Goal: Task Accomplishment & Management: Complete application form

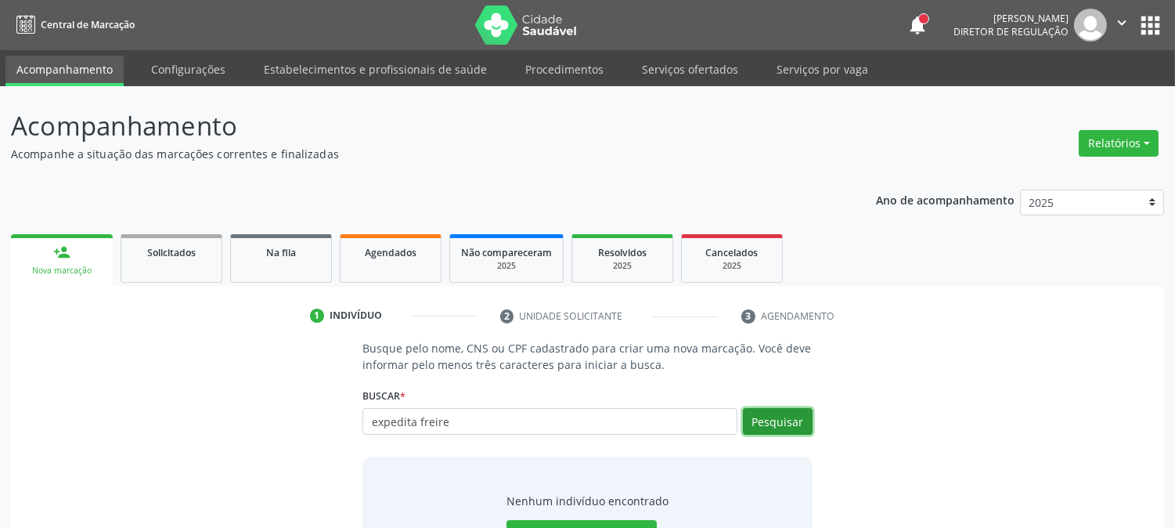
click at [764, 431] on button "Pesquisar" at bounding box center [778, 421] width 70 height 27
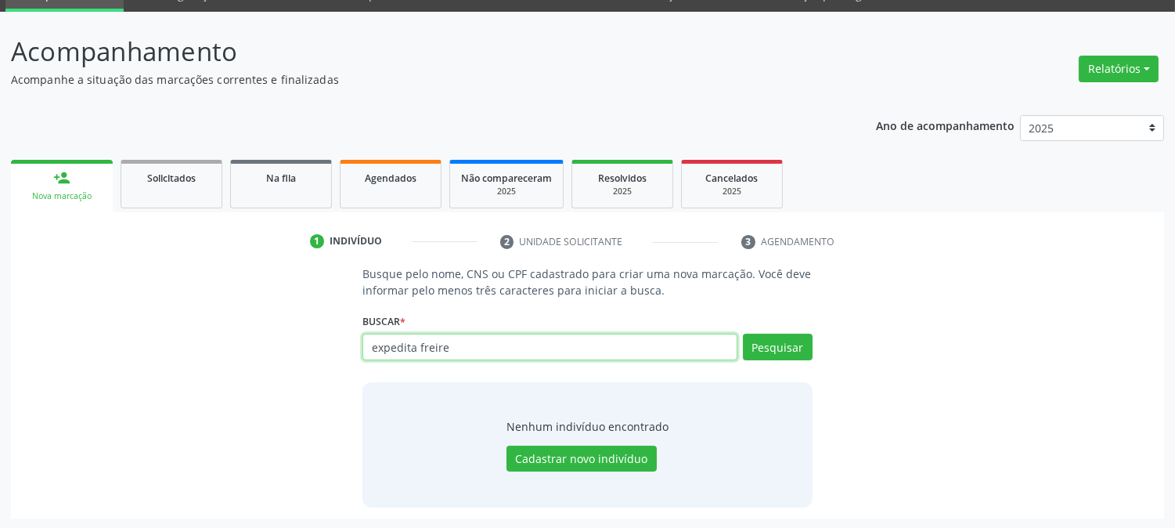
drag, startPoint x: 497, startPoint y: 351, endPoint x: 366, endPoint y: 351, distance: 130.8
click at [366, 351] on input "expedita freire" at bounding box center [550, 347] width 374 height 27
type input "700907990300695"
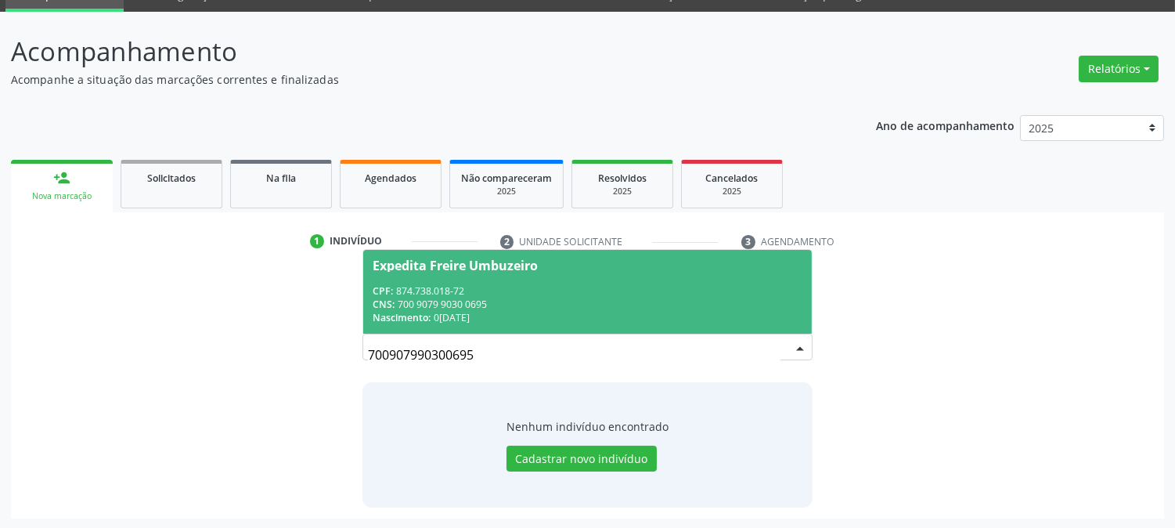
click at [484, 300] on div "CNS: 700 9079 9030 0695" at bounding box center [587, 304] width 429 height 13
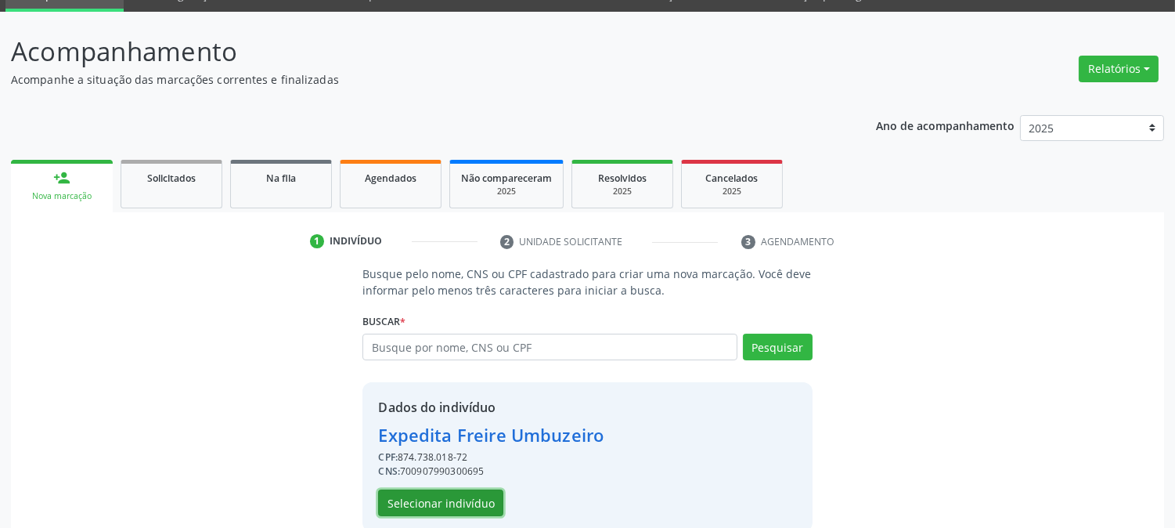
click at [442, 493] on button "Selecionar indivíduo" at bounding box center [440, 502] width 125 height 27
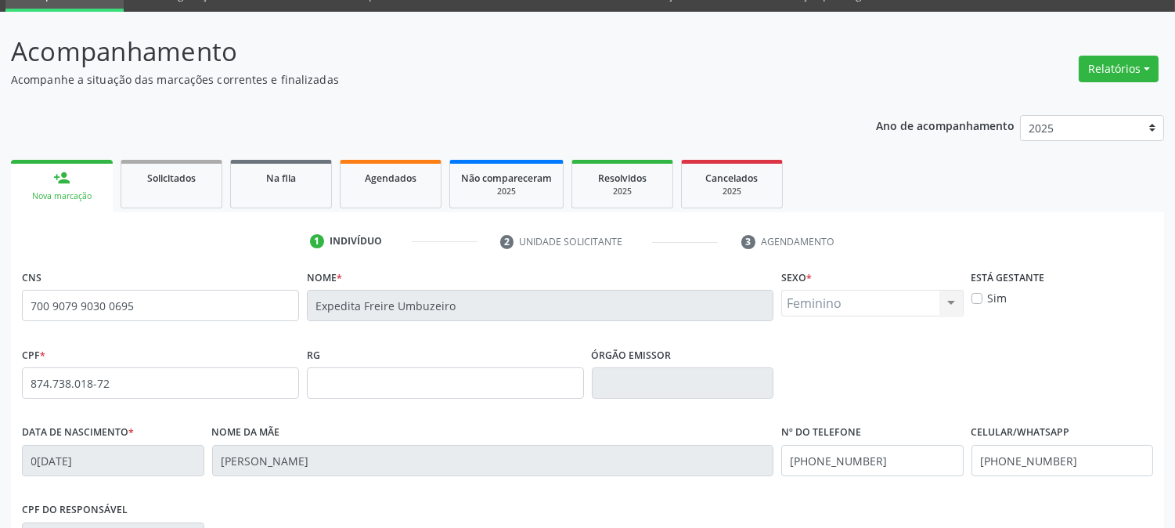
scroll to position [319, 0]
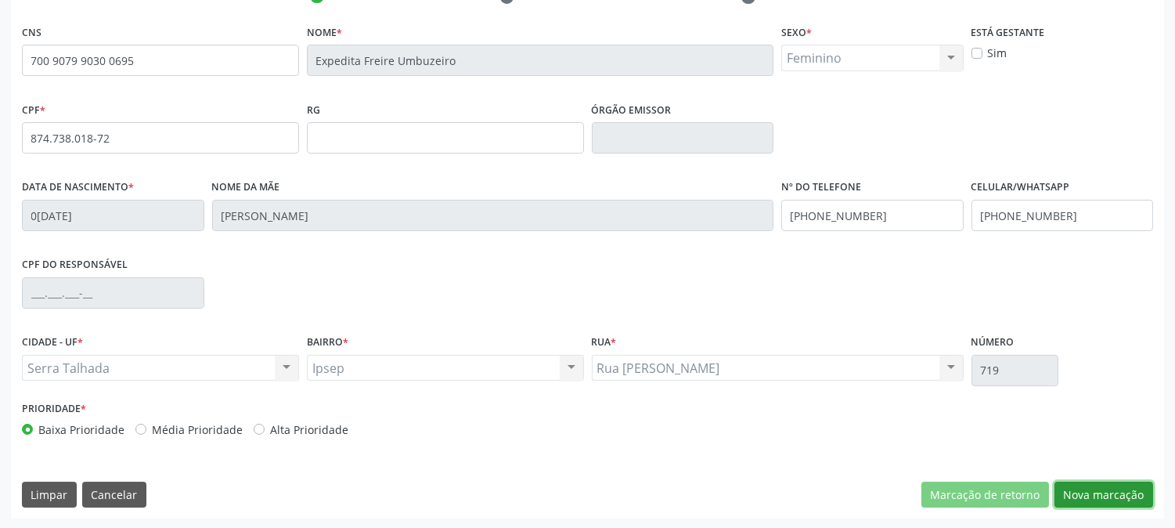
click at [1073, 489] on button "Nova marcação" at bounding box center [1104, 495] width 99 height 27
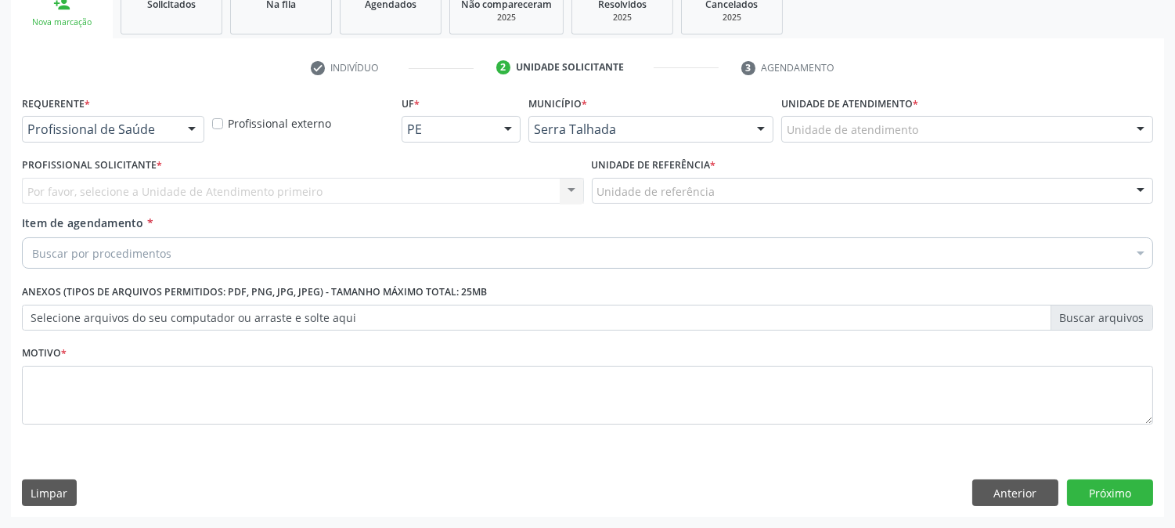
scroll to position [247, 0]
click at [204, 131] on div "Requerente * Profissional de Saúde Profissional de Saúde Paciente Nenhum result…" at bounding box center [113, 122] width 190 height 61
click at [183, 131] on div at bounding box center [191, 130] width 23 height 27
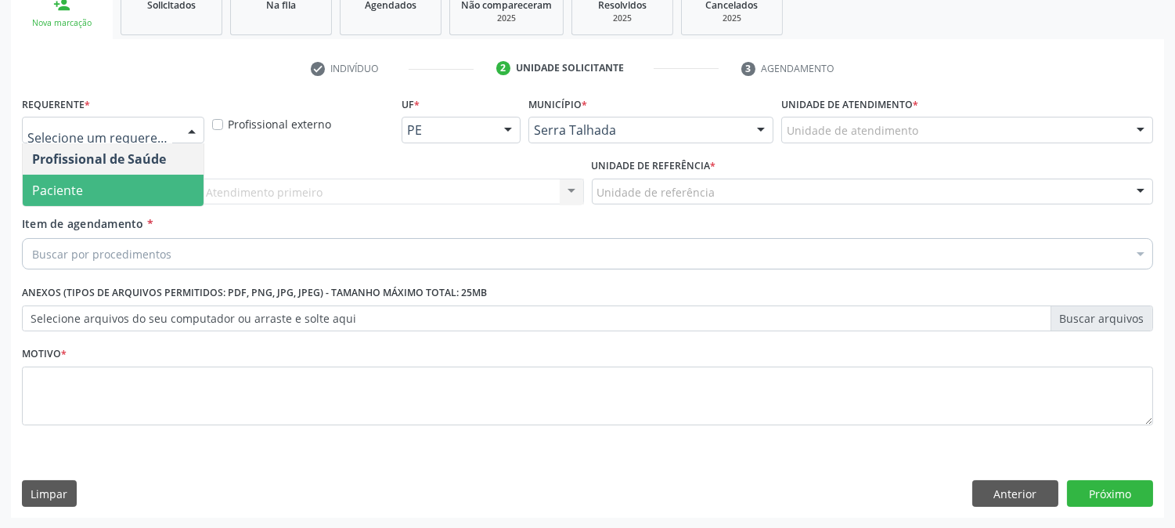
click at [162, 190] on span "Paciente" at bounding box center [113, 190] width 181 height 31
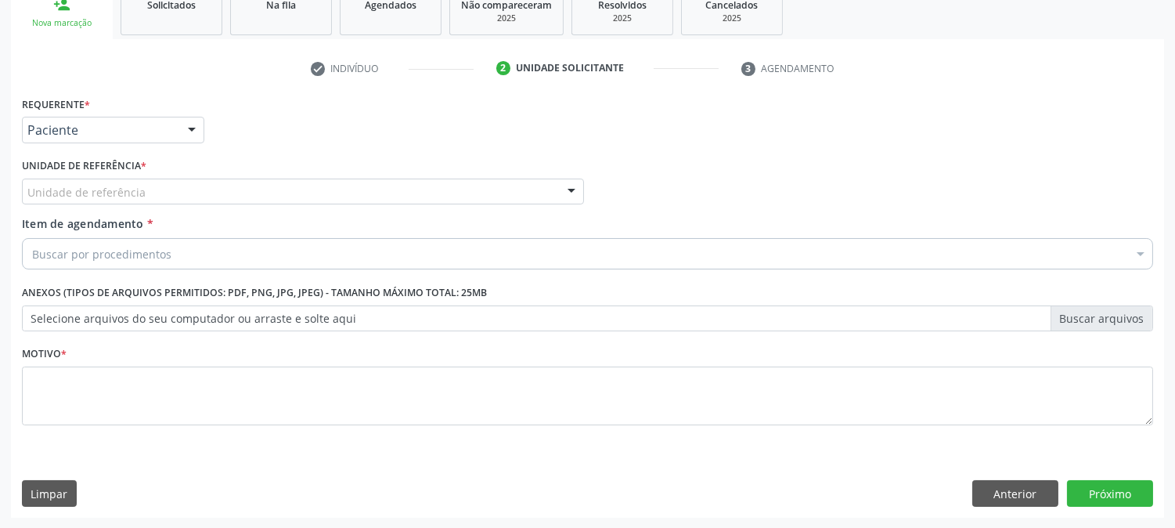
click at [162, 190] on div "Unidade de referência" at bounding box center [303, 192] width 562 height 27
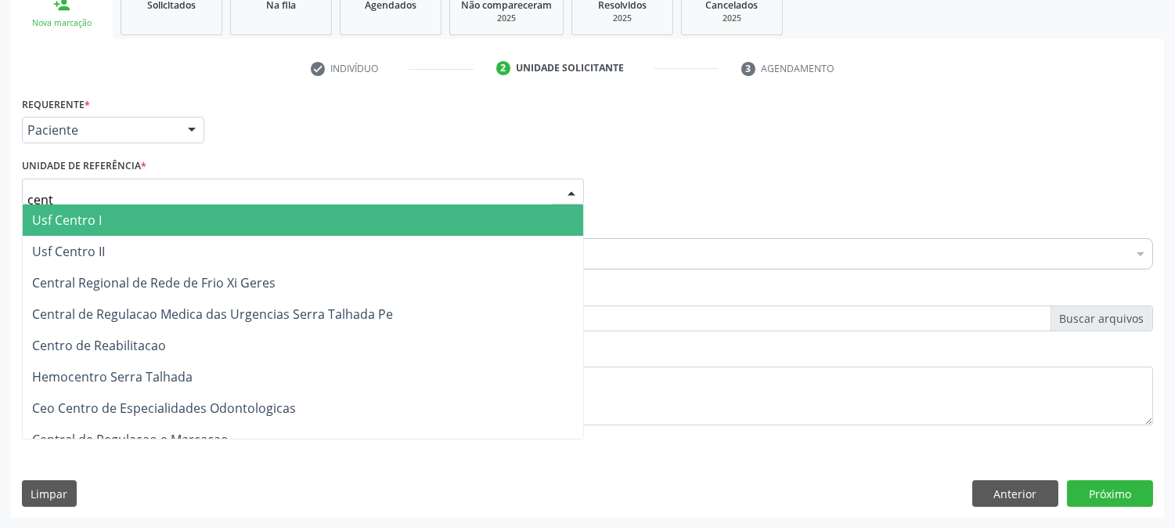
type input "centr"
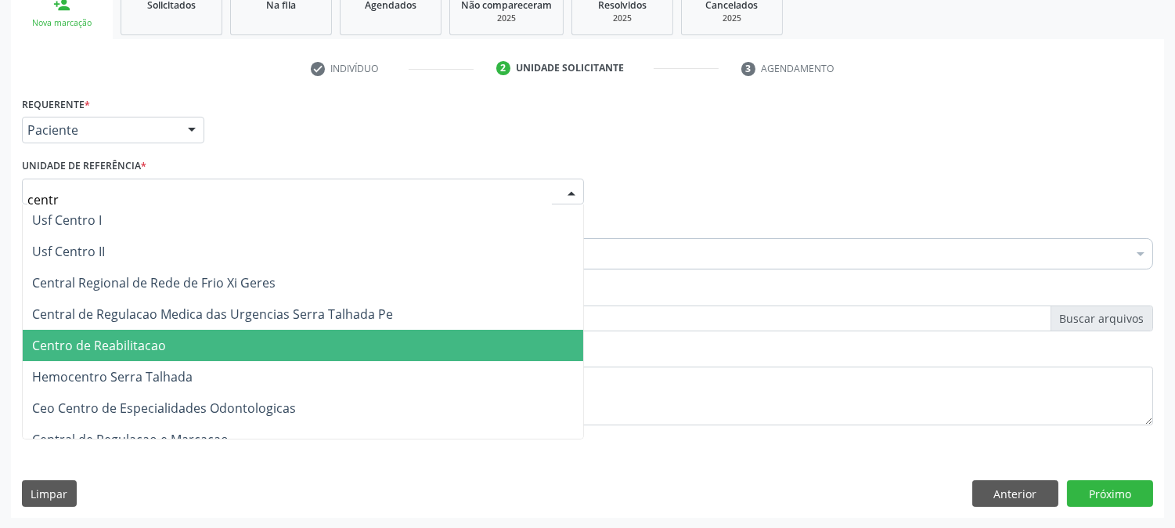
click at [182, 346] on span "Centro de Reabilitacao" at bounding box center [303, 345] width 561 height 31
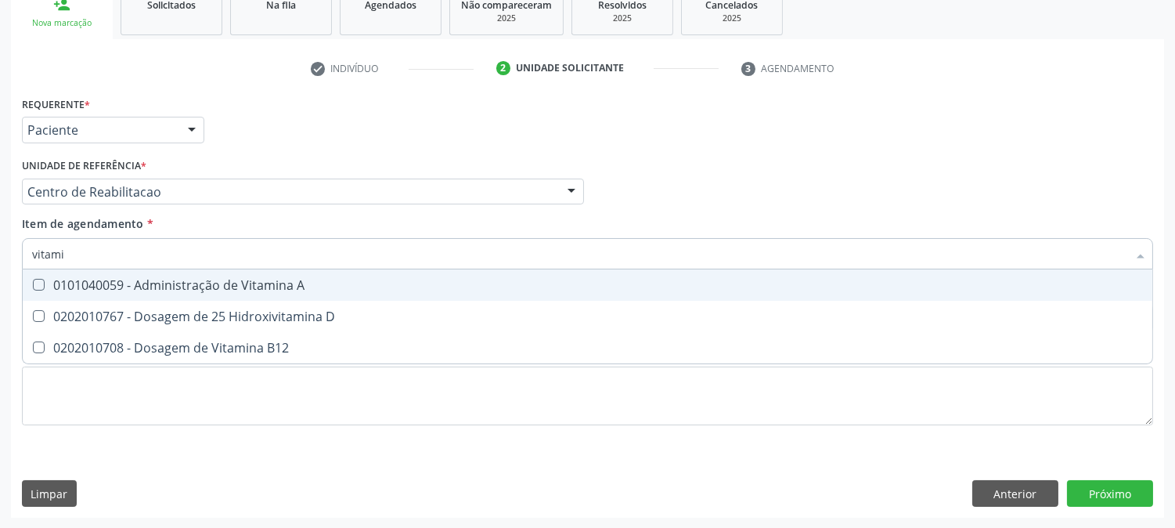
type input "vitamin"
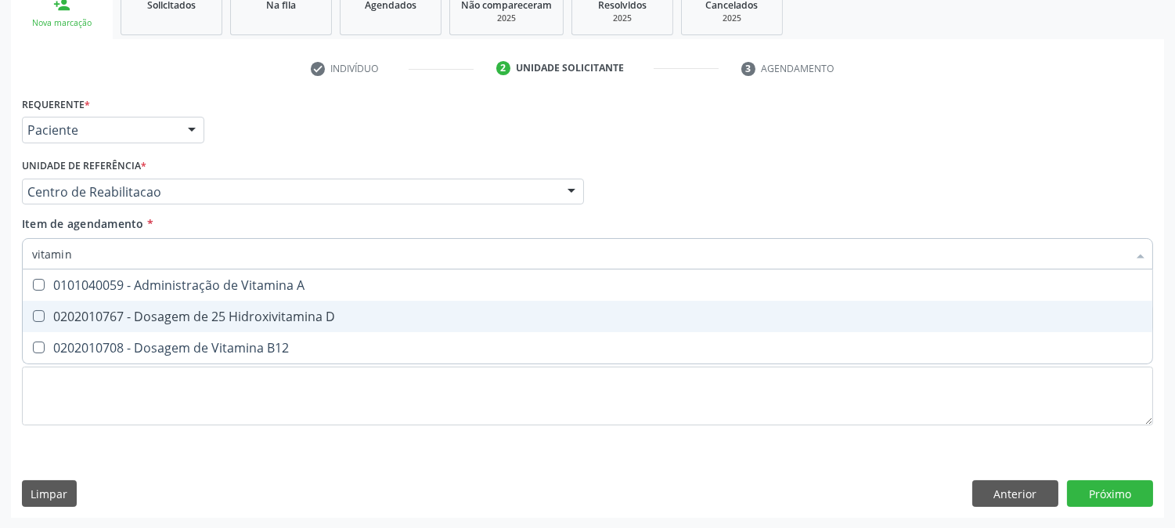
click at [255, 310] on div "0202010767 - Dosagem de 25 Hidroxivitamina D" at bounding box center [587, 316] width 1111 height 13
checkbox D "true"
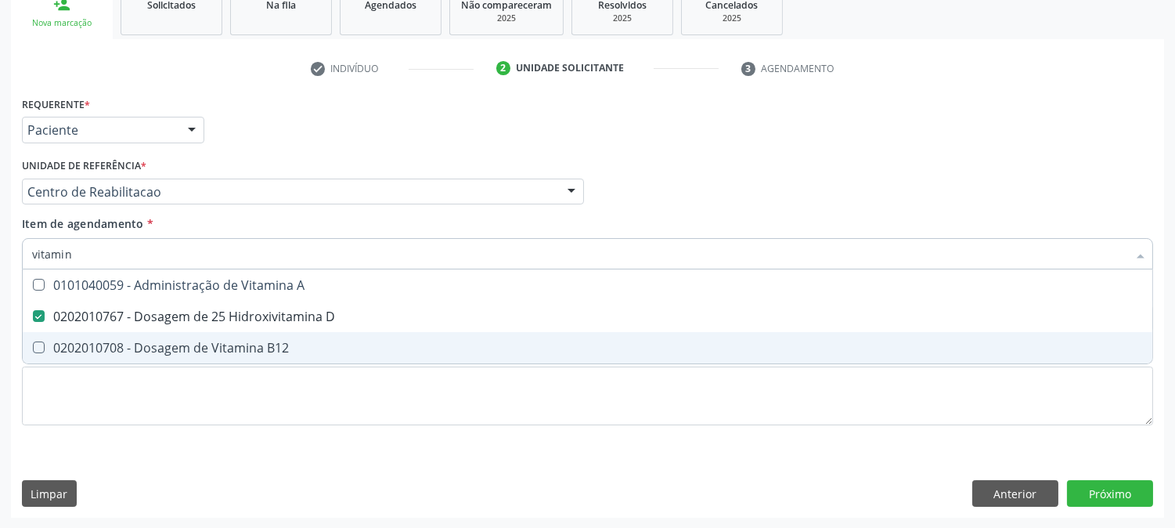
click at [255, 334] on span "0202010708 - Dosagem de Vitamina B12" at bounding box center [588, 347] width 1130 height 31
checkbox B12 "true"
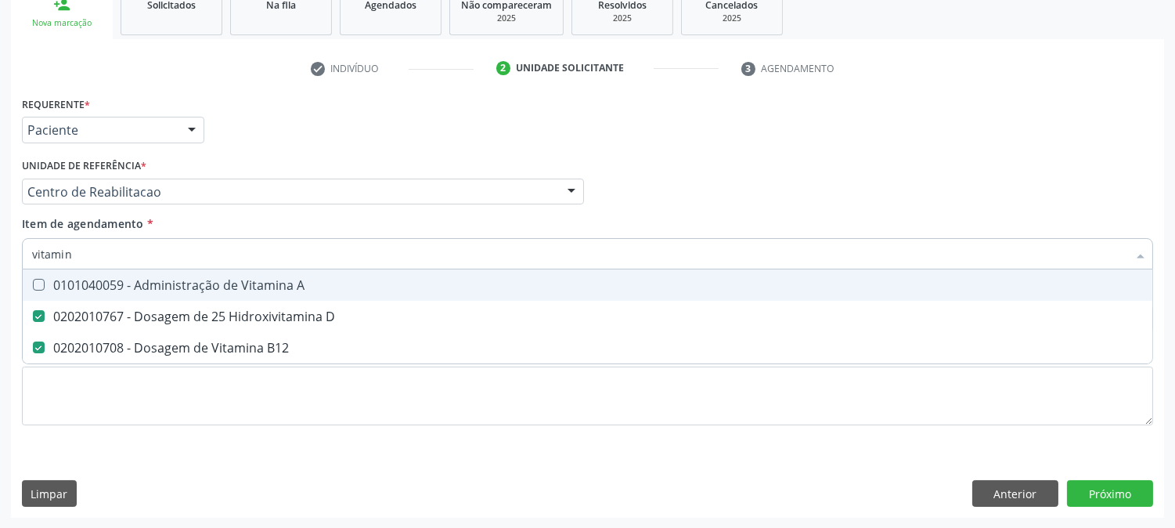
drag, startPoint x: 81, startPoint y: 246, endPoint x: 9, endPoint y: 248, distance: 72.1
click at [11, 247] on div "Requerente * Paciente Profissional de Saúde Paciente Nenhum resultado encontrad…" at bounding box center [587, 304] width 1153 height 425
type input "ts"
checkbox D "false"
checkbox B12 "false"
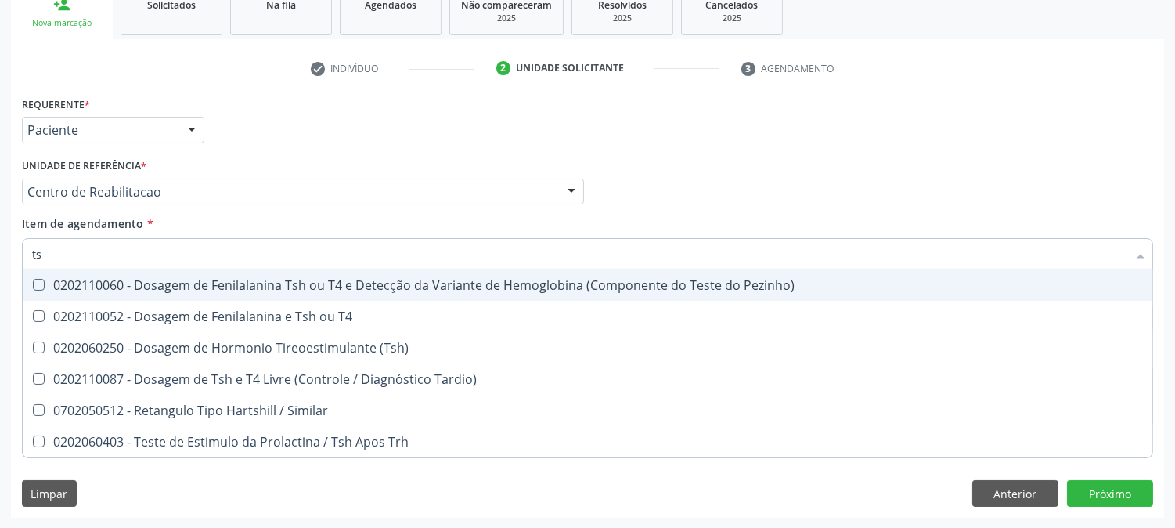
type input "tsh"
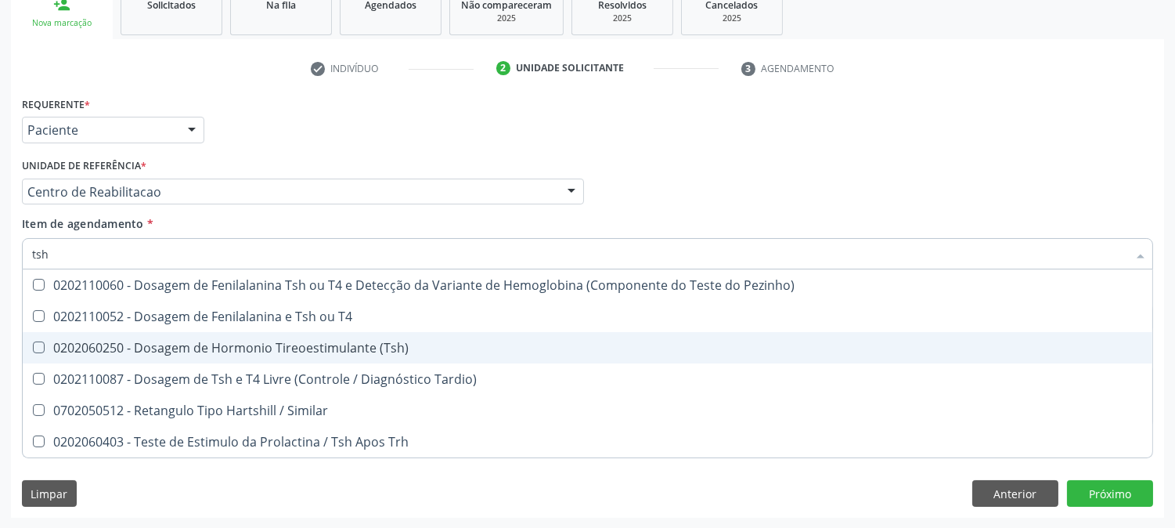
click at [138, 345] on div "0202060250 - Dosagem de Hormonio Tireoestimulante (Tsh)" at bounding box center [587, 347] width 1111 height 13
checkbox \(Tsh\) "true"
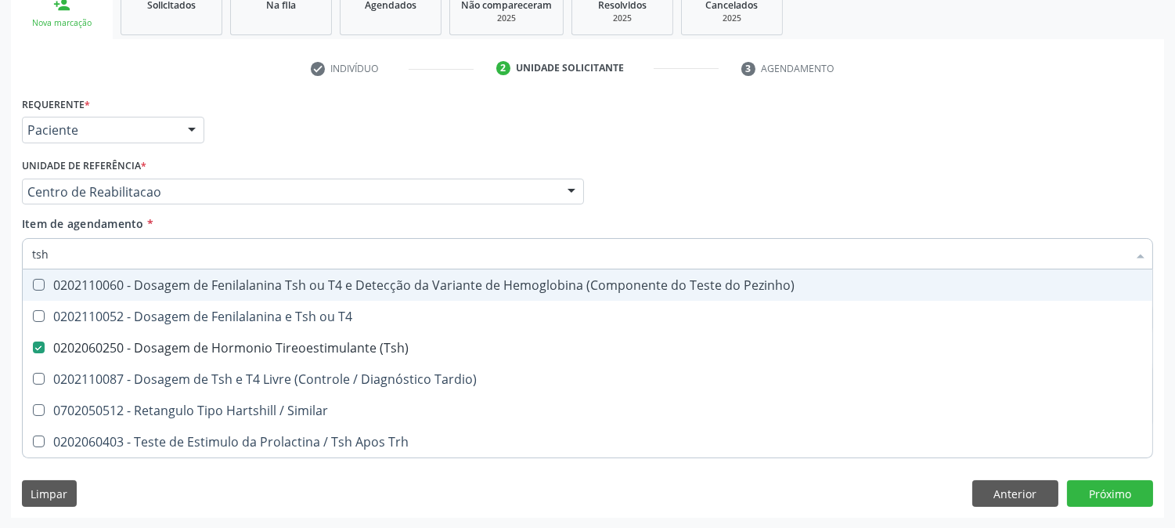
drag, startPoint x: 67, startPoint y: 262, endPoint x: 0, endPoint y: 260, distance: 67.4
click at [0, 260] on div "Acompanhamento Acompanhe a situação das marcações correntes e finalizadas Relat…" at bounding box center [587, 184] width 1175 height 690
type input "t"
checkbox \(Tsh\) "false"
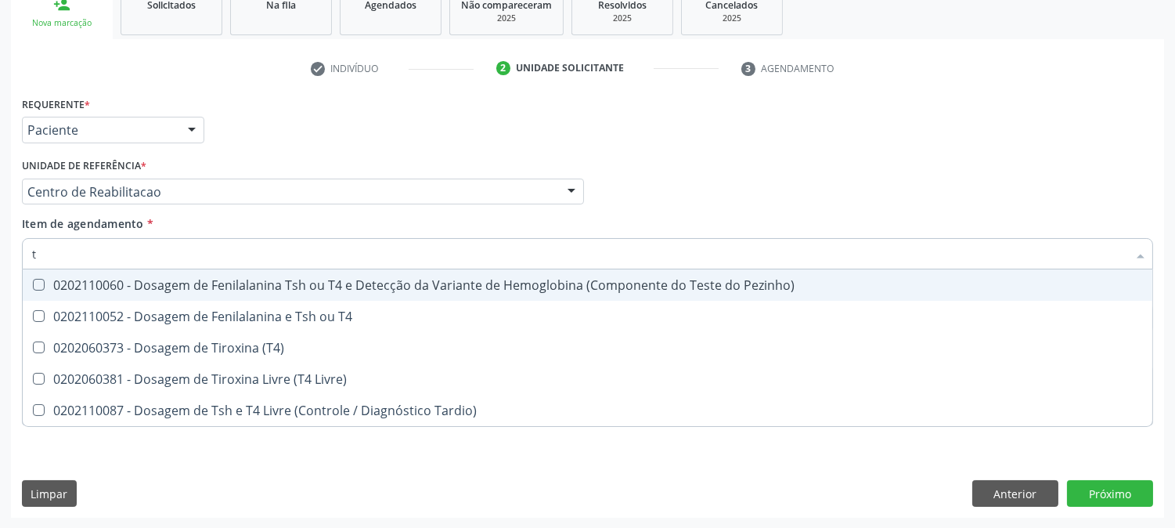
type input "t4"
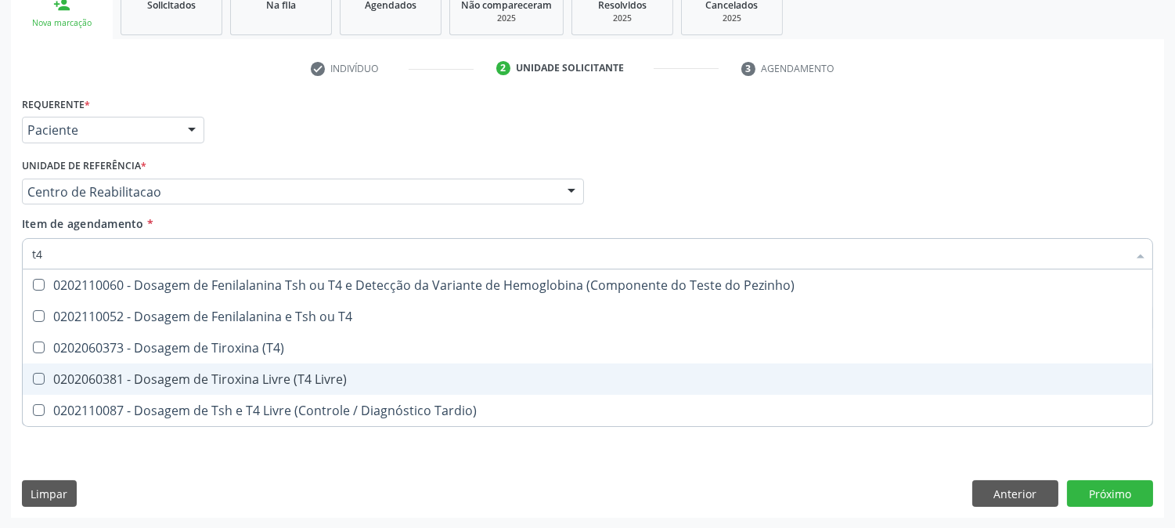
click at [113, 368] on span "0202060381 - Dosagem de Tiroxina Livre (T4 Livre)" at bounding box center [588, 378] width 1130 height 31
checkbox Livre\) "true"
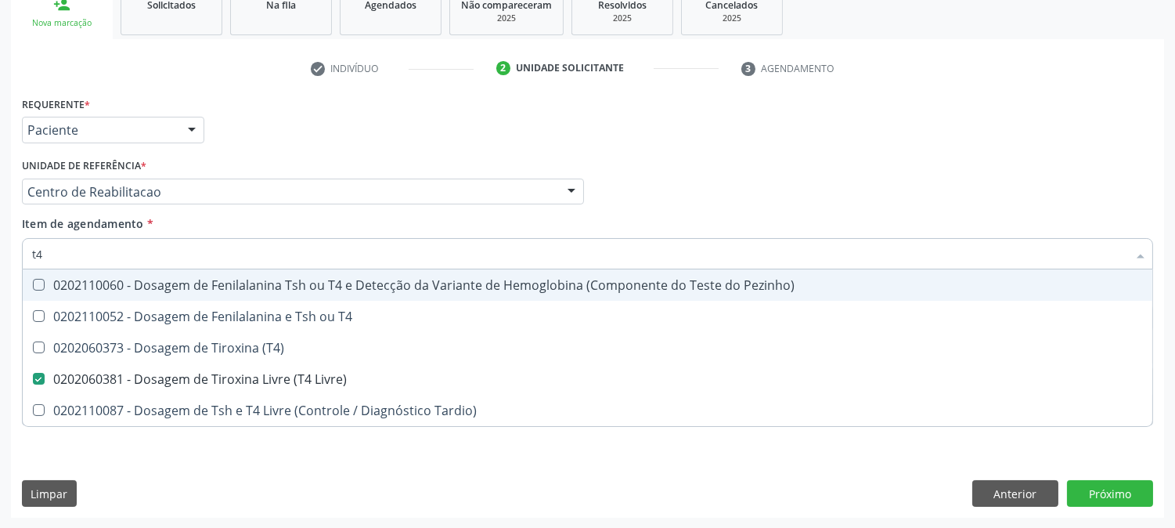
drag, startPoint x: 72, startPoint y: 258, endPoint x: 0, endPoint y: 258, distance: 72.0
click at [0, 258] on div "Acompanhamento Acompanhe a situação das marcações correntes e finalizadas Relat…" at bounding box center [587, 184] width 1175 height 690
type input "ca"
checkbox Livre\) "false"
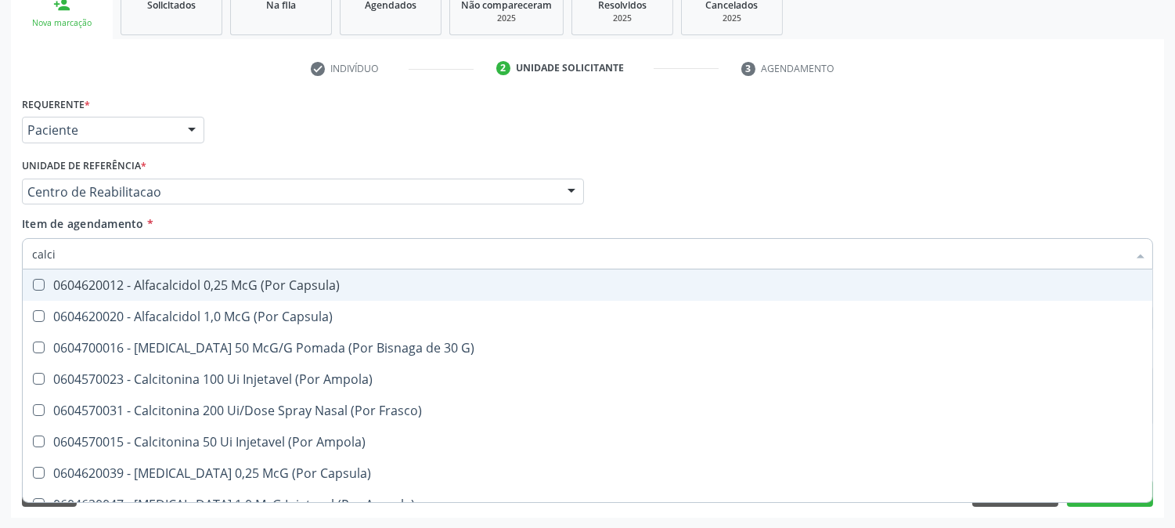
type input "calcio"
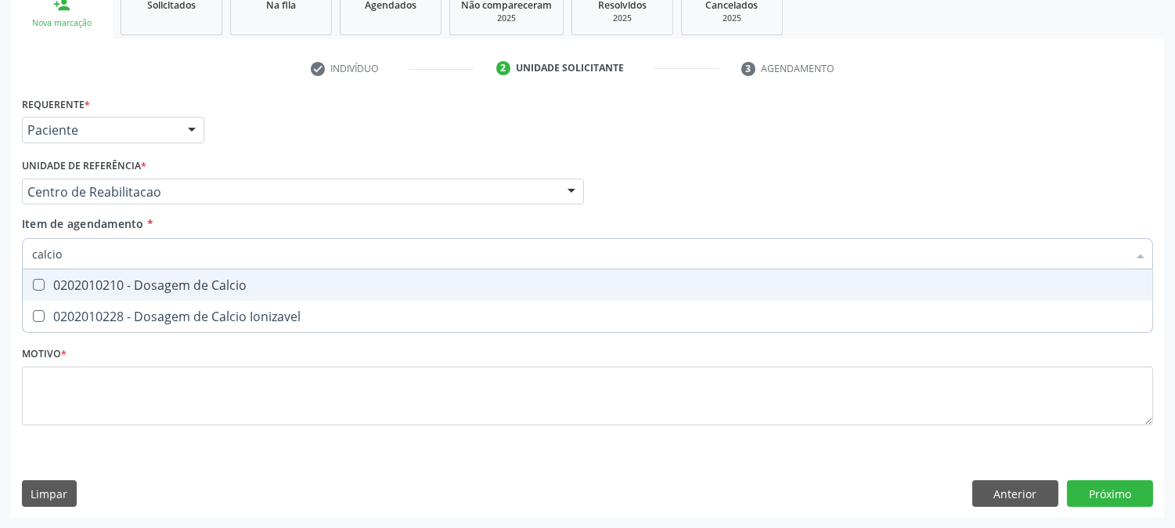
click at [92, 291] on div "0202010210 - Dosagem de Calcio" at bounding box center [587, 285] width 1111 height 13
checkbox Calcio "true"
drag, startPoint x: 76, startPoint y: 255, endPoint x: 0, endPoint y: 266, distance: 76.7
click at [0, 266] on div "Acompanhamento Acompanhe a situação das marcações correntes e finalizadas Relat…" at bounding box center [587, 184] width 1175 height 690
type input "tg"
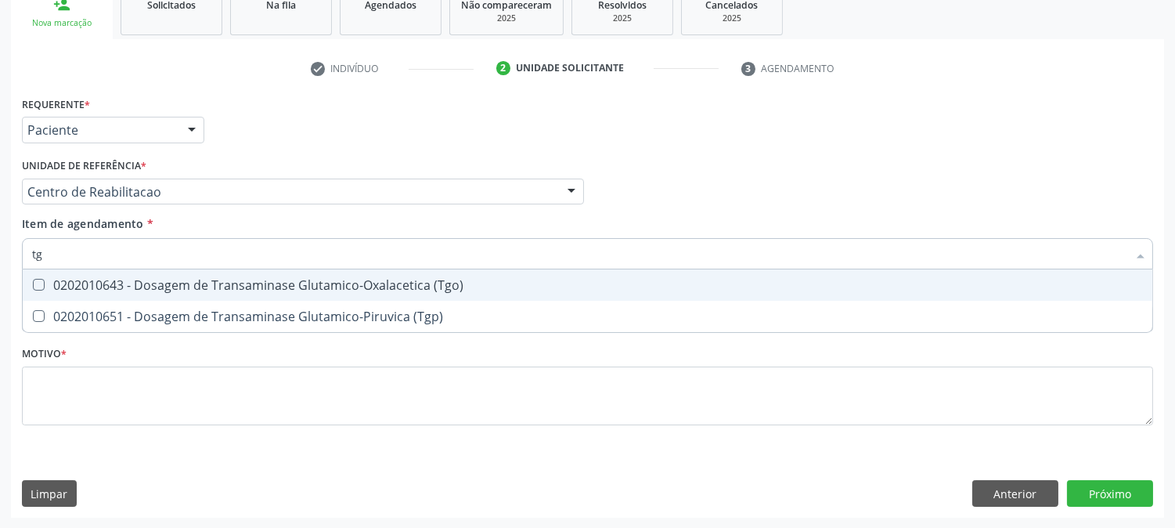
click at [70, 284] on div "0202010643 - Dosagem de Transaminase Glutamico-Oxalacetica (Tgo)" at bounding box center [587, 285] width 1111 height 13
checkbox \(Tgo\) "true"
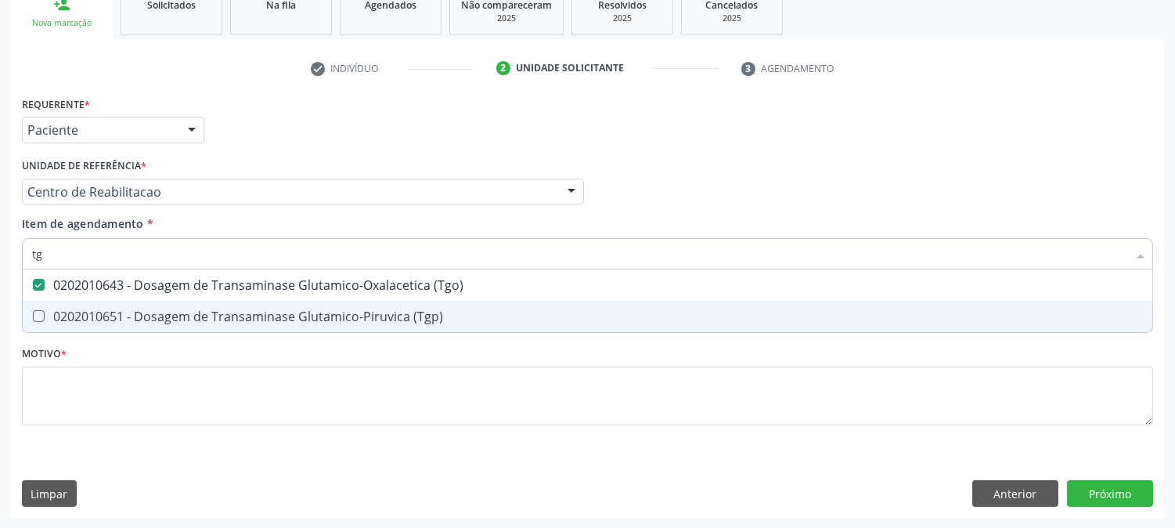
click at [72, 310] on div "0202010651 - Dosagem de Transaminase Glutamico-Piruvica (Tgp)" at bounding box center [587, 316] width 1111 height 13
checkbox \(Tgp\) "true"
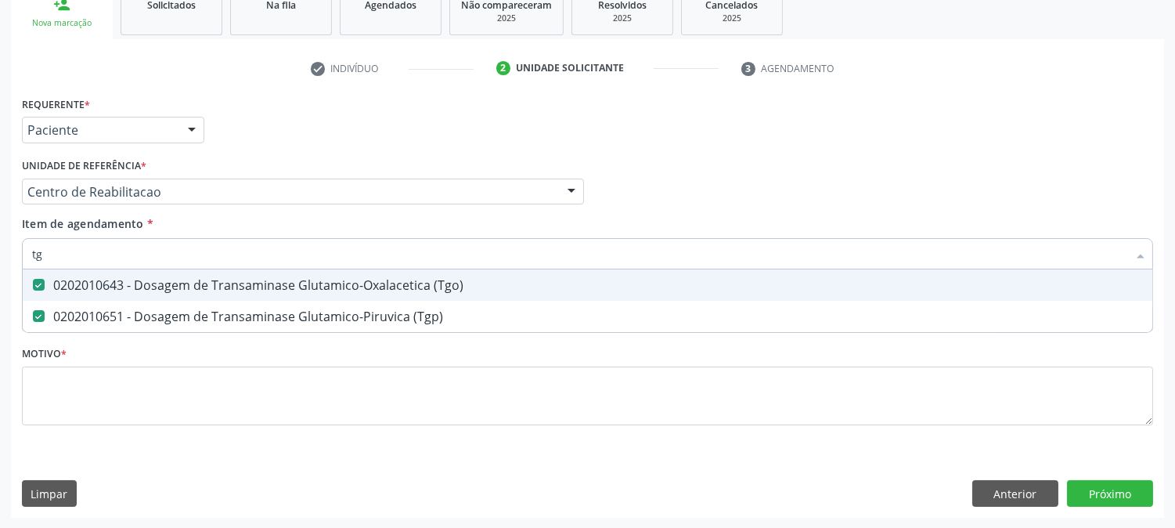
drag, startPoint x: 57, startPoint y: 260, endPoint x: 13, endPoint y: 259, distance: 44.6
click at [13, 259] on div "Requerente * Paciente Profissional de Saúde Paciente Nenhum resultado encontrad…" at bounding box center [587, 304] width 1153 height 425
type input "gl"
checkbox \(Tgo\) "false"
checkbox \(Tgp\) "false"
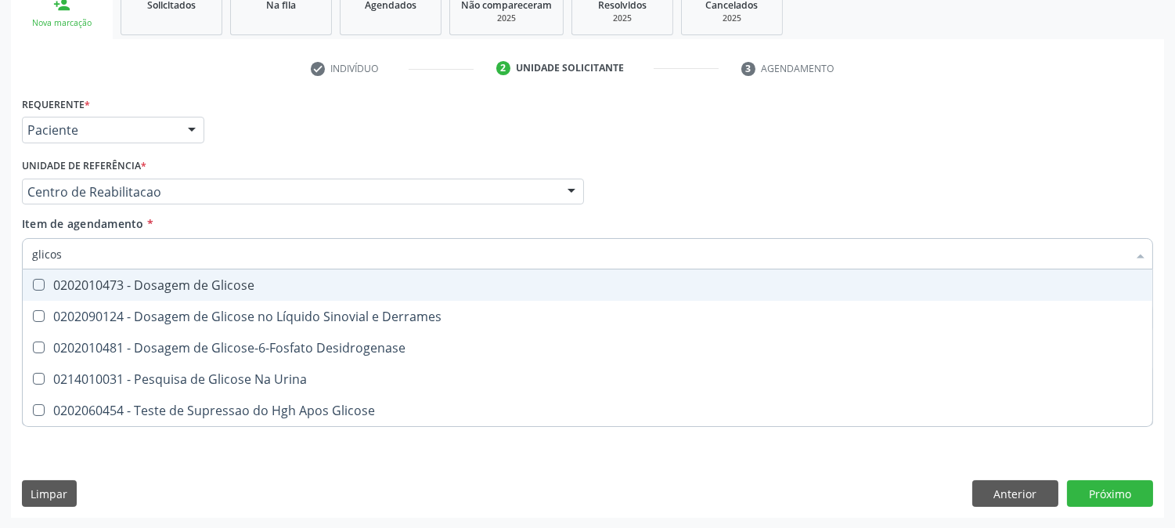
type input "glicose"
click at [67, 291] on span "0202010473 - Dosagem de Glicose" at bounding box center [588, 284] width 1130 height 31
checkbox Glicose "true"
drag, startPoint x: 74, startPoint y: 262, endPoint x: 0, endPoint y: 263, distance: 73.6
click at [0, 266] on div "Acompanhamento Acompanhe a situação das marcações correntes e finalizadas Relat…" at bounding box center [587, 184] width 1175 height 690
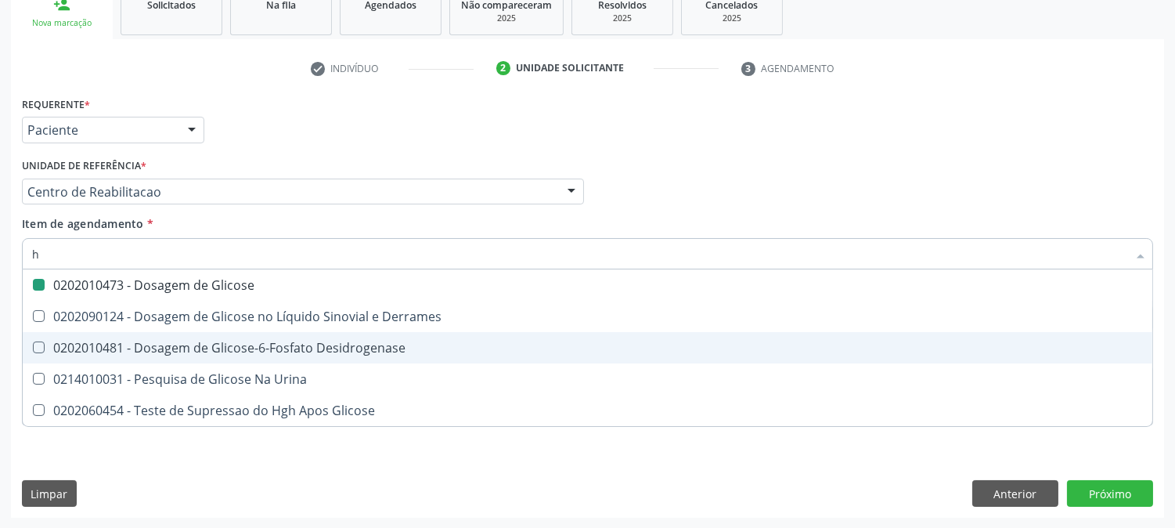
type input "he"
checkbox Glicose "false"
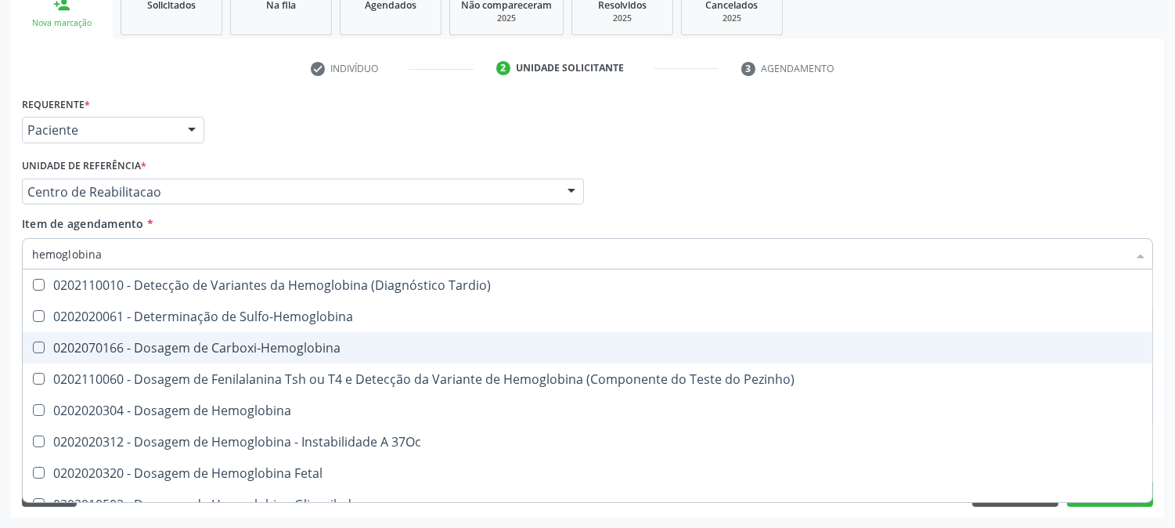
type input "hemoglobina g"
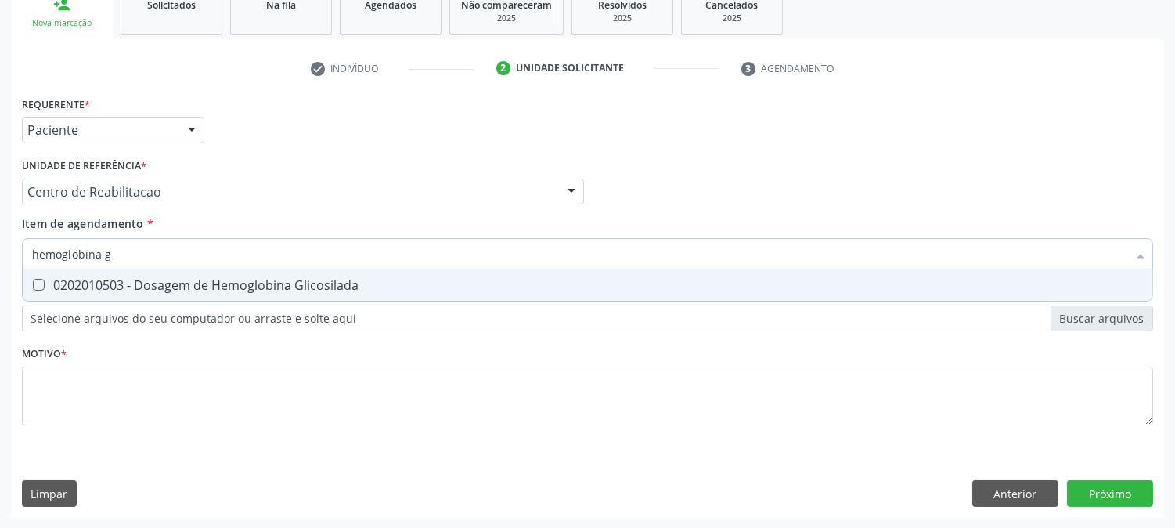
click at [135, 286] on div "0202010503 - Dosagem de Hemoglobina Glicosilada" at bounding box center [587, 285] width 1111 height 13
checkbox Glicosilada "true"
drag, startPoint x: 128, startPoint y: 255, endPoint x: 67, endPoint y: 249, distance: 61.4
click at [67, 249] on input "hemoglobina g" at bounding box center [580, 253] width 1096 height 31
type input "hemogr"
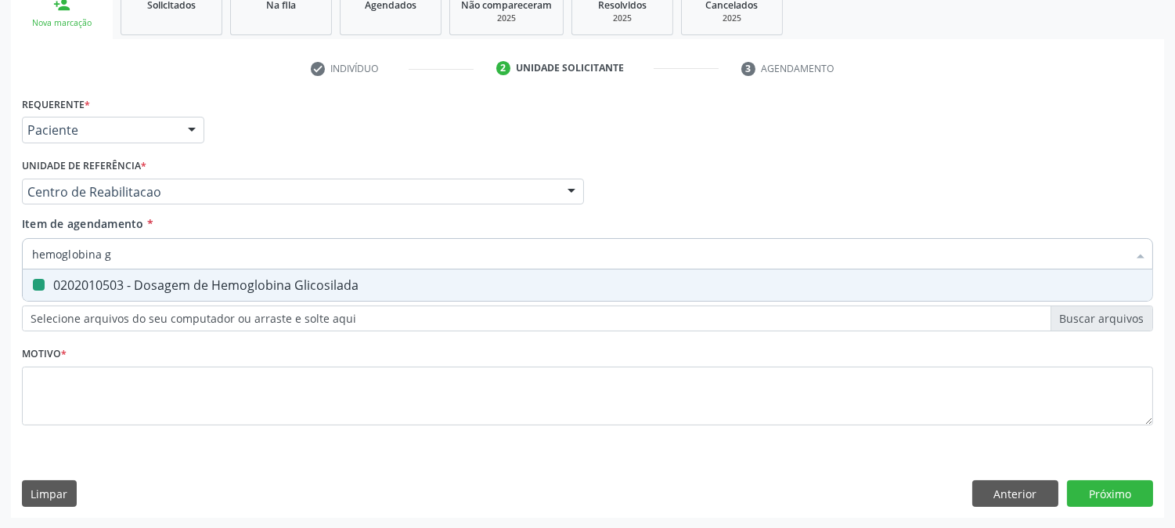
checkbox Glicosilada "false"
type input "hemogra"
click at [189, 279] on div "0202020380 - Hemograma Completo" at bounding box center [587, 285] width 1111 height 13
checkbox Completo "true"
drag, startPoint x: 106, startPoint y: 247, endPoint x: 0, endPoint y: 259, distance: 106.5
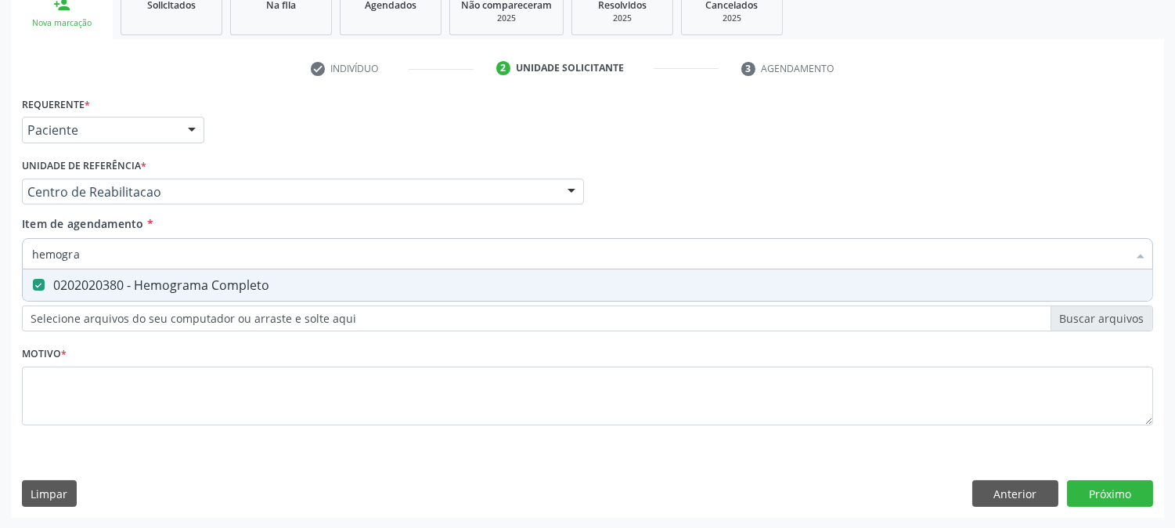
click at [0, 259] on div "Acompanhamento Acompanhe a situação das marcações correntes e finalizadas Relat…" at bounding box center [587, 184] width 1175 height 690
type input "u"
checkbox Completo "false"
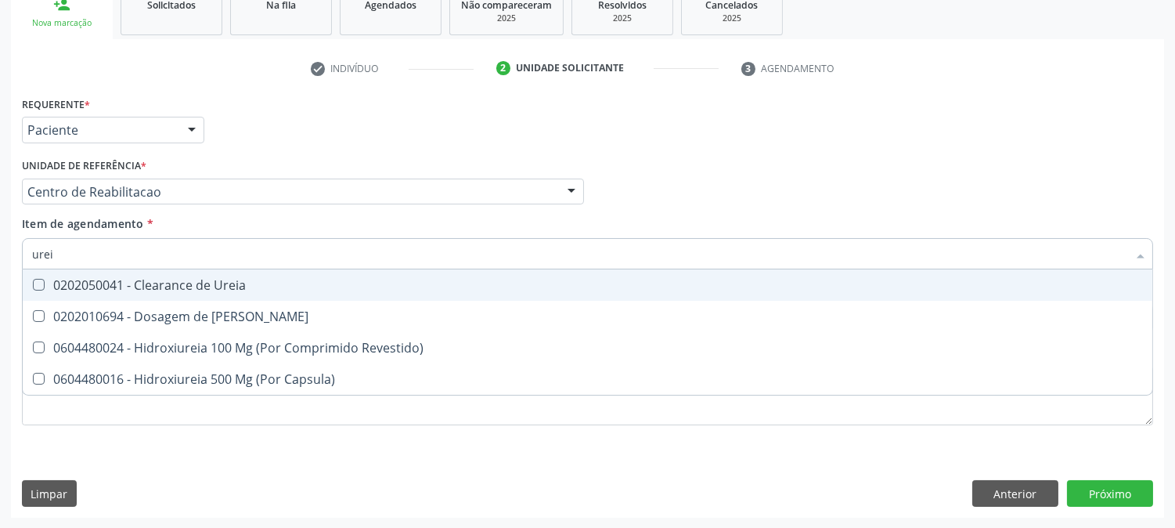
type input "ureia"
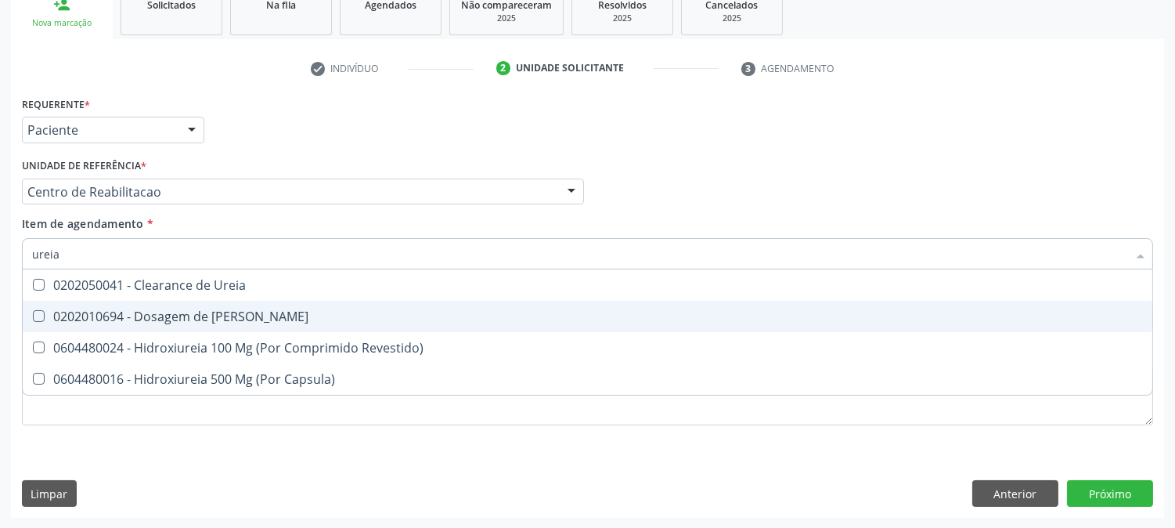
click at [56, 310] on div "0202010694 - Dosagem de [PERSON_NAME]" at bounding box center [587, 316] width 1111 height 13
checkbox Ureia "true"
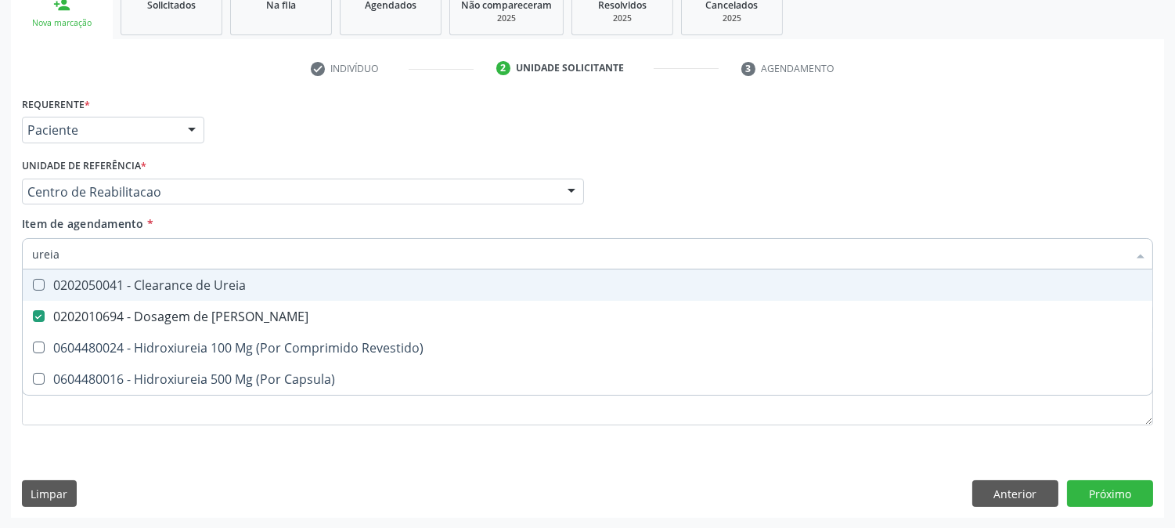
drag, startPoint x: 60, startPoint y: 255, endPoint x: 17, endPoint y: 258, distance: 43.2
click at [18, 258] on div "Item de agendamento * ureia Desfazer seleção 0202050041 - Clearance de Ureia 02…" at bounding box center [587, 245] width 1139 height 60
type input "cr"
checkbox Ureia "false"
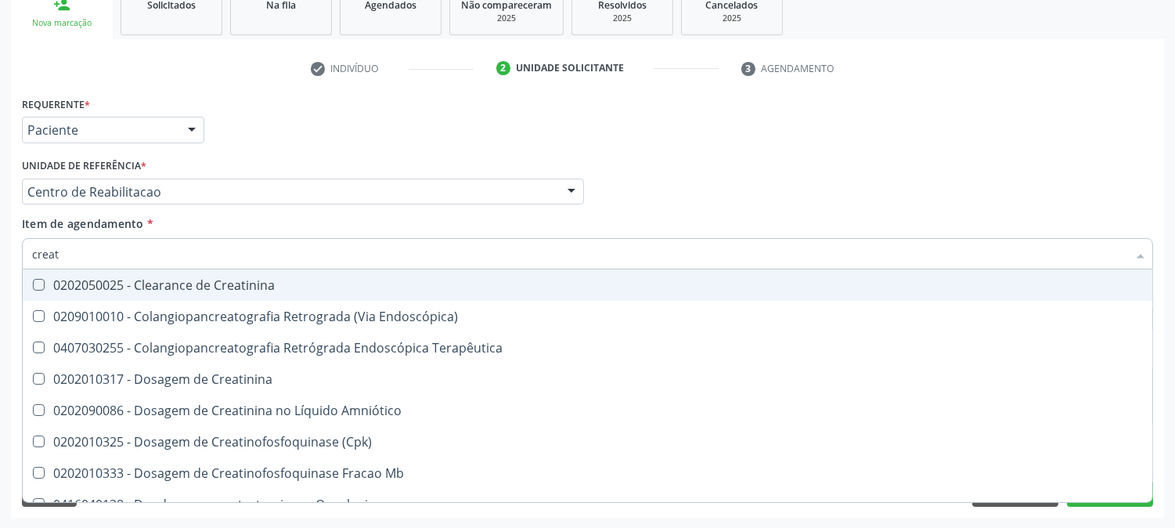
type input "creati"
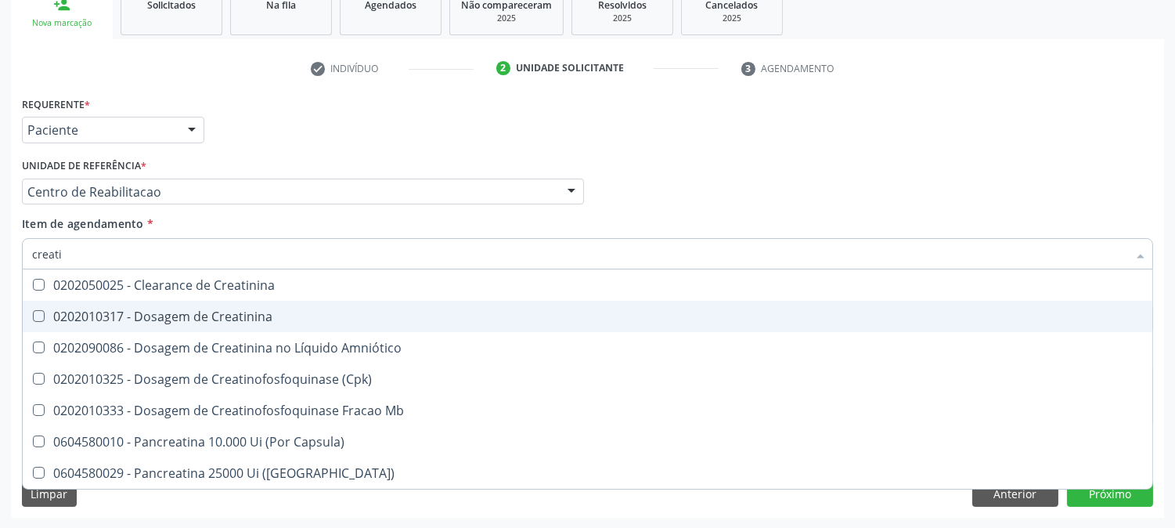
click at [96, 303] on span "0202010317 - Dosagem de Creatinina" at bounding box center [588, 316] width 1130 height 31
checkbox Creatinina "true"
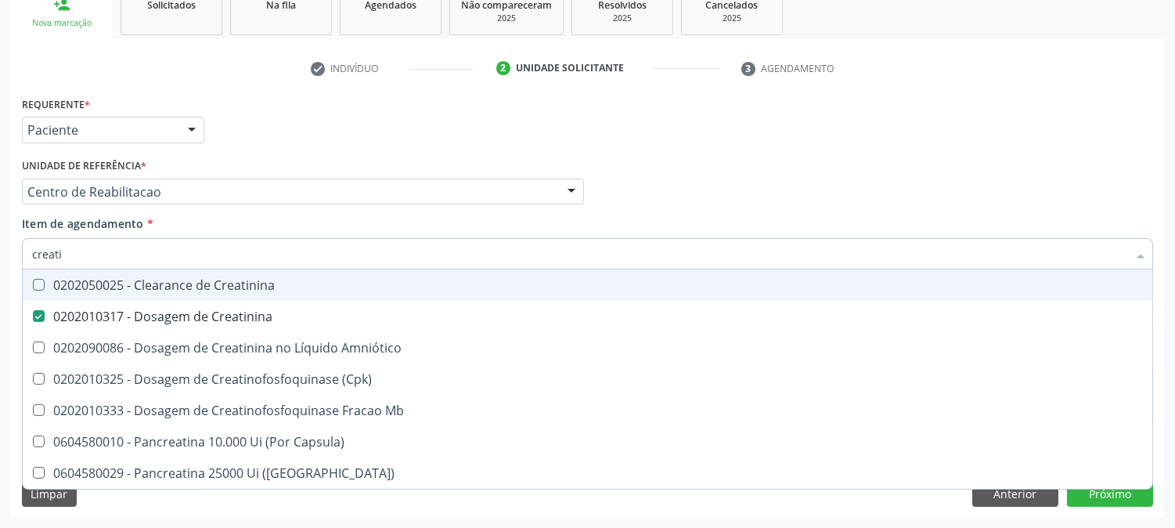
drag, startPoint x: 72, startPoint y: 258, endPoint x: 0, endPoint y: 256, distance: 72.1
click at [0, 256] on div "Acompanhamento Acompanhe a situação das marcações correntes e finalizadas Relat…" at bounding box center [587, 184] width 1175 height 690
type input "pot"
checkbox Creatinina "false"
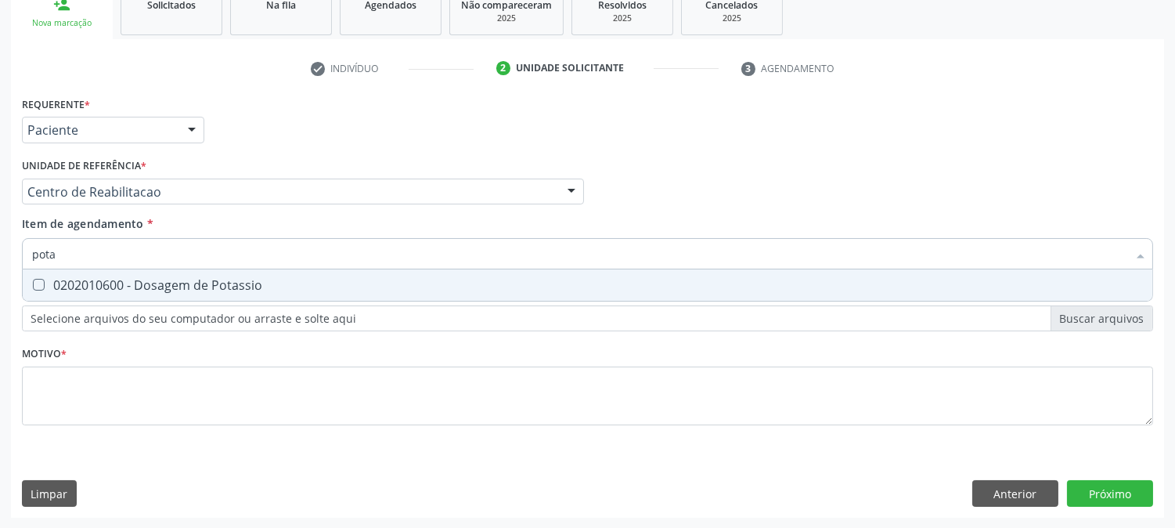
type input "potas"
click at [56, 272] on span "0202010600 - Dosagem de Potassio" at bounding box center [588, 284] width 1130 height 31
checkbox Potassio "true"
drag, startPoint x: 76, startPoint y: 253, endPoint x: 0, endPoint y: 258, distance: 76.2
click at [0, 258] on div "Acompanhamento Acompanhe a situação das marcações correntes e finalizadas Relat…" at bounding box center [587, 184] width 1175 height 690
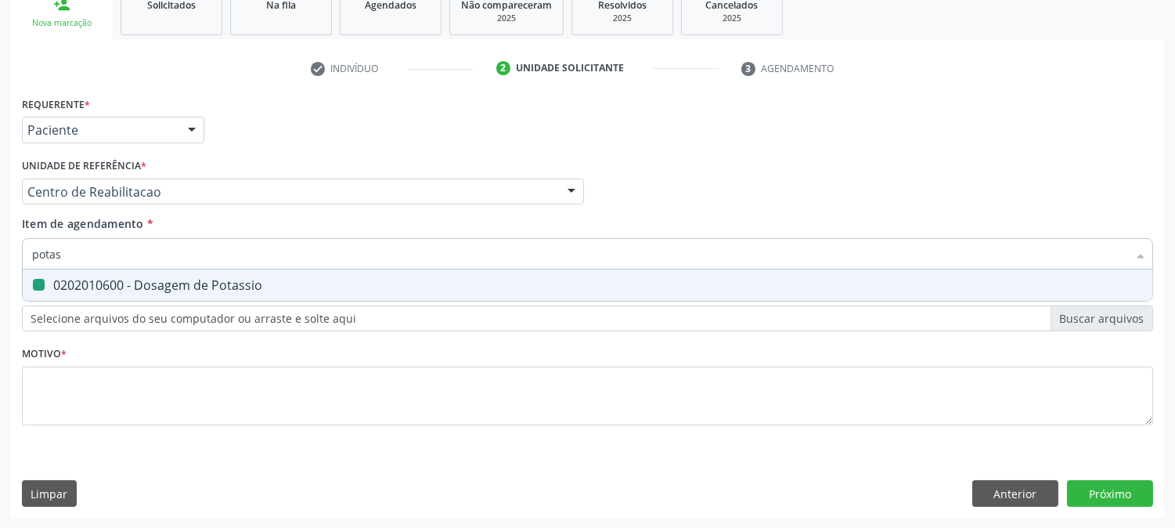
type input "m"
checkbox Potassio "false"
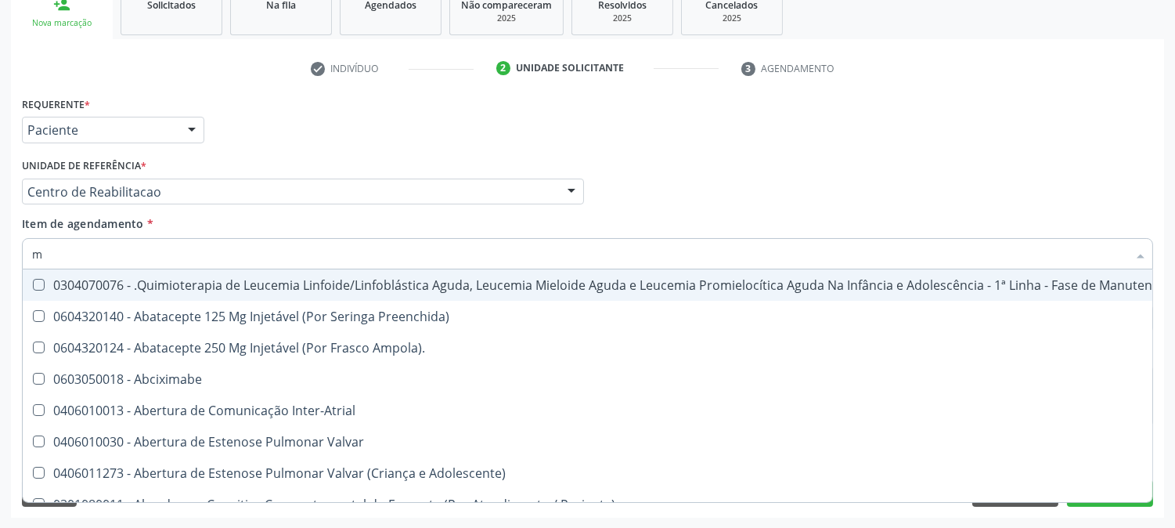
type input "ma"
checkbox Sistêmicas "true"
checkbox D "false"
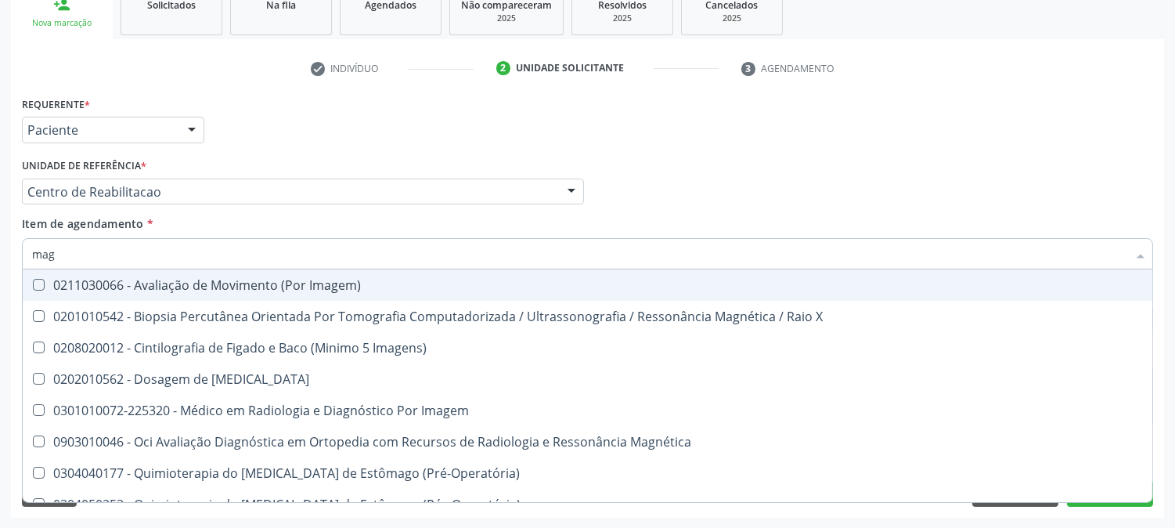
type input "magn"
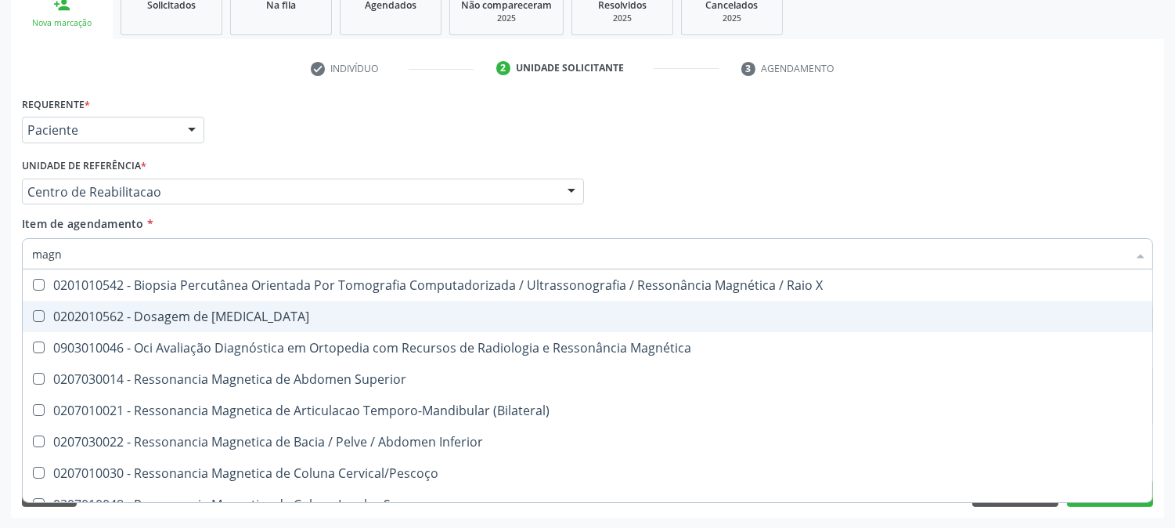
click at [56, 310] on div "0202010562 - Dosagem de [MEDICAL_DATA]" at bounding box center [587, 316] width 1111 height 13
checkbox Magnesio "true"
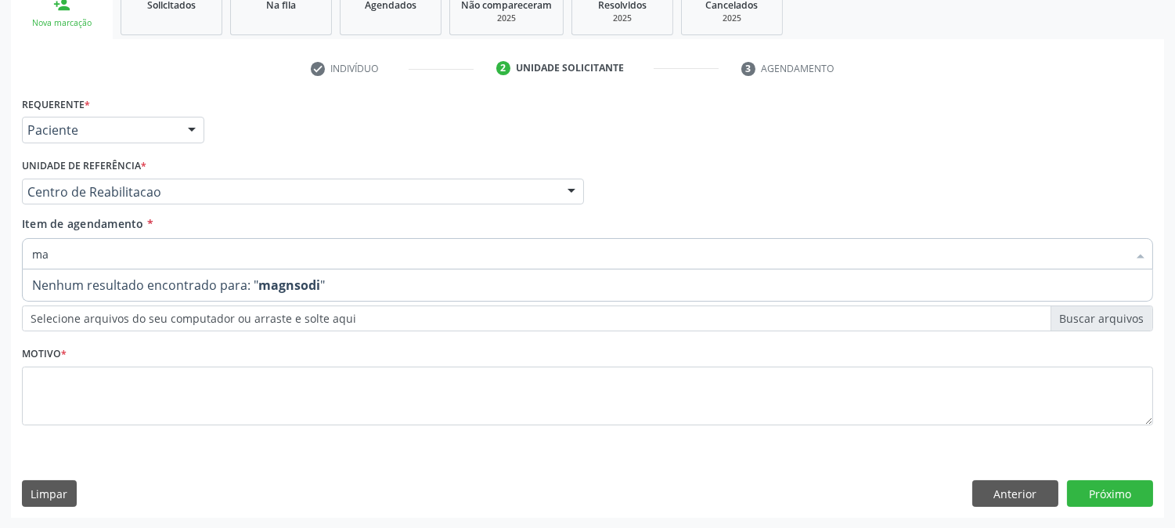
type input "m"
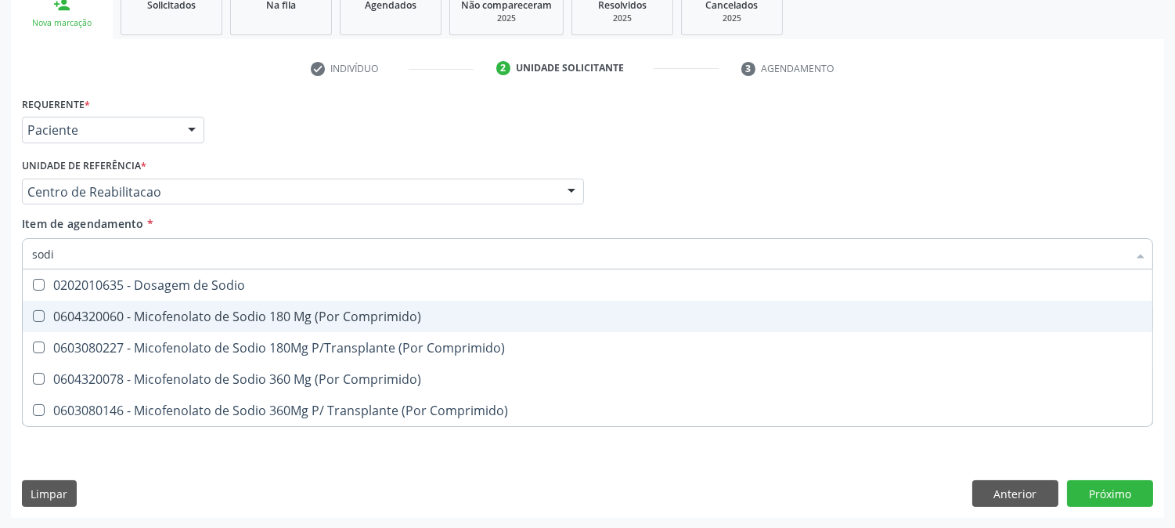
type input "sodio"
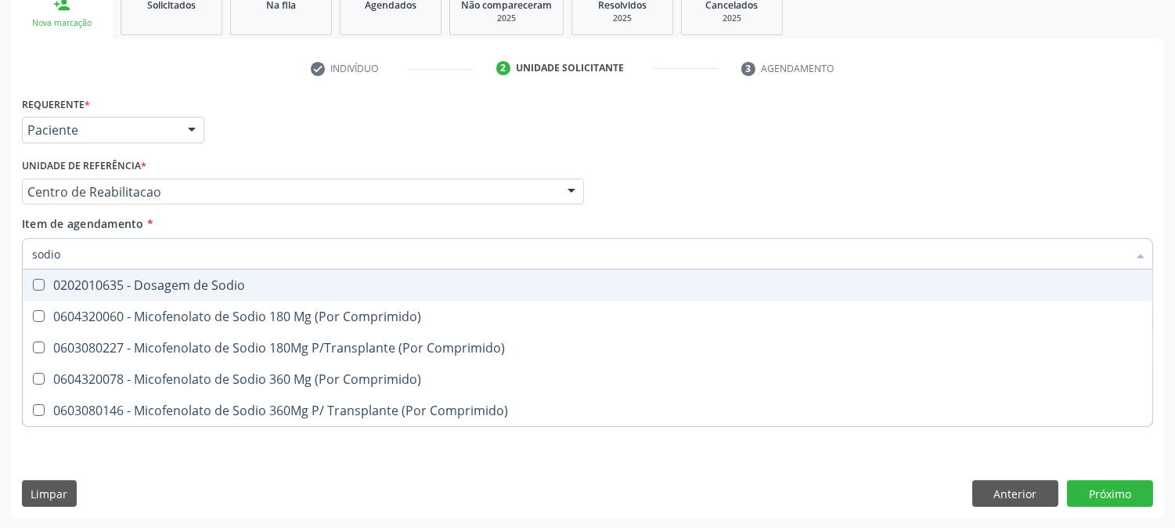
click at [86, 291] on span "0202010635 - Dosagem de Sodio" at bounding box center [588, 284] width 1130 height 31
checkbox Sodio "true"
drag, startPoint x: 77, startPoint y: 257, endPoint x: 16, endPoint y: 257, distance: 61.1
click at [16, 257] on div "Requerente * Paciente Profissional de Saúde Paciente Nenhum resultado encontrad…" at bounding box center [587, 304] width 1153 height 425
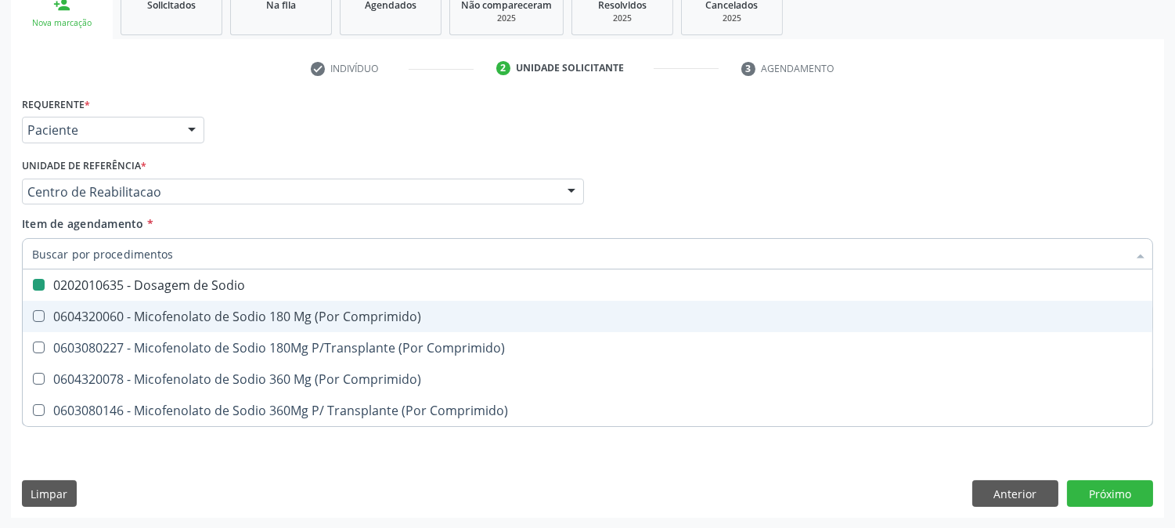
checkbox Sodio "false"
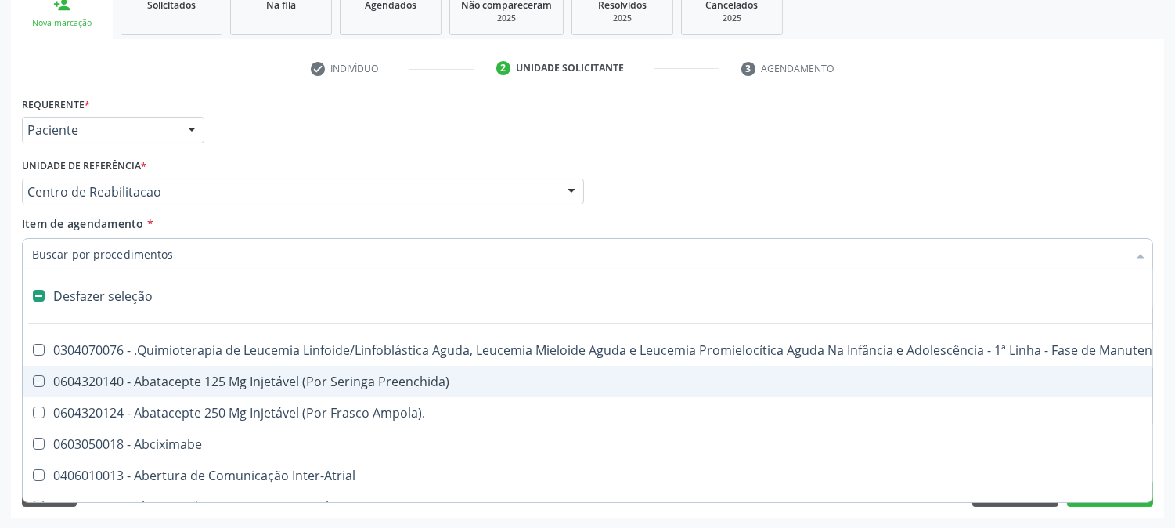
click at [0, 212] on div "Acompanhamento Acompanhe a situação das marcações correntes e finalizadas Relat…" at bounding box center [587, 184] width 1175 height 690
checkbox Preenchida\) "true"
checkbox Ampola\)\ "true"
checkbox Abciximabe "true"
checkbox Inter-Atrial "true"
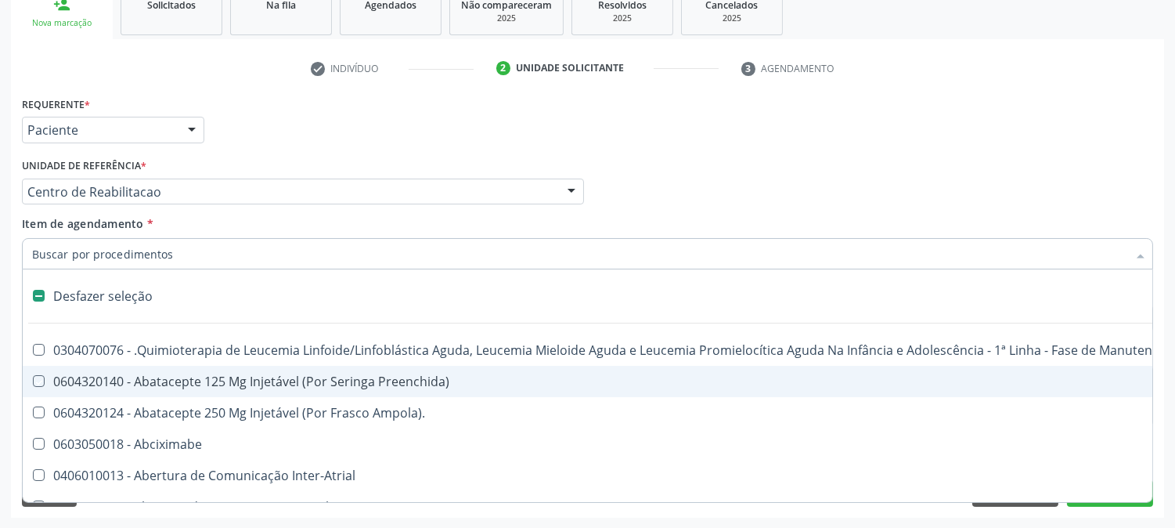
checkbox Valvar "true"
checkbox Adolescente\) "true"
checkbox Valvar "true"
checkbox Adolescente\) "true"
checkbox Paciente\) "true"
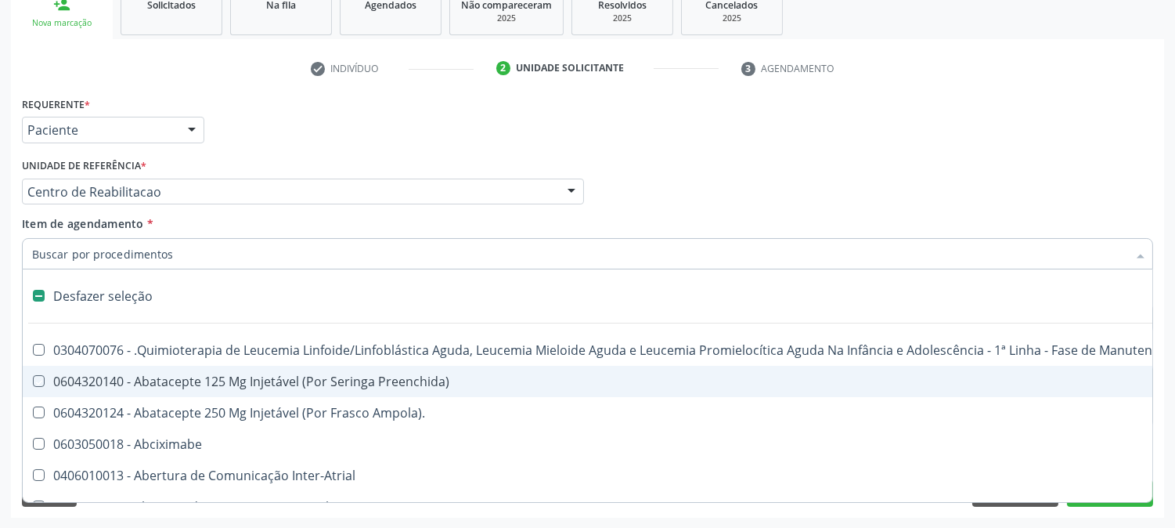
checkbox Dente\) "true"
checkbox Comprimido\) "true"
checkbox \(Dornic\) "true"
checkbox Capsula\) "true"
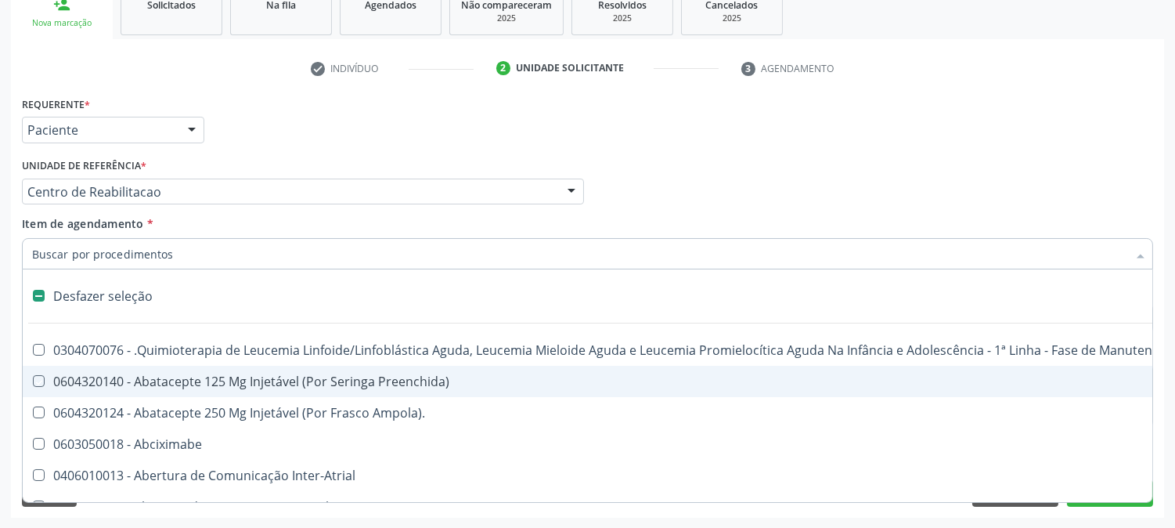
checkbox Psicossocial "true"
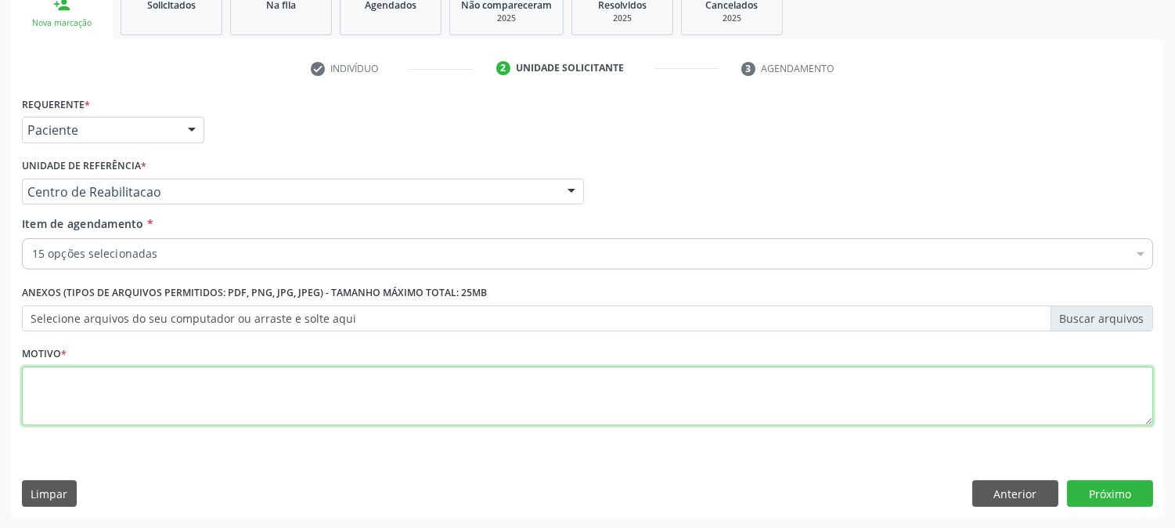
click at [112, 377] on textarea at bounding box center [588, 396] width 1132 height 60
type textarea "."
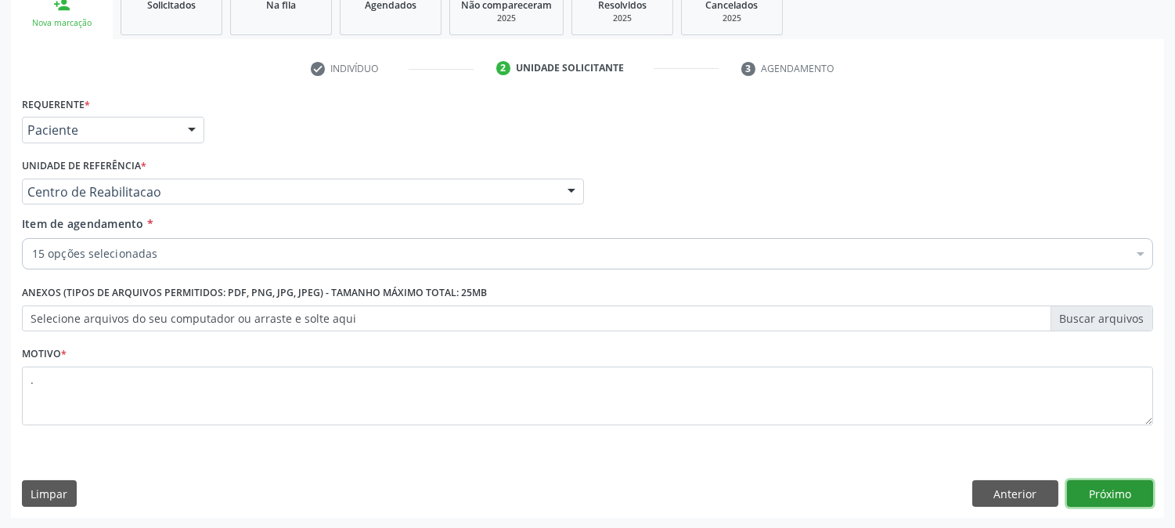
click at [1093, 500] on button "Próximo" at bounding box center [1110, 493] width 86 height 27
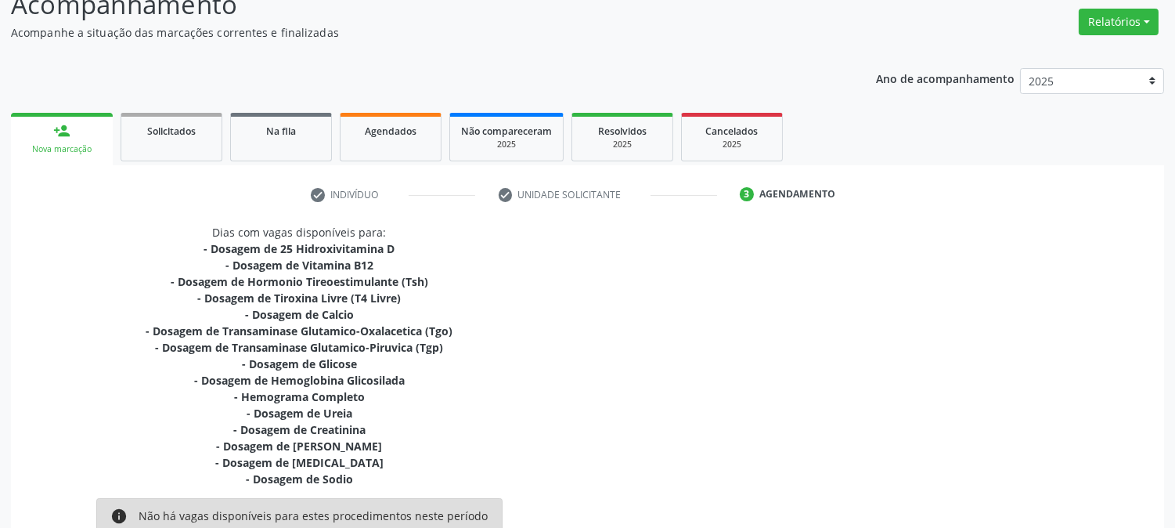
scroll to position [429, 0]
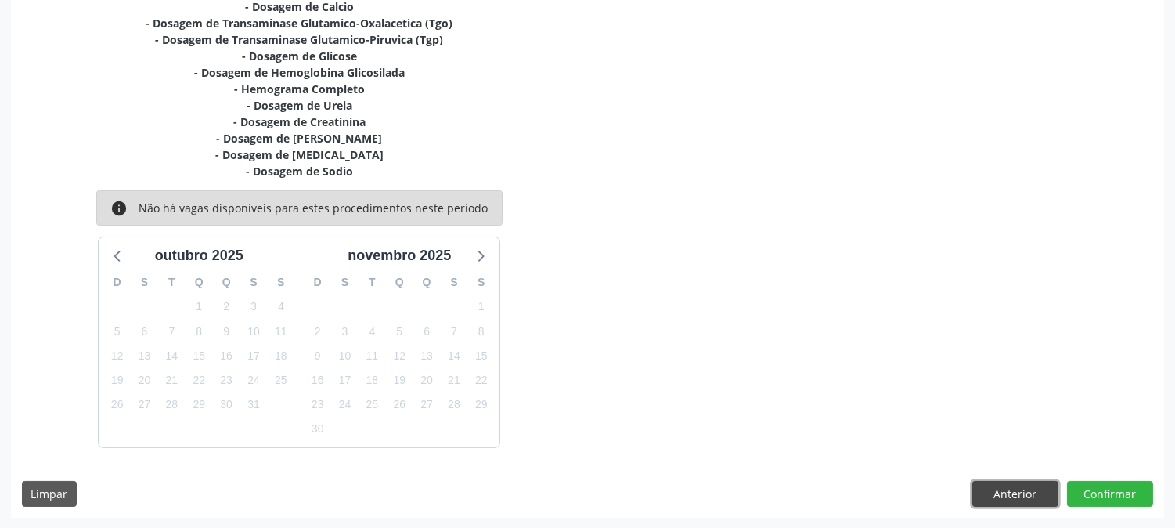
click at [1001, 487] on button "Anterior" at bounding box center [1016, 494] width 86 height 27
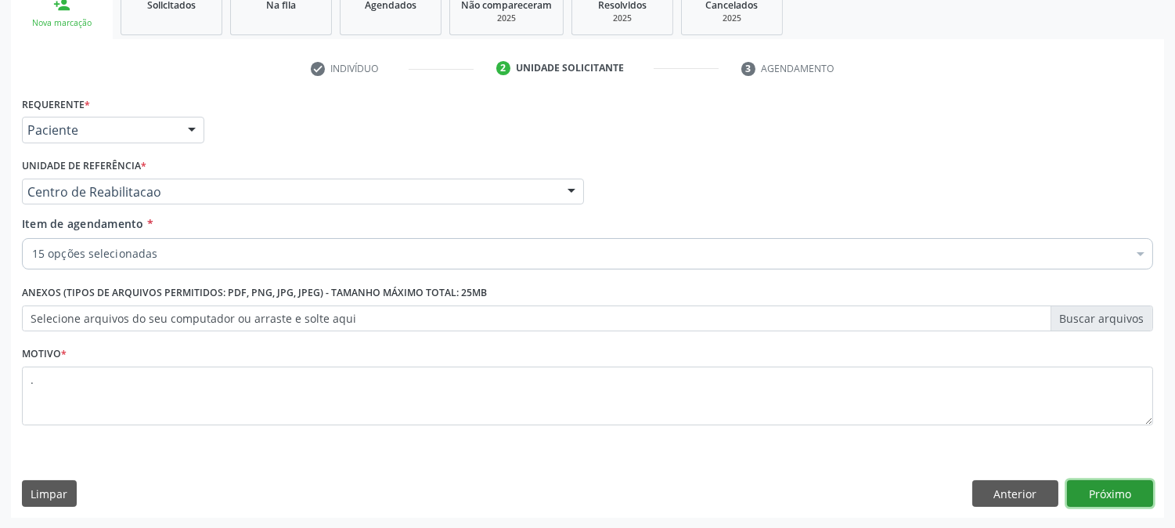
click at [1084, 495] on button "Próximo" at bounding box center [1110, 493] width 86 height 27
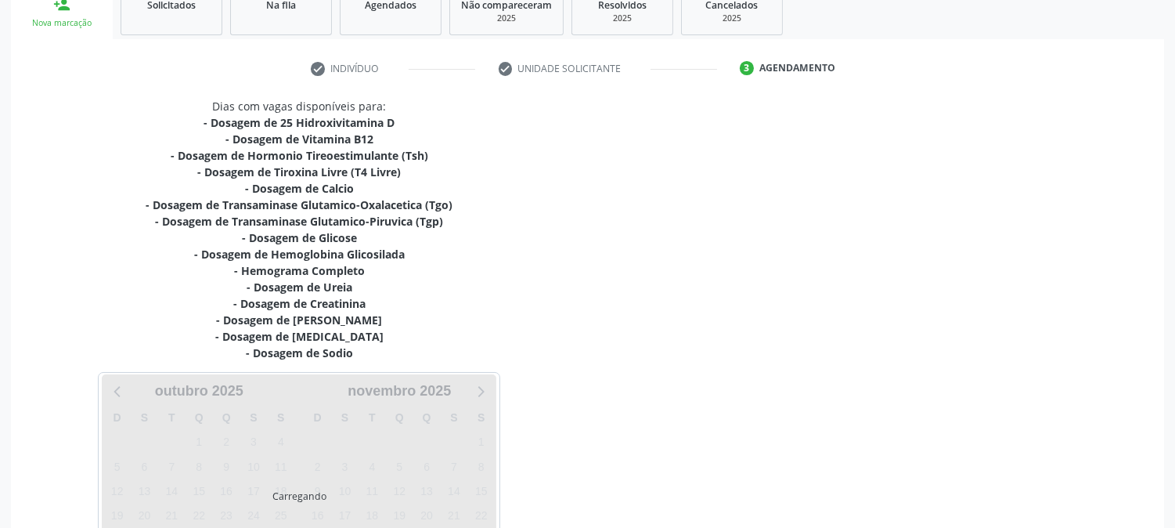
scroll to position [382, 0]
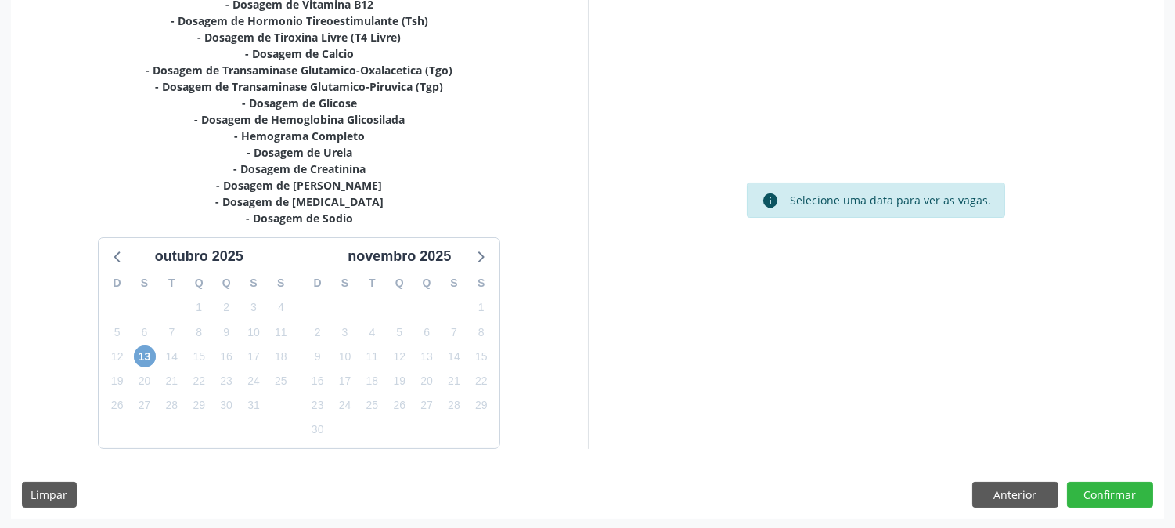
click at [153, 351] on span "13" at bounding box center [145, 356] width 22 height 22
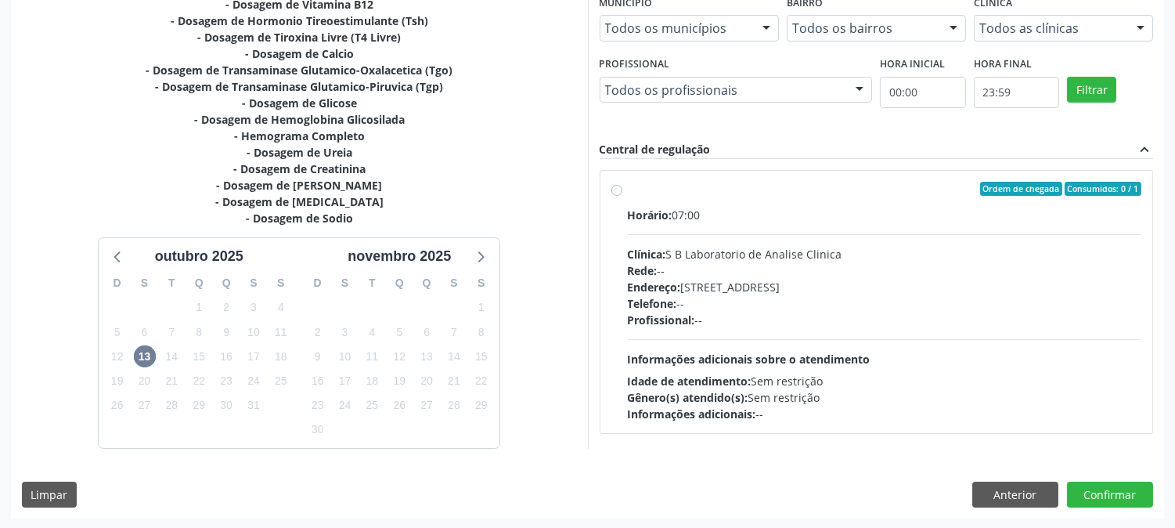
click at [795, 341] on div "Horário: 07:00 Clínica: S B Laboratorio de Analise Clinica Rede: -- Endereço: […" at bounding box center [885, 314] width 514 height 215
click at [623, 196] on input "Ordem de chegada Consumidos: 0 / 1 Horário: 07:00 Clínica: S B Laboratorio de A…" at bounding box center [617, 189] width 11 height 14
radio input "true"
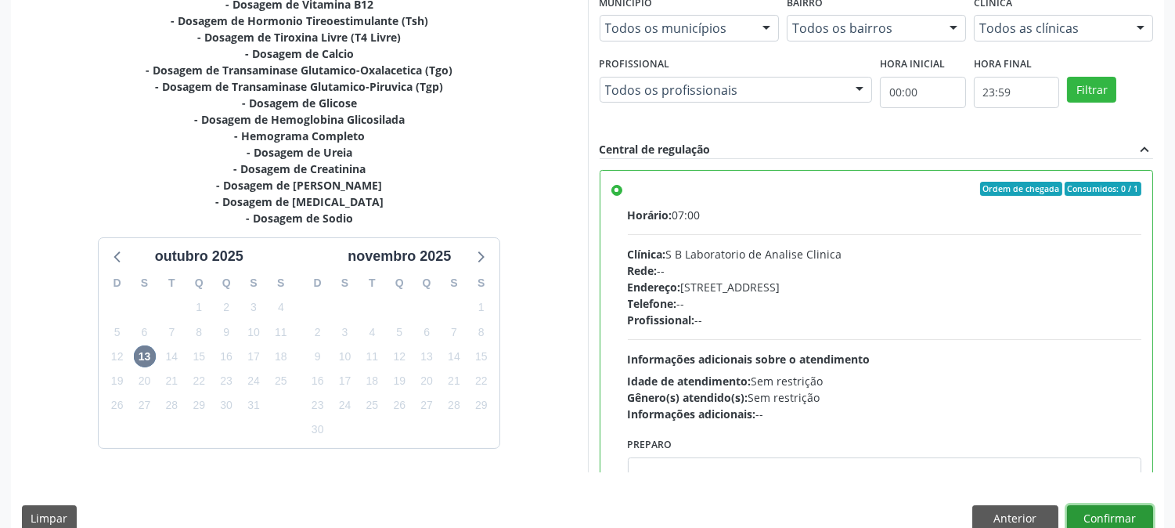
click at [1101, 513] on button "Confirmar" at bounding box center [1110, 518] width 86 height 27
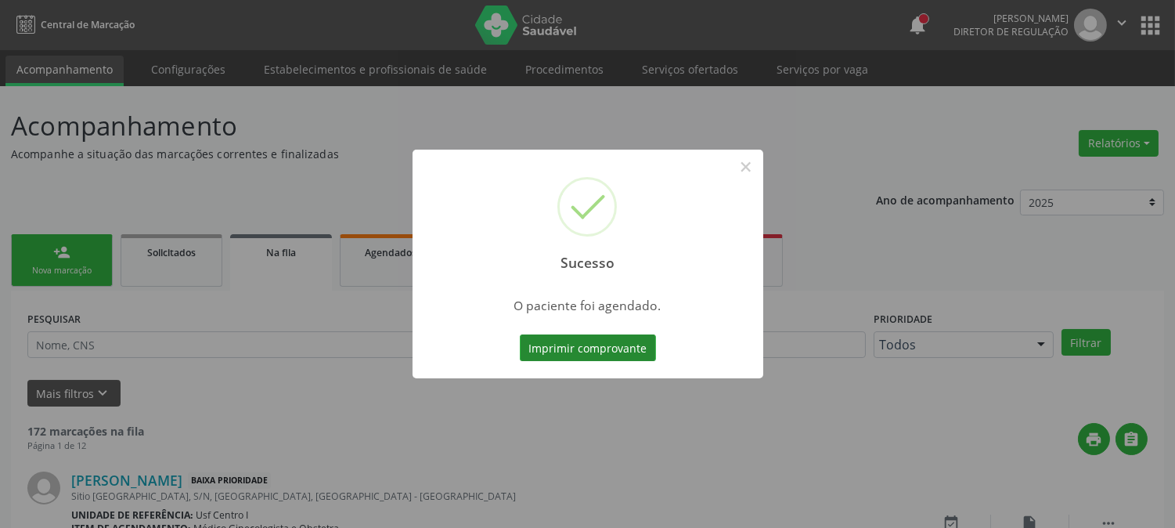
click at [568, 346] on button "Imprimir comprovante" at bounding box center [588, 347] width 136 height 27
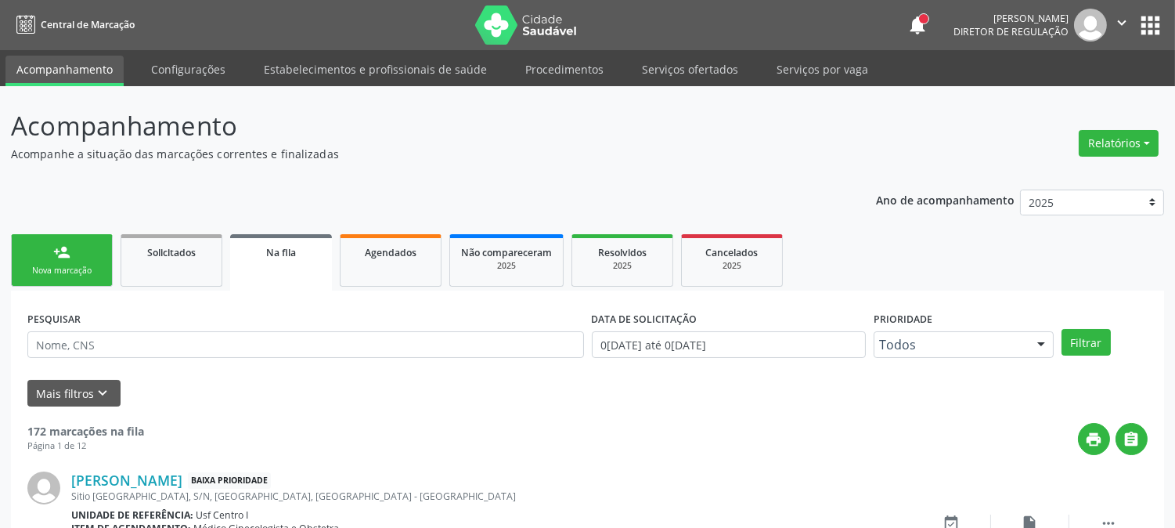
click at [81, 267] on div "Nova marcação" at bounding box center [62, 271] width 78 height 12
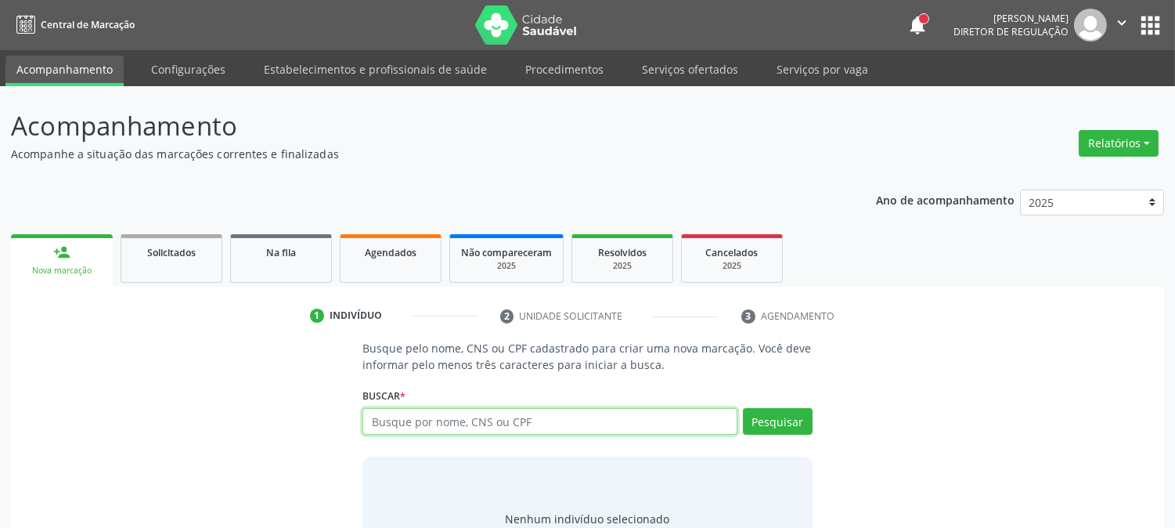
click at [387, 415] on input "text" at bounding box center [550, 421] width 374 height 27
type input "702308015930020"
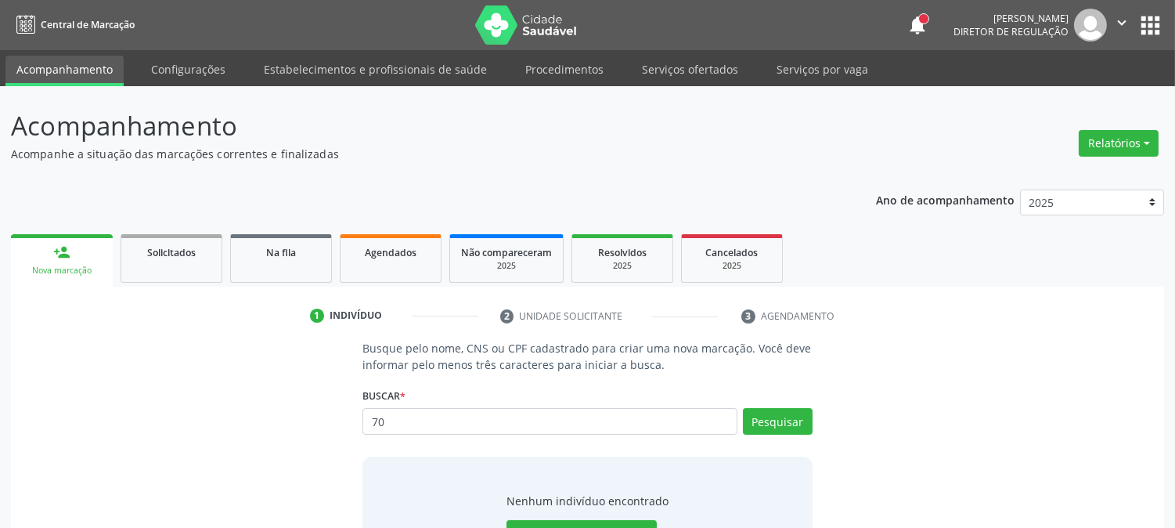
type input "7"
type input "[PERSON_NAME] D"
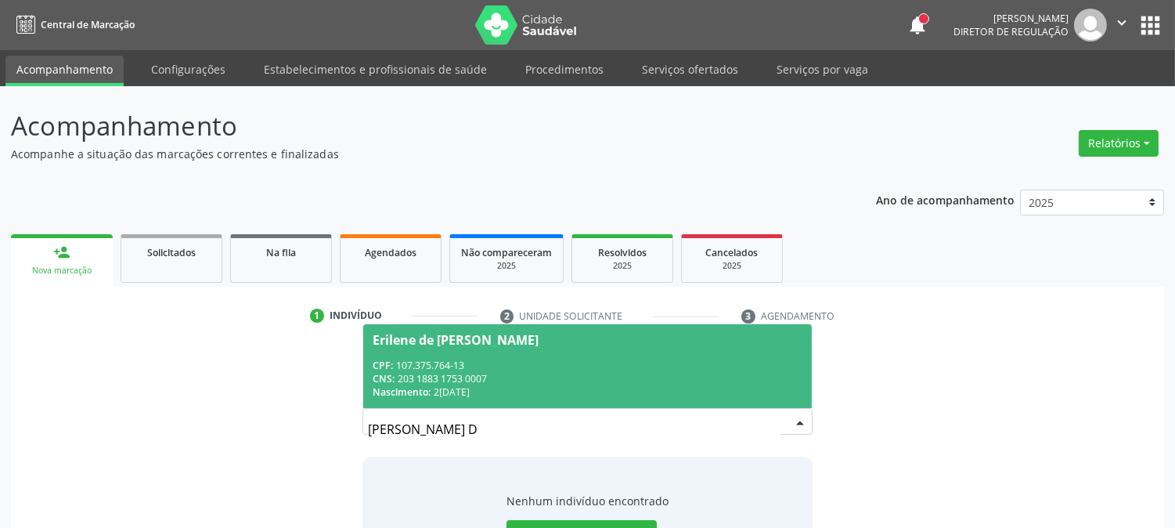
click at [449, 382] on div "CNS: 203 1883 1753 0007" at bounding box center [587, 378] width 429 height 13
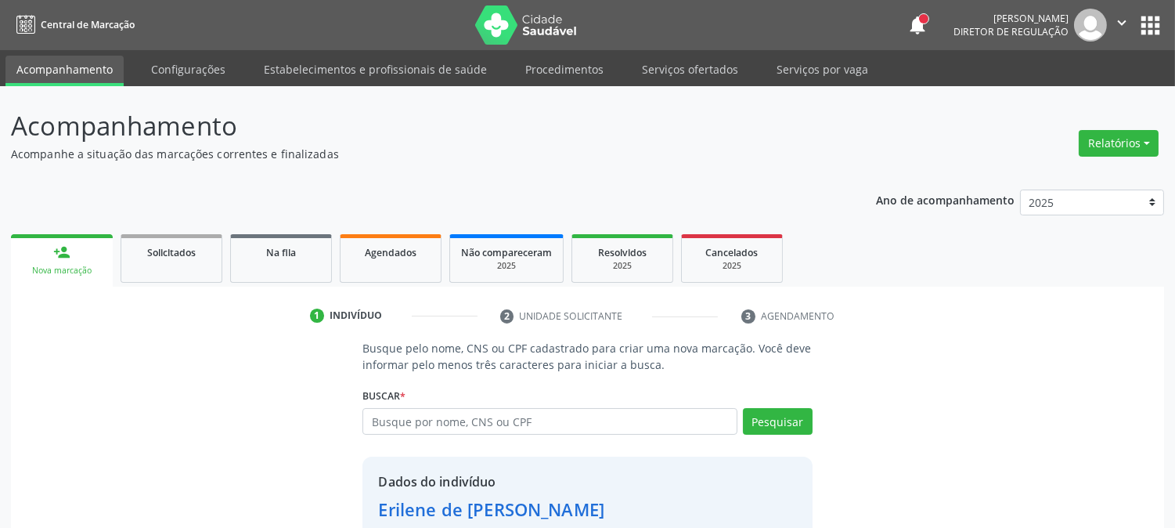
scroll to position [99, 0]
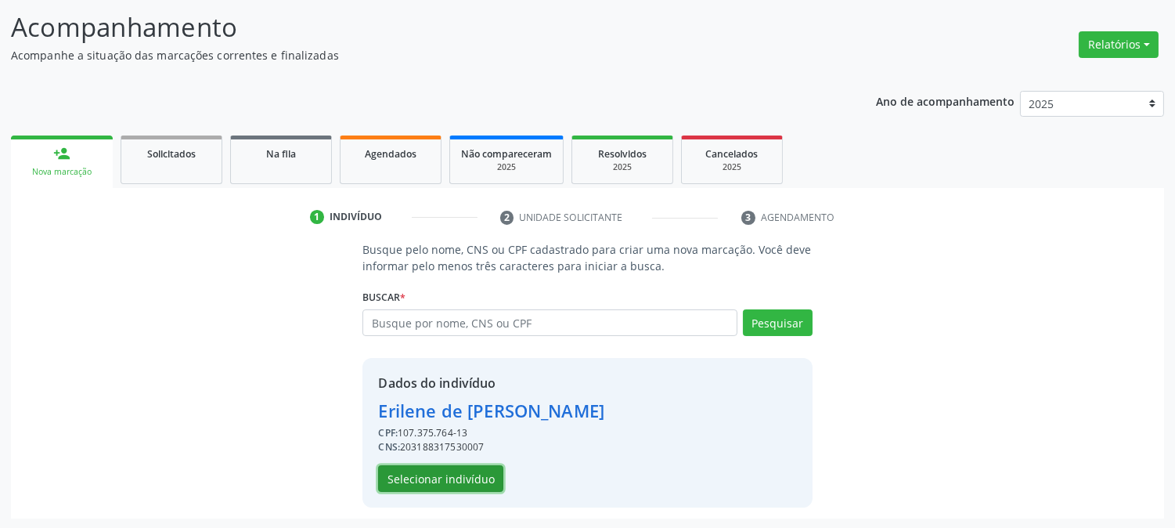
click at [468, 471] on button "Selecionar indivíduo" at bounding box center [440, 478] width 125 height 27
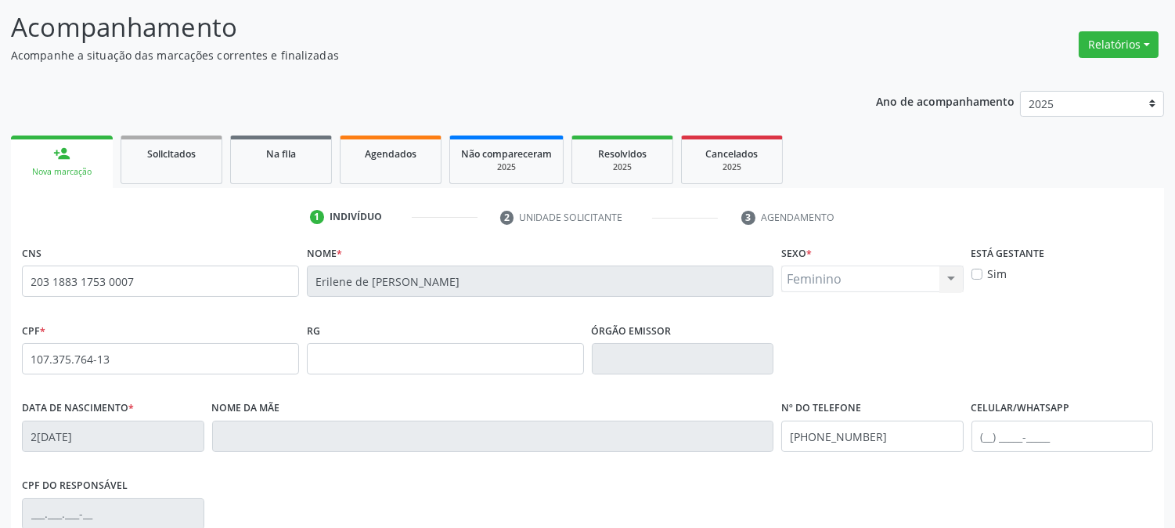
scroll to position [319, 0]
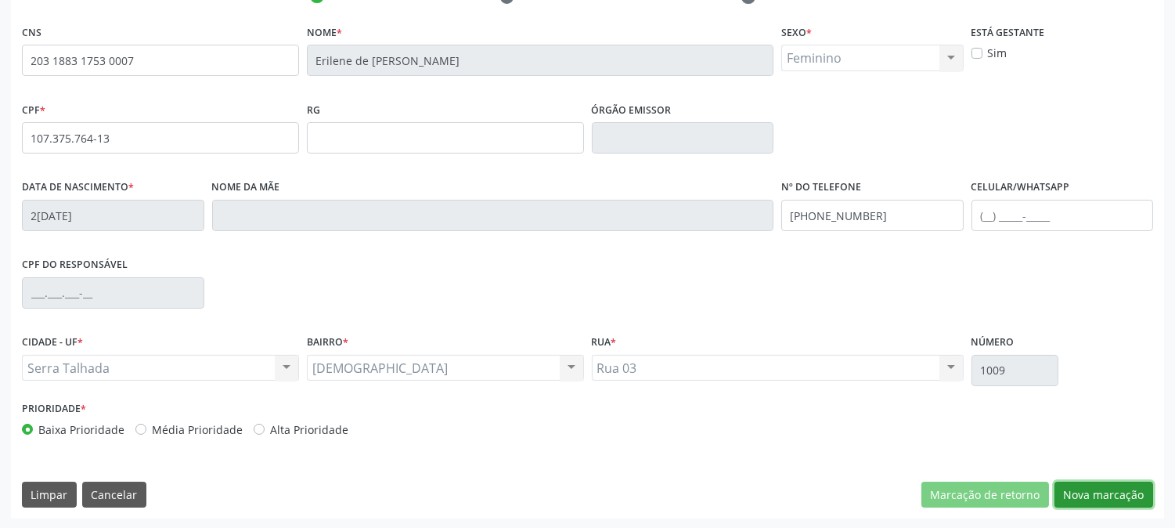
click at [1079, 490] on button "Nova marcação" at bounding box center [1104, 495] width 99 height 27
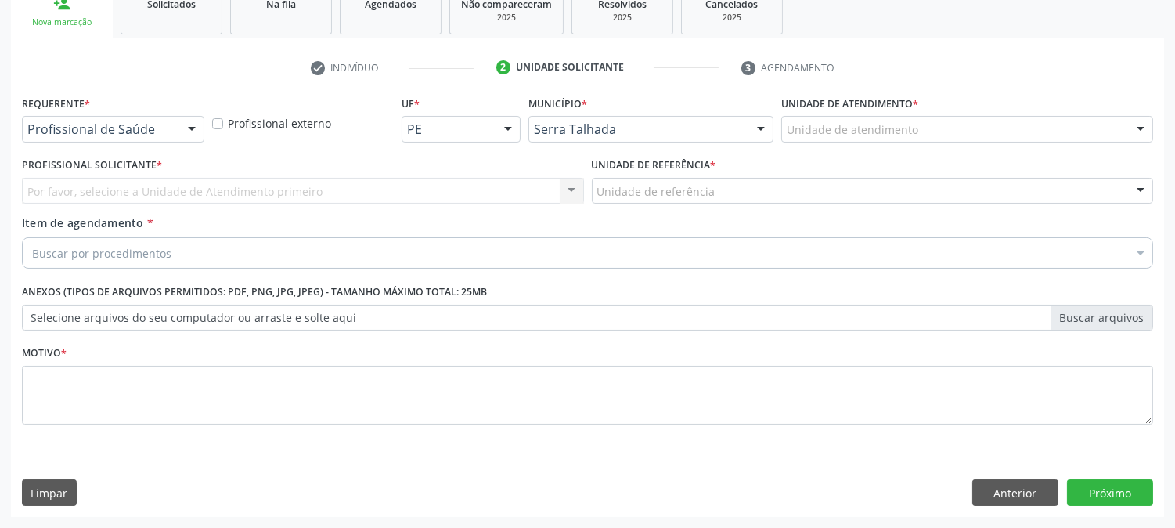
scroll to position [247, 0]
click at [173, 128] on div "Profissional de Saúde Profissional de Saúde Paciente Nenhum resultado encontrad…" at bounding box center [113, 130] width 182 height 27
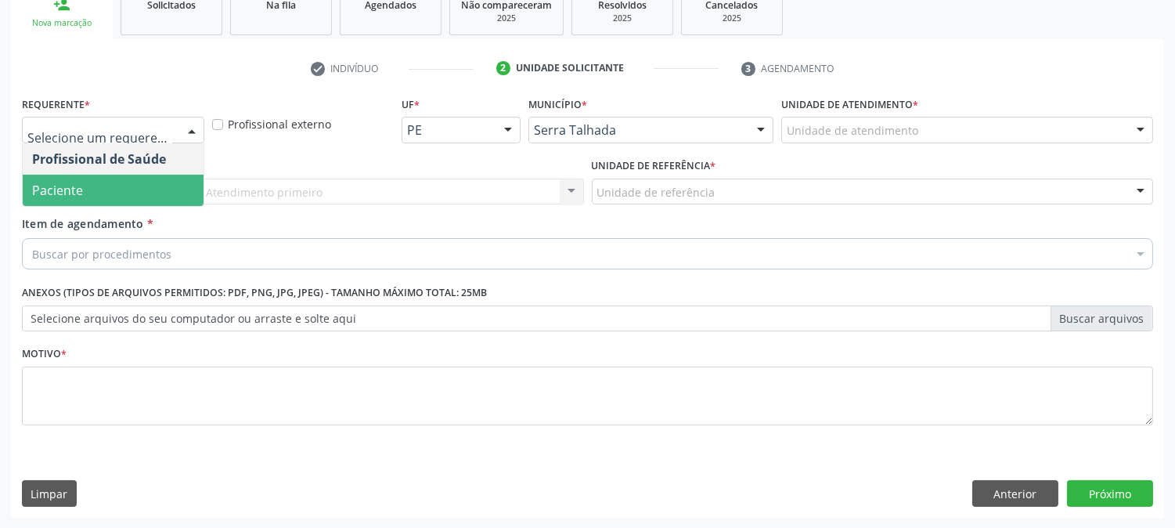
click at [139, 192] on span "Paciente" at bounding box center [113, 190] width 181 height 31
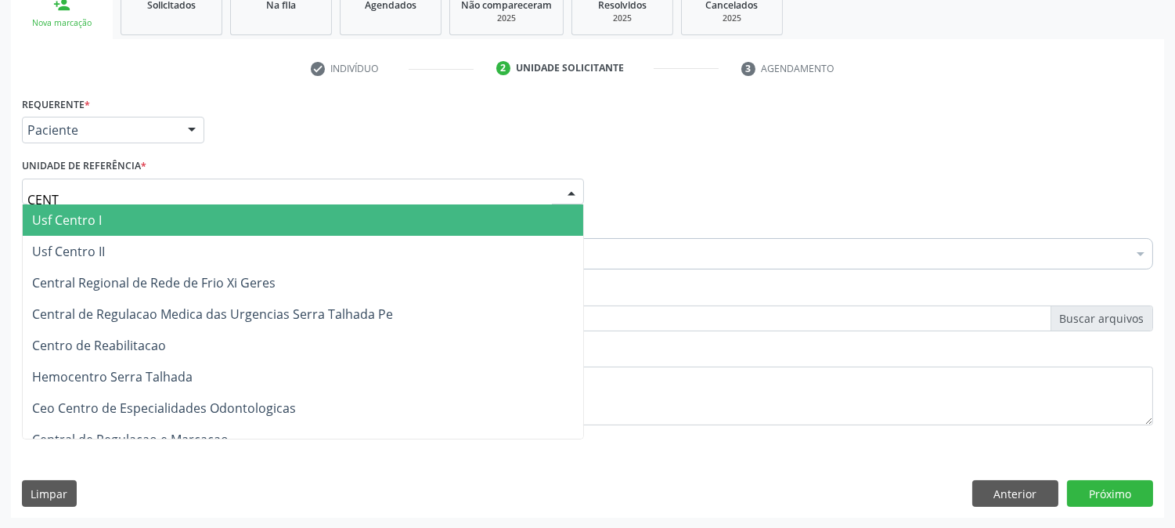
type input "CENTR"
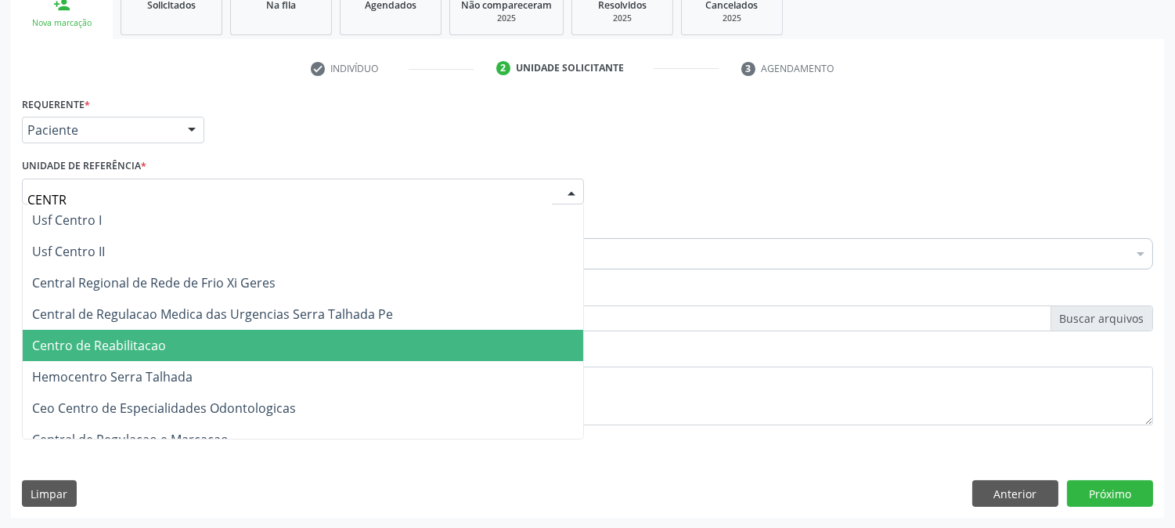
click at [149, 345] on span "Centro de Reabilitacao" at bounding box center [99, 345] width 134 height 17
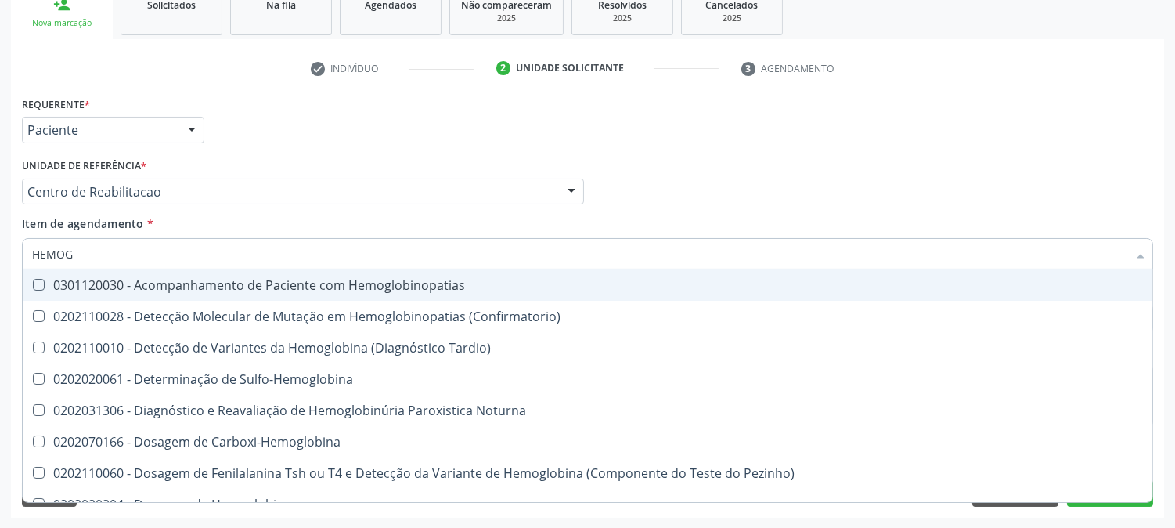
type input "HEMOGR"
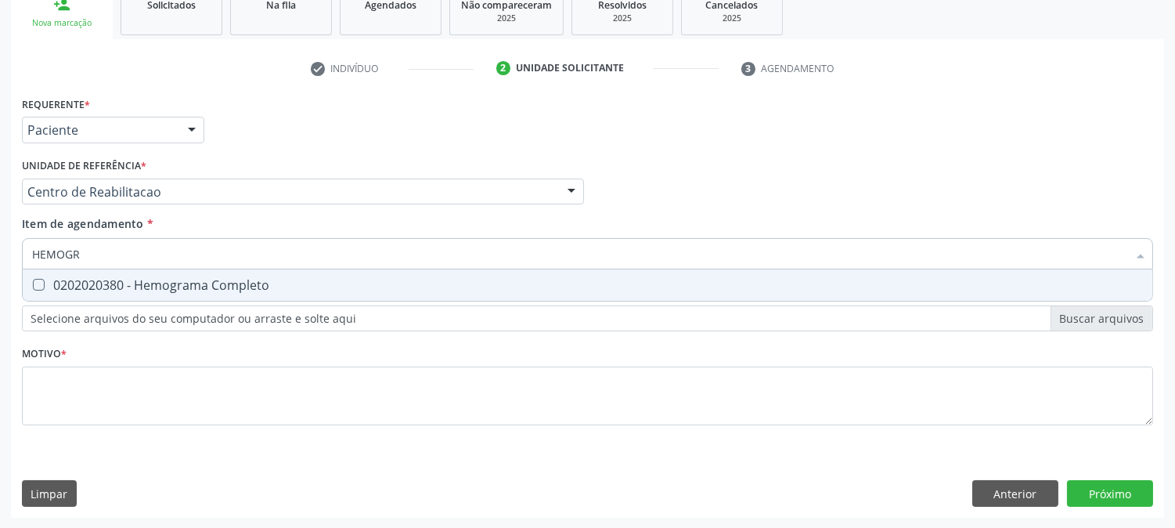
click at [120, 298] on span "0202020380 - Hemograma Completo" at bounding box center [588, 284] width 1130 height 31
checkbox Completo "true"
drag, startPoint x: 102, startPoint y: 240, endPoint x: 6, endPoint y: 251, distance: 96.1
click at [6, 251] on div "Acompanhamento Acompanhe a situação das marcações correntes e finalizadas Relat…" at bounding box center [587, 184] width 1175 height 690
type input "GL"
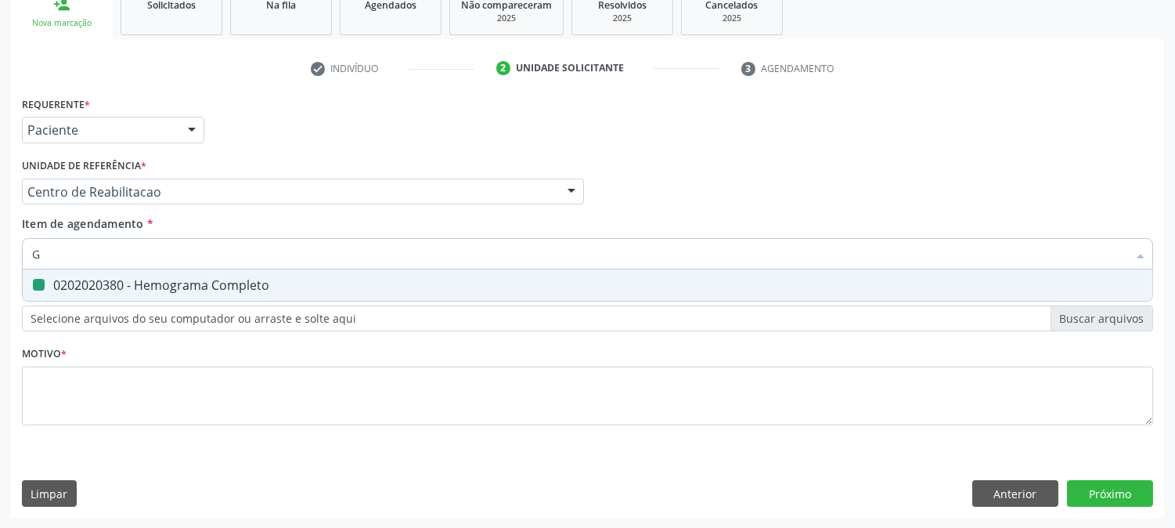
checkbox Completo "false"
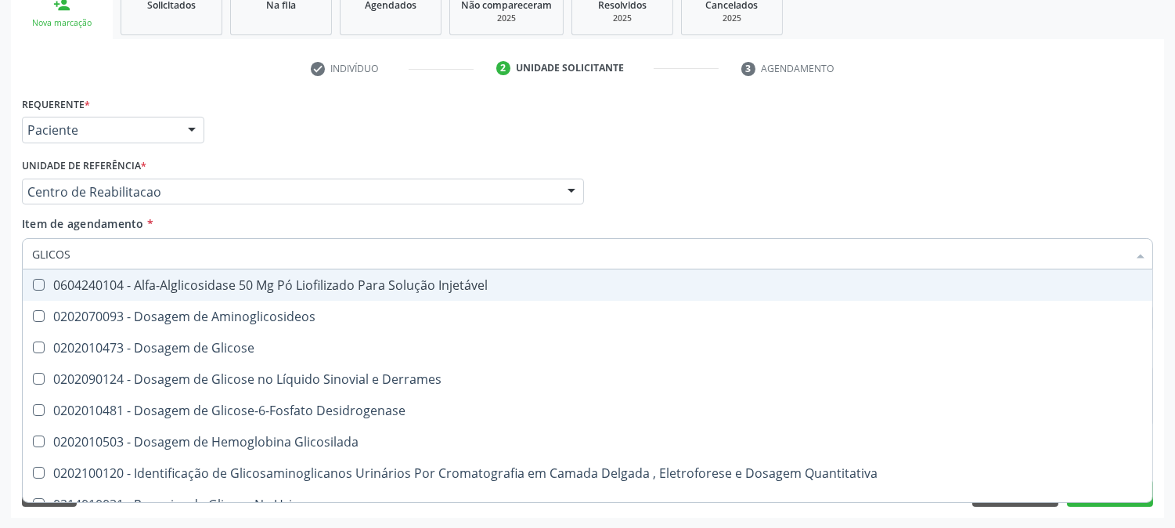
type input "GLICOSE"
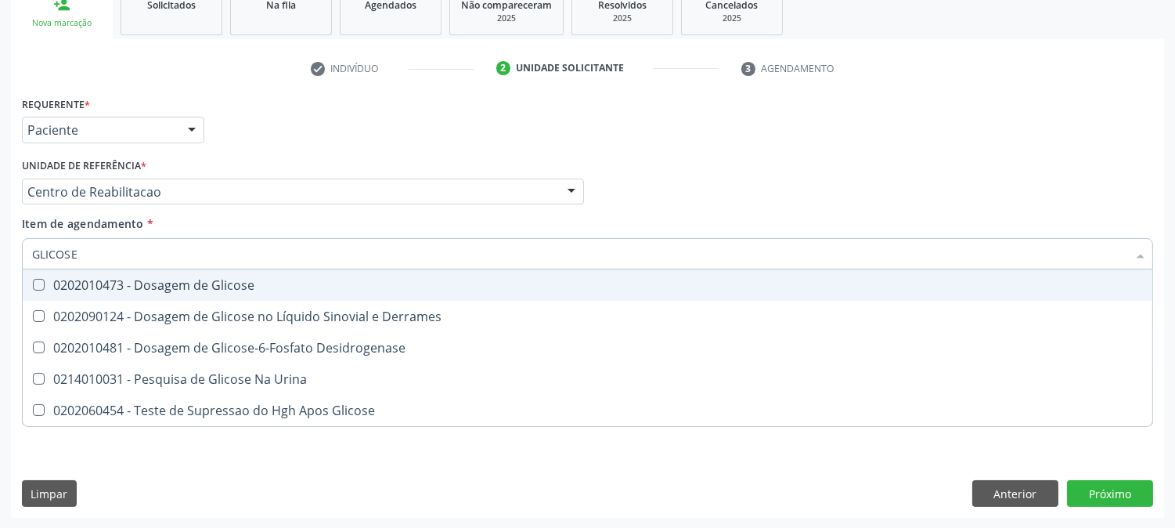
click at [59, 287] on div "0202010473 - Dosagem de Glicose" at bounding box center [587, 285] width 1111 height 13
checkbox Glicose "true"
drag, startPoint x: 75, startPoint y: 247, endPoint x: 0, endPoint y: 251, distance: 75.2
click at [0, 251] on div "Acompanhamento Acompanhe a situação das marcações correntes e finalizadas Relat…" at bounding box center [587, 184] width 1175 height 690
type input "TS"
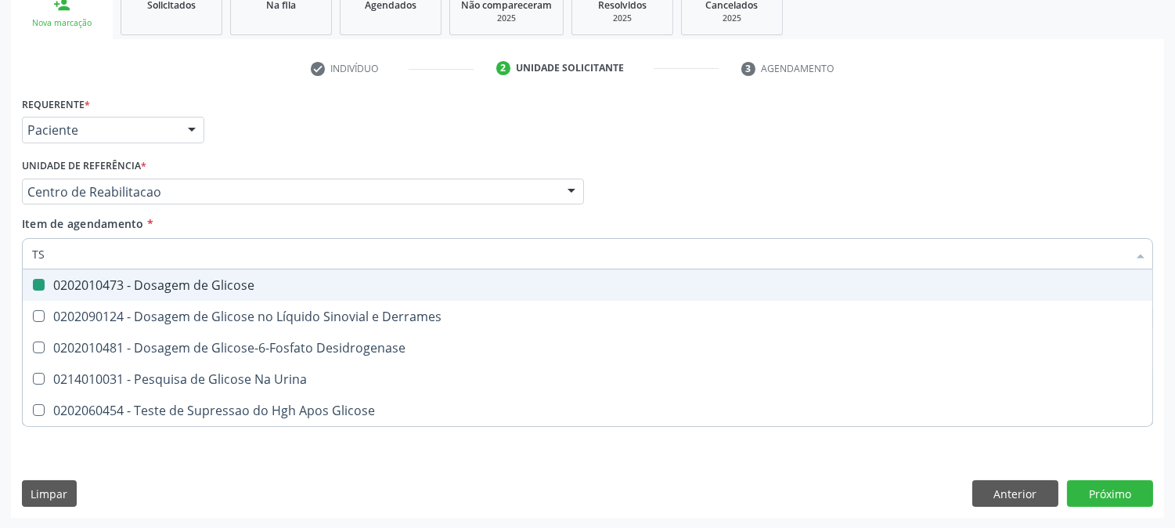
checkbox Glicose "false"
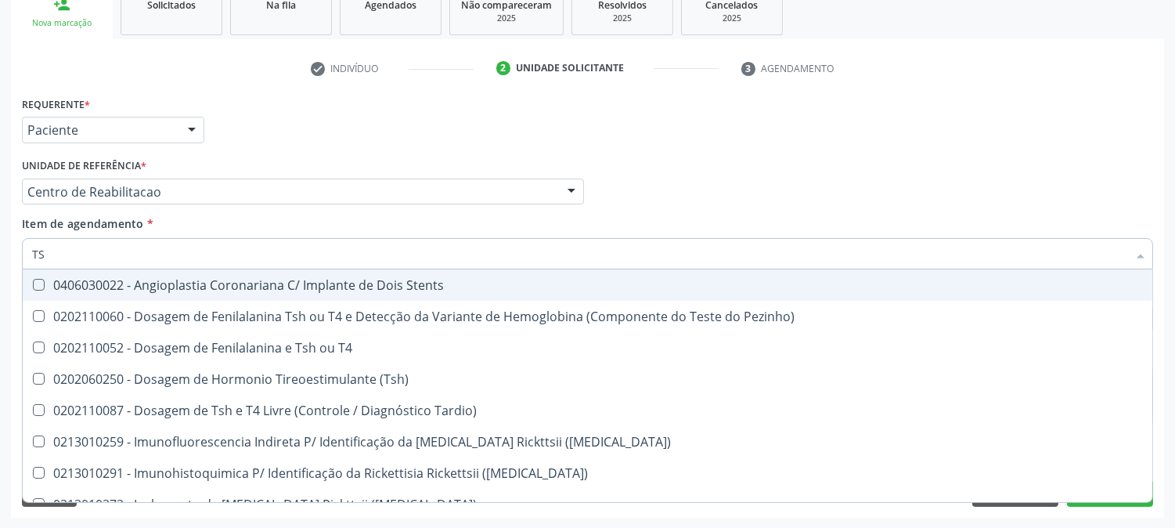
type input "TSH"
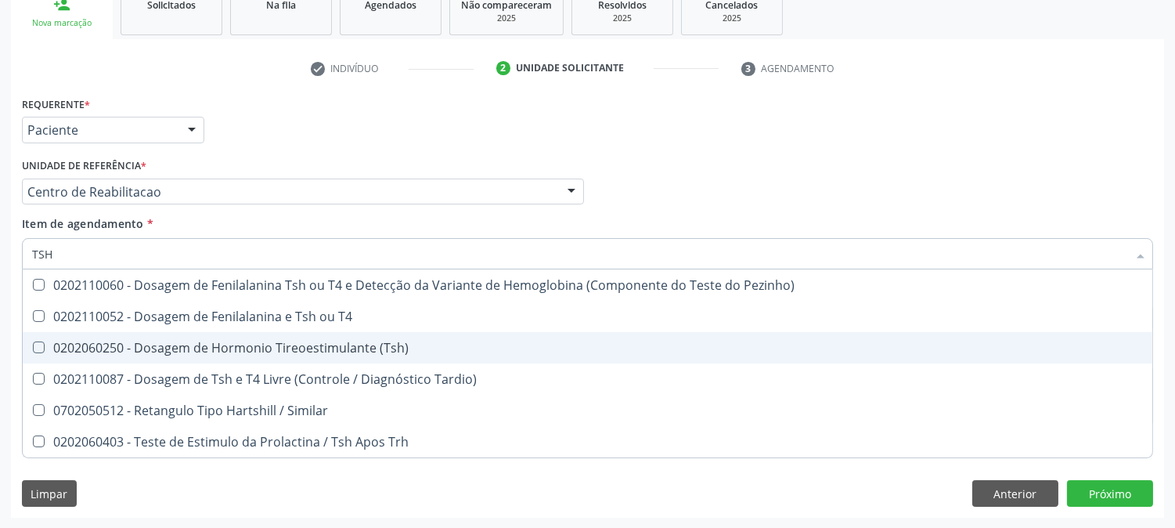
click at [122, 343] on div "0202060250 - Dosagem de Hormonio Tireoestimulante (Tsh)" at bounding box center [587, 347] width 1111 height 13
checkbox \(Tsh\) "true"
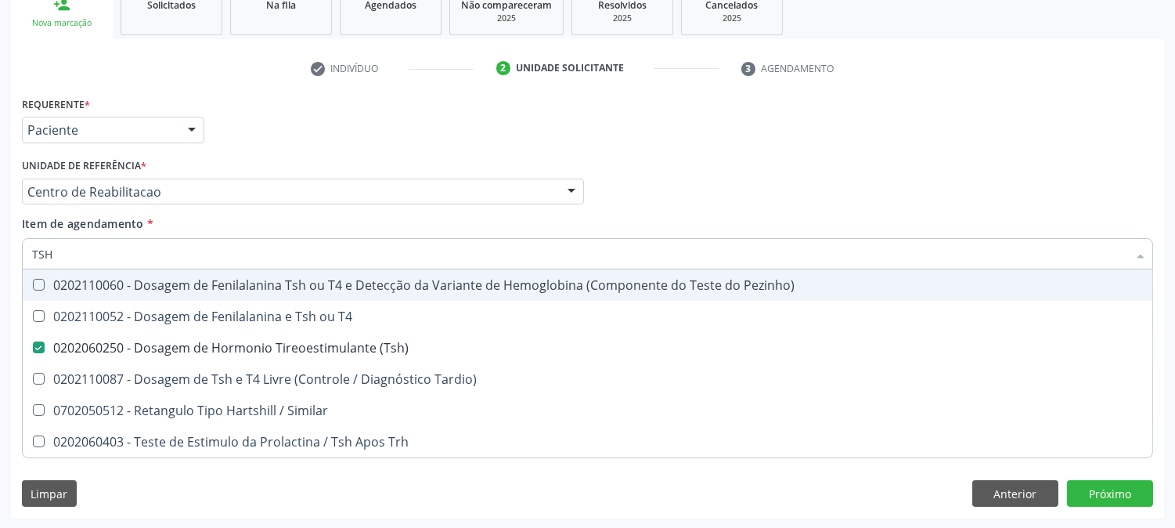
drag, startPoint x: 79, startPoint y: 251, endPoint x: 0, endPoint y: 240, distance: 79.7
click at [0, 241] on div "Acompanhamento Acompanhe a situação das marcações correntes e finalizadas Relat…" at bounding box center [587, 184] width 1175 height 690
type input "T4"
checkbox \(Tsh\) "false"
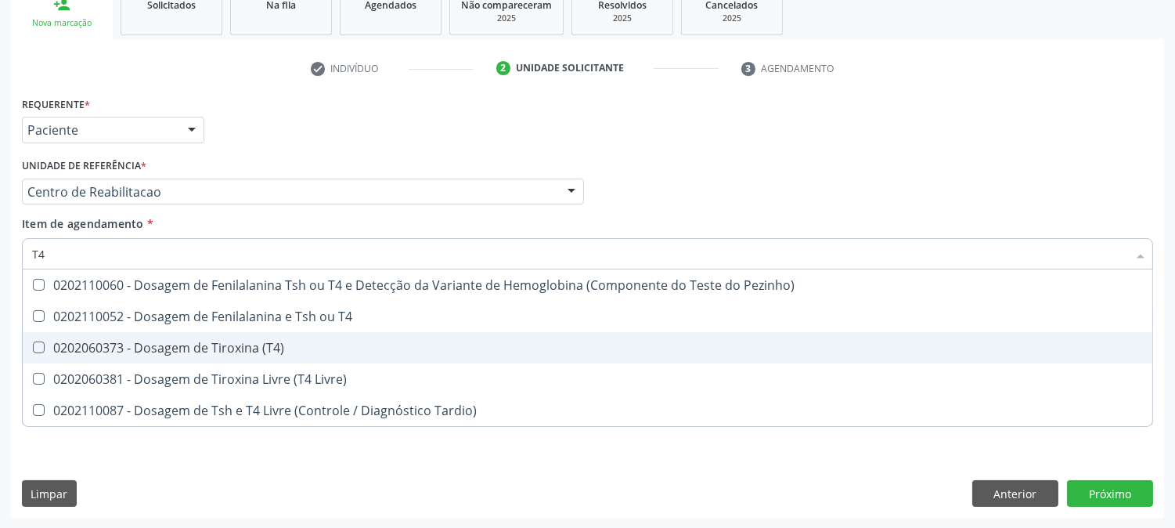
drag, startPoint x: 110, startPoint y: 349, endPoint x: 110, endPoint y: 366, distance: 17.2
click at [110, 362] on ul "Desfazer seleção 0202110060 - Dosagem de Fenilalanina Tsh ou T4 e Detecção da V…" at bounding box center [588, 347] width 1130 height 157
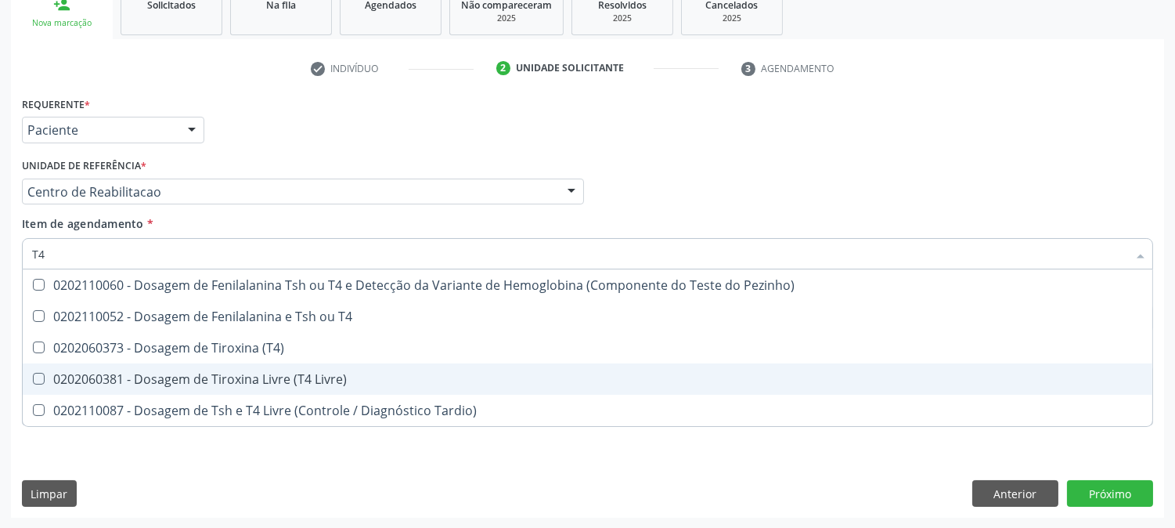
click at [105, 374] on div "0202060381 - Dosagem de Tiroxina Livre (T4 Livre)" at bounding box center [587, 379] width 1111 height 13
checkbox Livre\) "true"
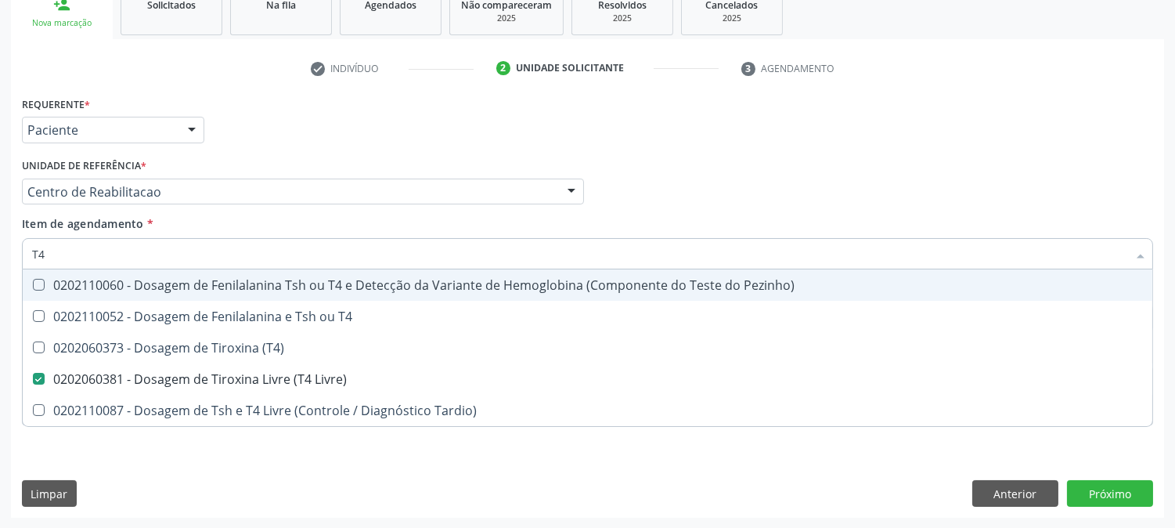
drag, startPoint x: 60, startPoint y: 249, endPoint x: 0, endPoint y: 251, distance: 59.5
click at [0, 251] on div "Acompanhamento Acompanhe a situação das marcações correntes e finalizadas Relat…" at bounding box center [587, 184] width 1175 height 690
type input "CRE"
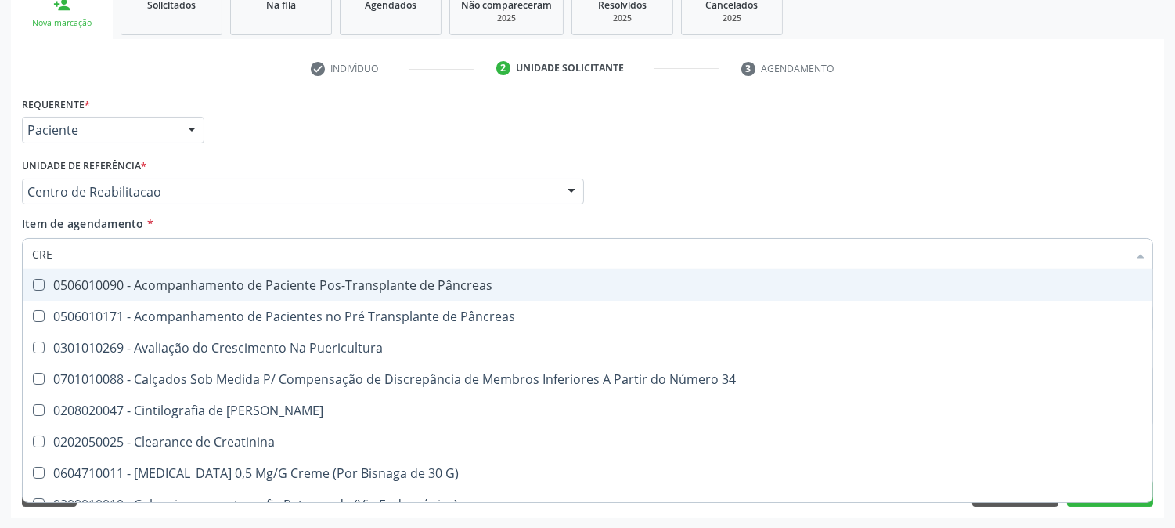
checkbox 34 "false"
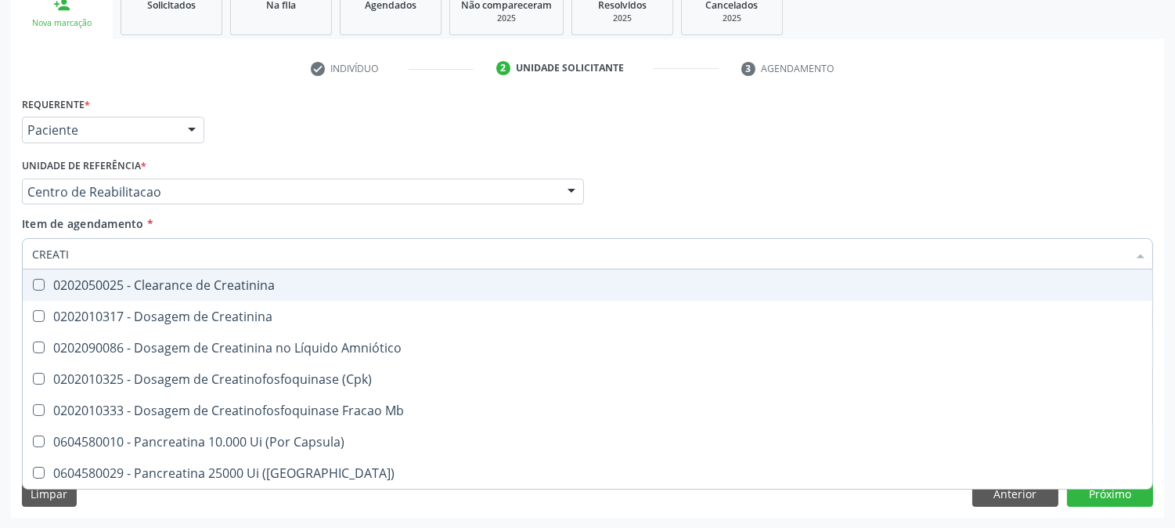
type input "CREATIN"
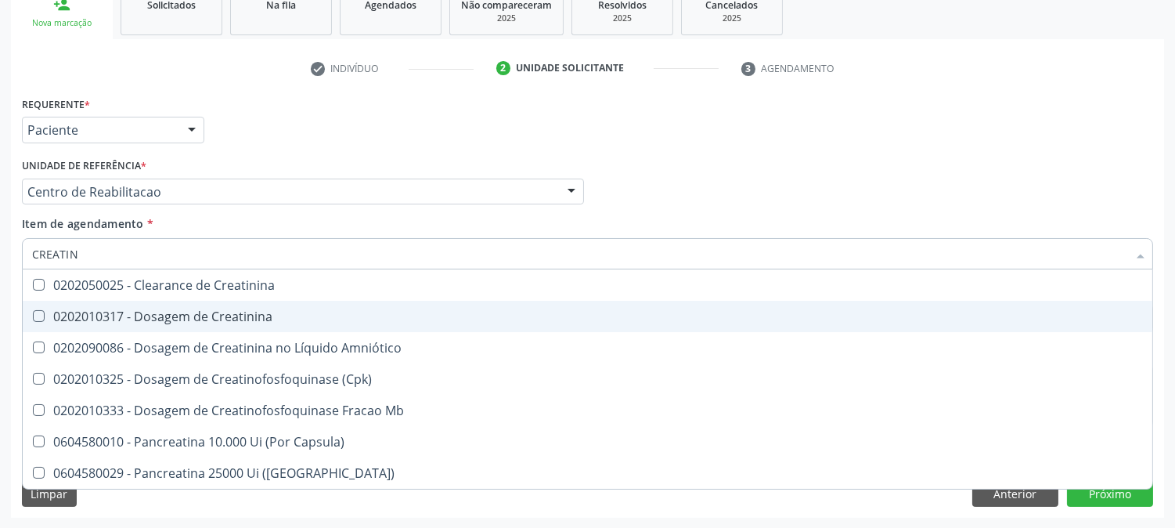
click at [135, 310] on div "0202010317 - Dosagem de Creatinina" at bounding box center [587, 316] width 1111 height 13
checkbox Creatinina "true"
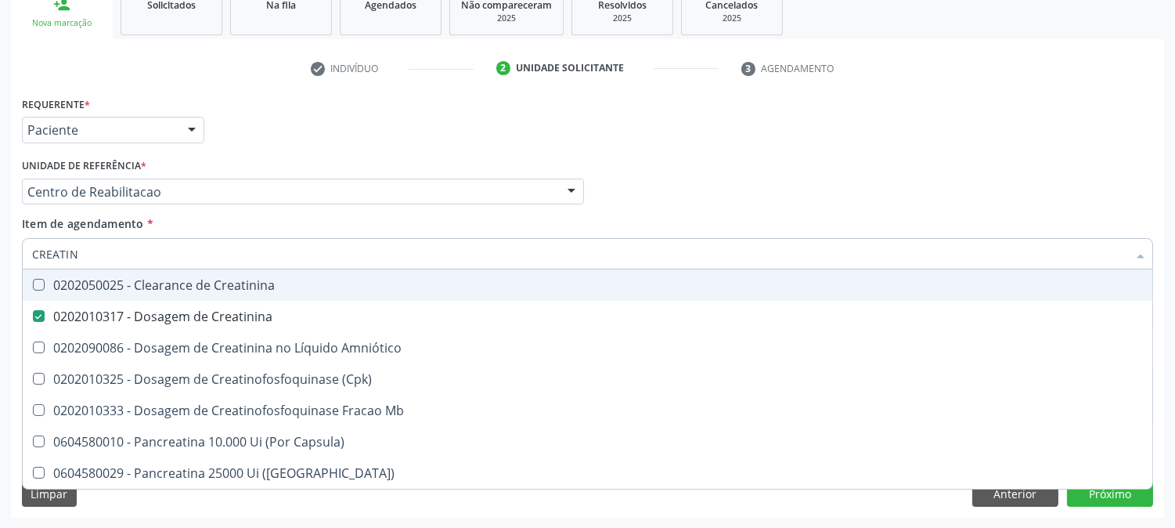
drag, startPoint x: 94, startPoint y: 254, endPoint x: 0, endPoint y: 248, distance: 94.1
click at [0, 251] on div "Acompanhamento Acompanhe a situação das marcações correntes e finalizadas Relat…" at bounding box center [587, 184] width 1175 height 690
type input "T"
checkbox Creatinina "false"
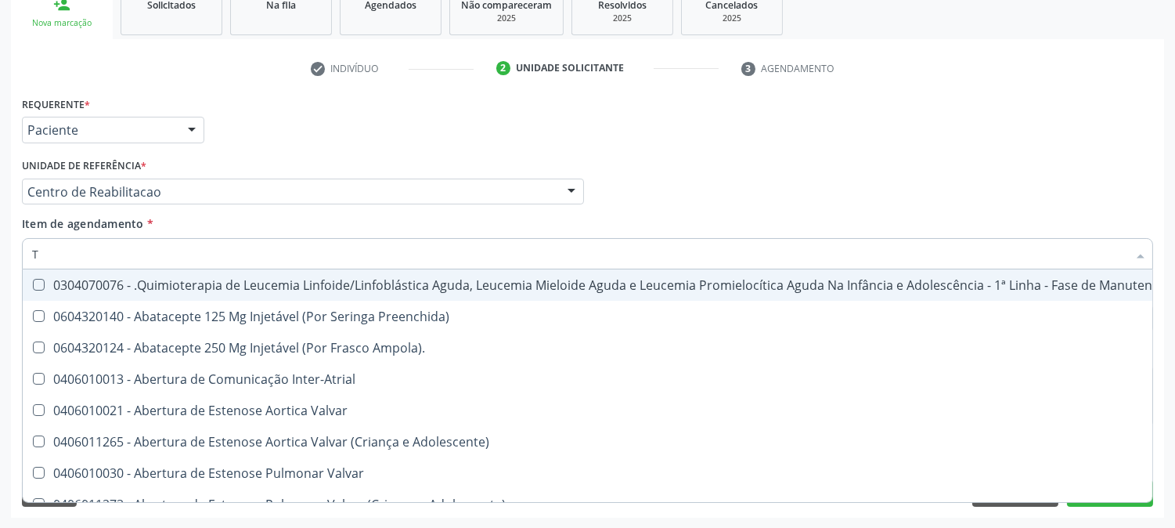
type input "TG"
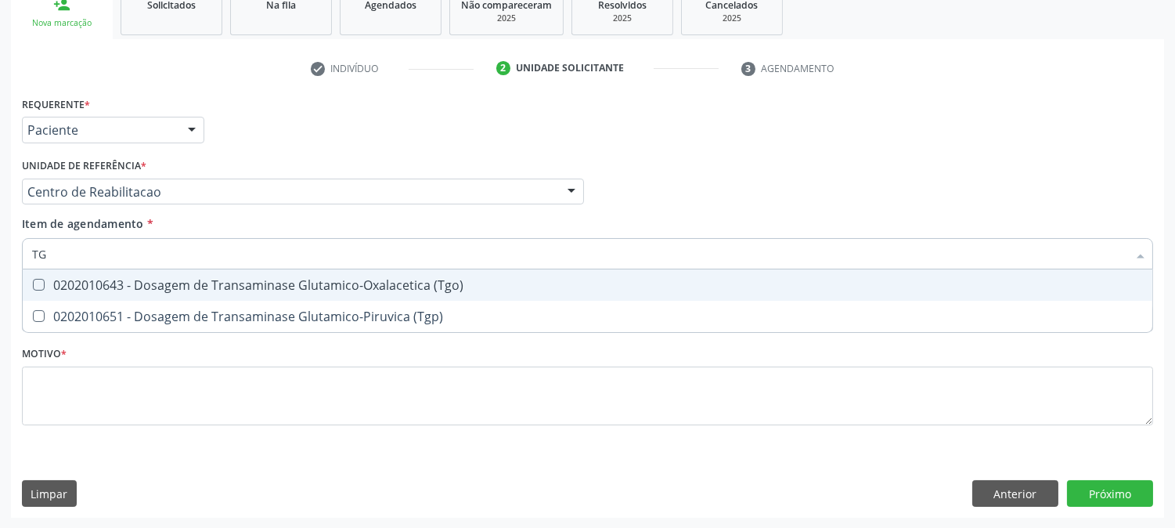
click at [123, 294] on span "0202010643 - Dosagem de Transaminase Glutamico-Oxalacetica (Tgo)" at bounding box center [588, 284] width 1130 height 31
checkbox \(Tgo\) "true"
click at [123, 310] on div "0202010651 - Dosagem de Transaminase Glutamico-Piruvica (Tgp)" at bounding box center [587, 316] width 1111 height 13
checkbox \(Tgp\) "true"
drag, startPoint x: 72, startPoint y: 251, endPoint x: 0, endPoint y: 249, distance: 72.1
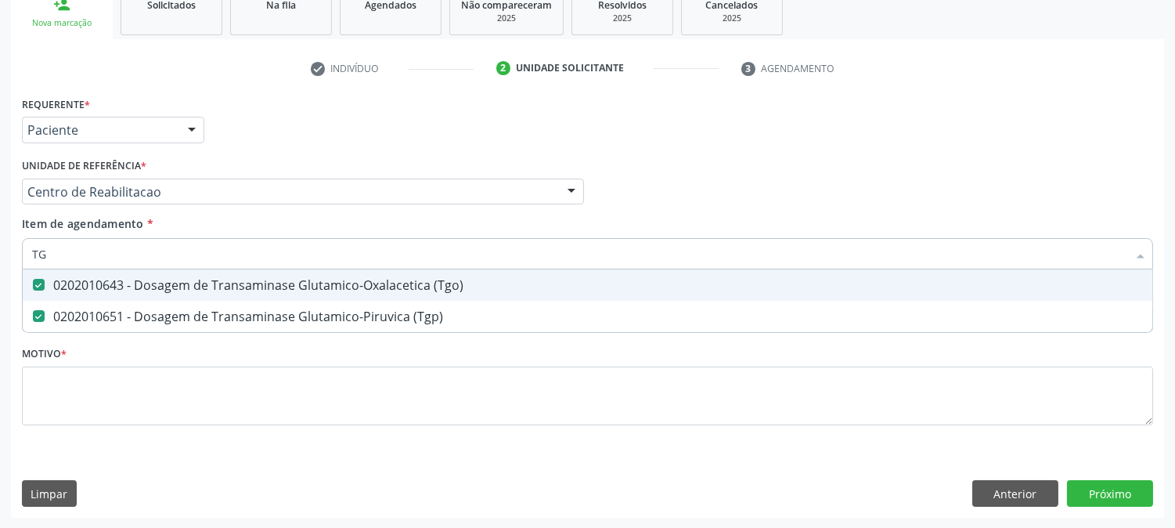
click at [0, 249] on div "Acompanhamento Acompanhe a situação das marcações correntes e finalizadas Relat…" at bounding box center [587, 184] width 1175 height 690
type input "B"
checkbox \(Tgo\) "false"
checkbox \(Tgp\) "false"
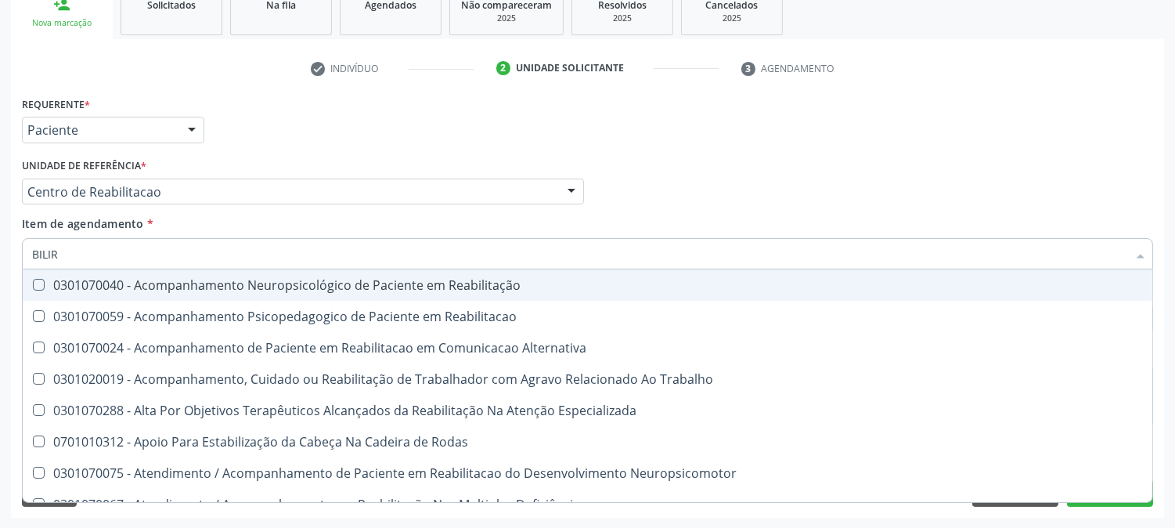
type input "BILIRR"
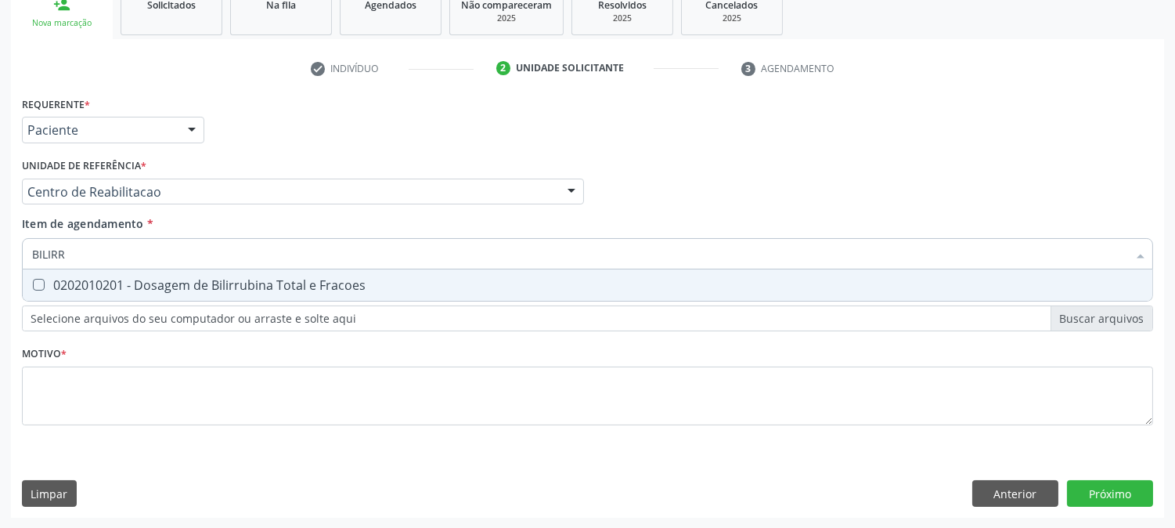
click at [51, 284] on div "0202010201 - Dosagem de Bilirrubina Total e Fracoes" at bounding box center [587, 285] width 1111 height 13
checkbox Fracoes "true"
drag, startPoint x: 75, startPoint y: 255, endPoint x: 29, endPoint y: 251, distance: 46.3
click at [29, 251] on div "BILIRR" at bounding box center [588, 253] width 1132 height 31
type input "URI"
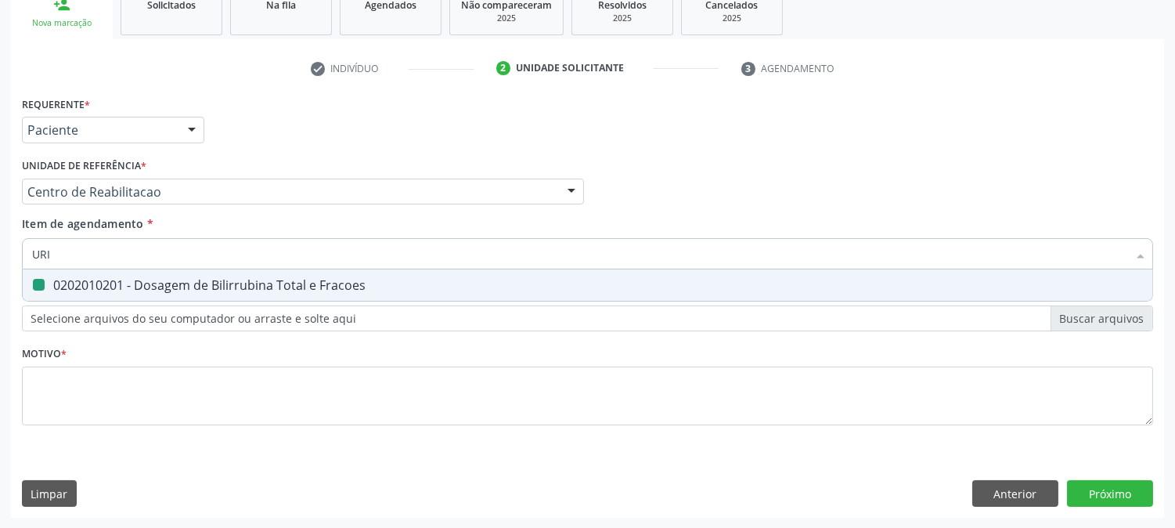
checkbox Fracoes "false"
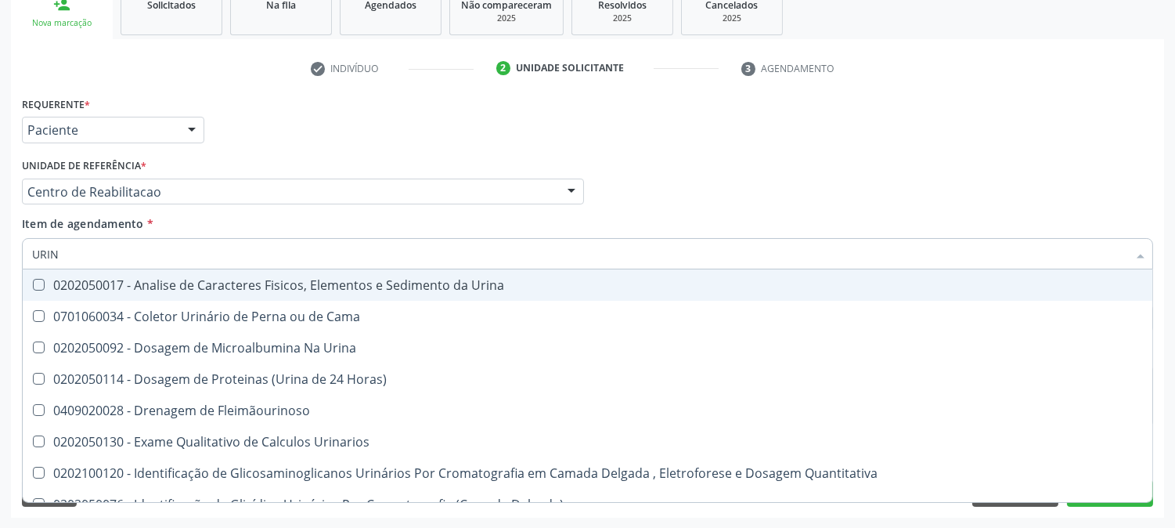
type input "URINA"
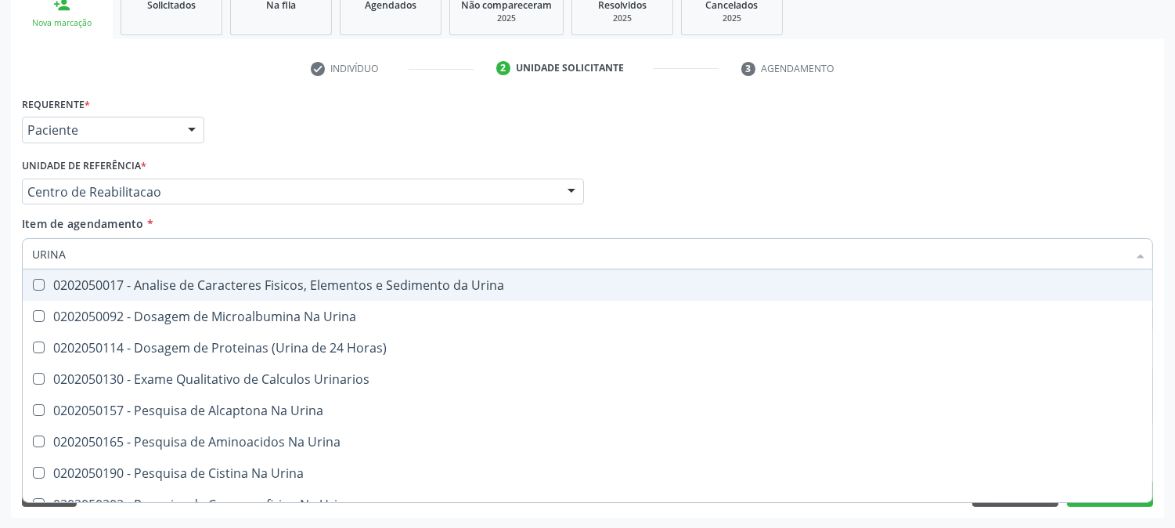
click at [66, 283] on div "0202050017 - Analise de Caracteres Fisicos, Elementos e Sedimento da Urina" at bounding box center [587, 285] width 1111 height 13
checkbox Urina "true"
drag, startPoint x: 74, startPoint y: 249, endPoint x: 0, endPoint y: 261, distance: 75.3
click at [0, 259] on div "Acompanhamento Acompanhe a situação das marcações correntes e finalizadas Relat…" at bounding box center [587, 184] width 1175 height 690
type input "CU"
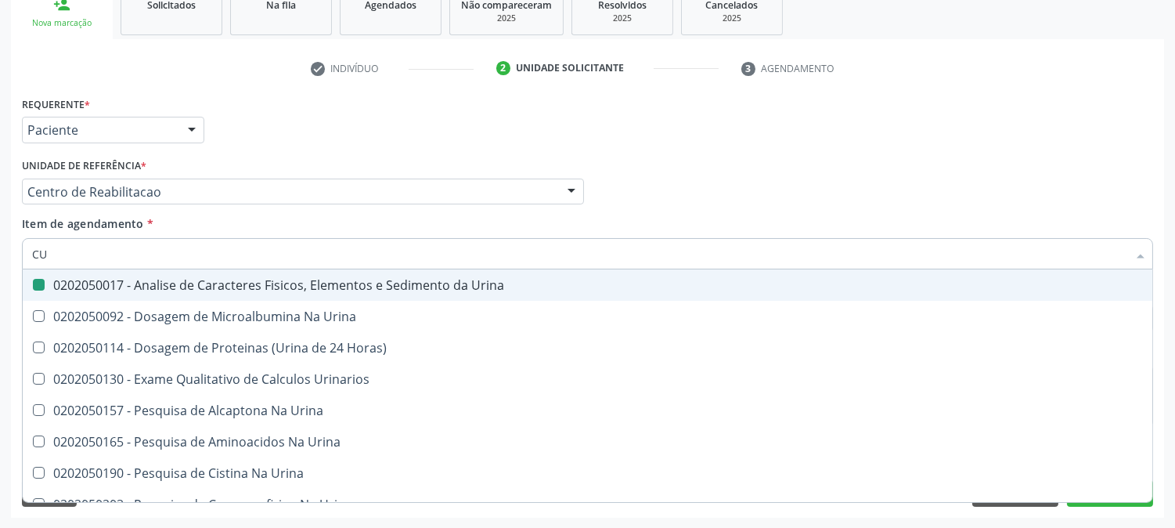
checkbox Urina "false"
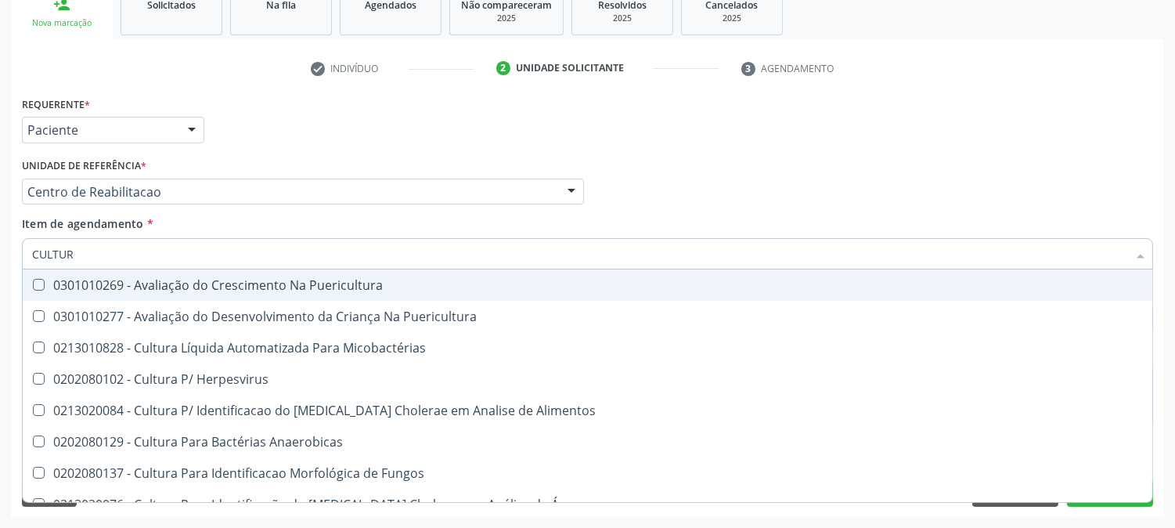
type input "CULTURA"
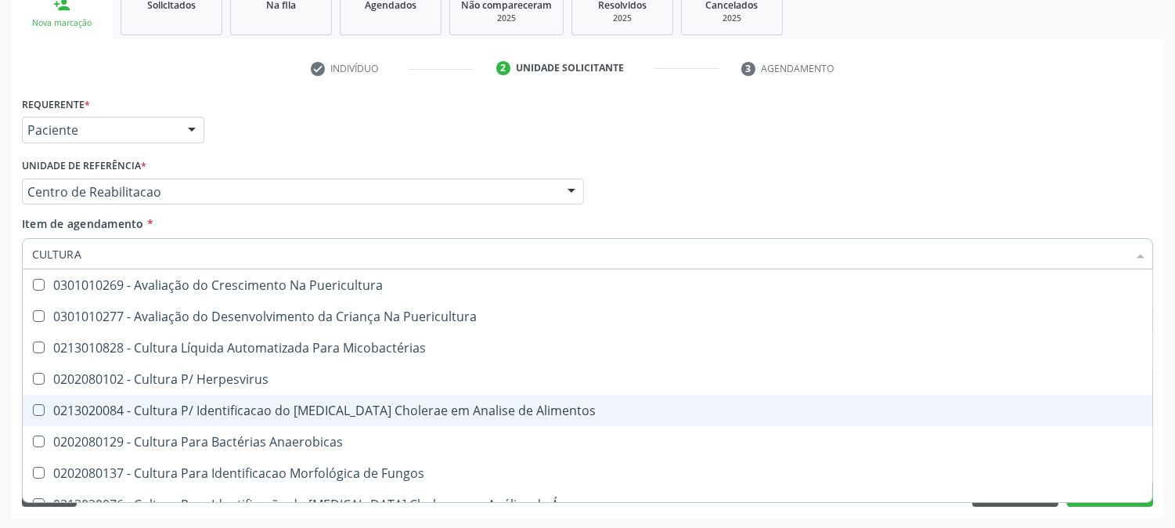
scroll to position [87, 0]
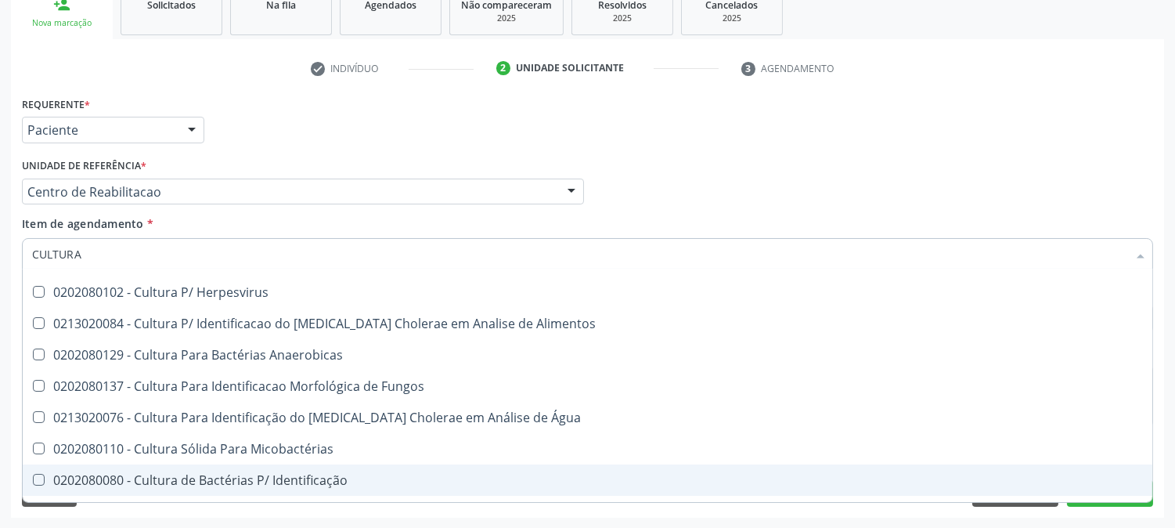
click at [345, 474] on div "0202080080 - Cultura de Bactérias P/ Identificação" at bounding box center [587, 480] width 1111 height 13
checkbox Identificação "true"
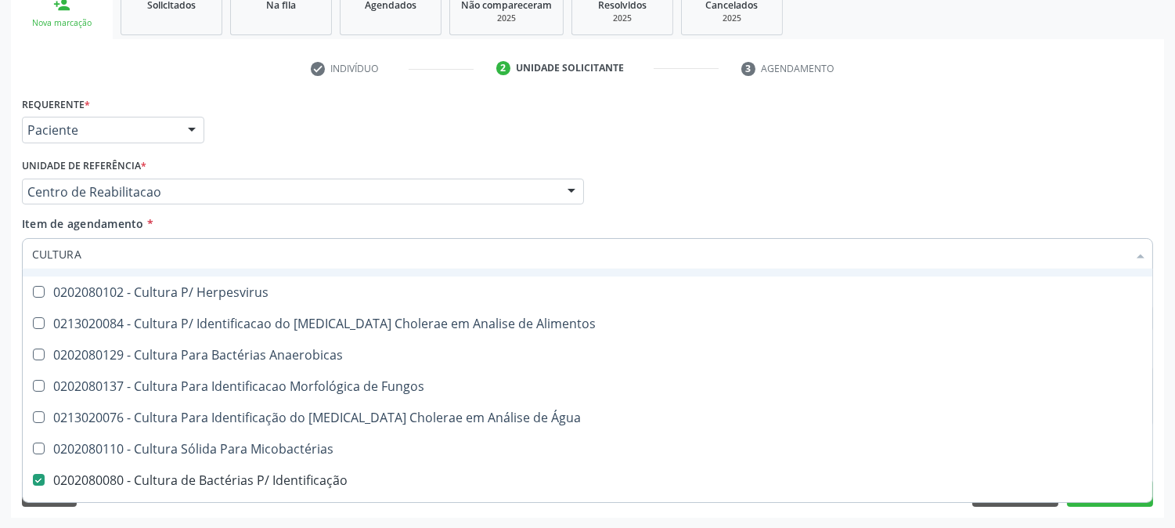
drag, startPoint x: 96, startPoint y: 249, endPoint x: 3, endPoint y: 251, distance: 93.2
click at [3, 251] on div "Acompanhamento Acompanhe a situação das marcações correntes e finalizadas Relat…" at bounding box center [587, 184] width 1175 height 690
click at [0, 255] on div "Acompanhamento Acompanhe a situação das marcações correntes e finalizadas Relat…" at bounding box center [587, 184] width 1175 height 690
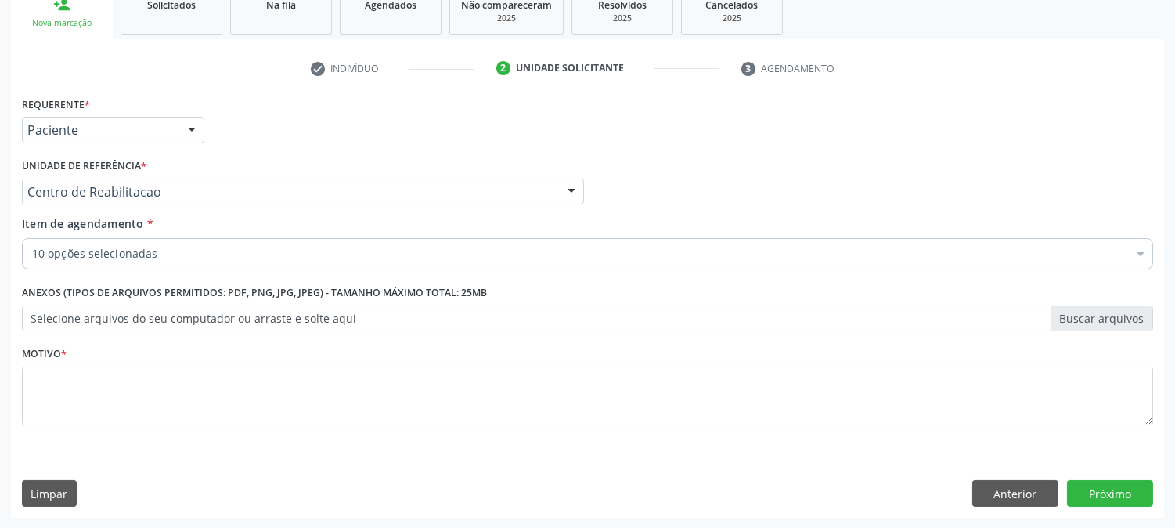
scroll to position [0, 0]
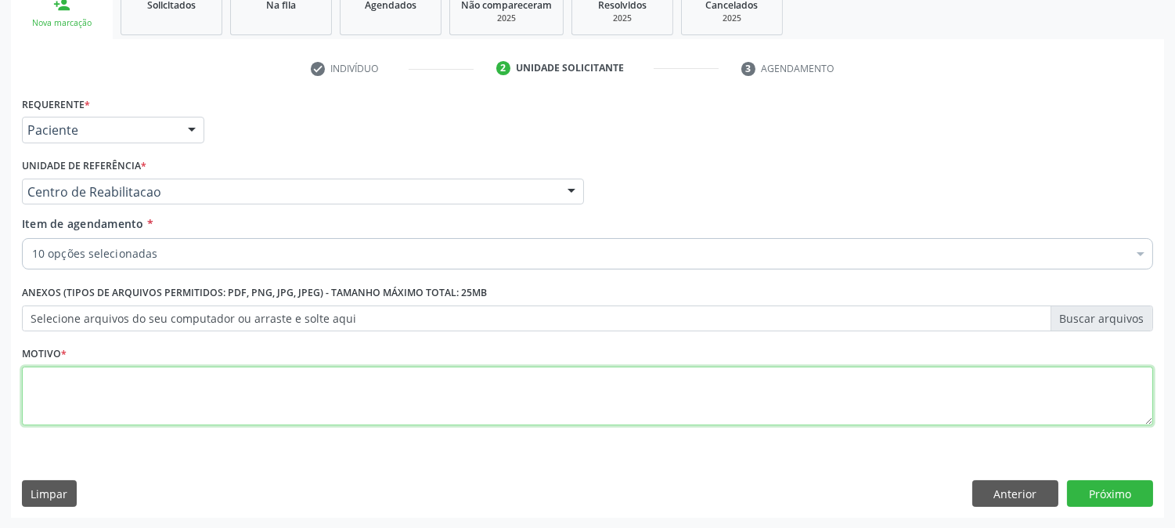
click at [325, 403] on textarea at bounding box center [588, 396] width 1132 height 60
type textarea "."
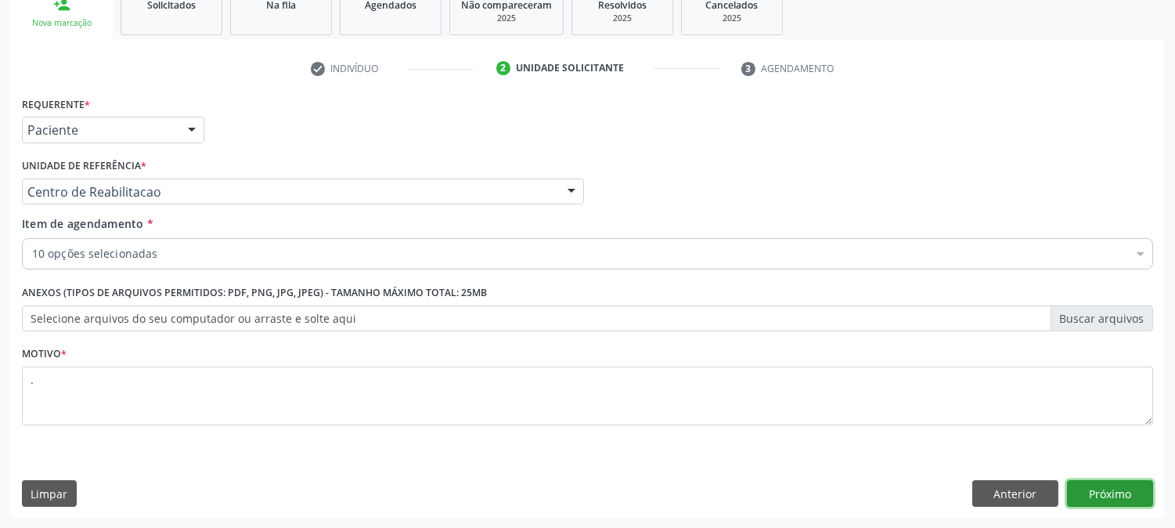
click at [1128, 493] on button "Próximo" at bounding box center [1110, 493] width 86 height 27
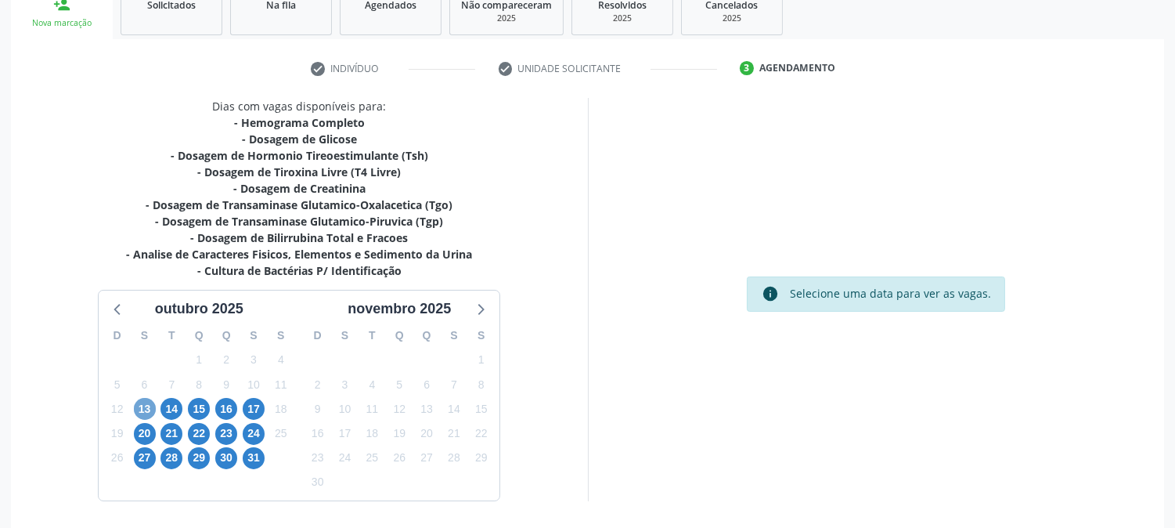
click at [143, 409] on span "13" at bounding box center [145, 409] width 22 height 22
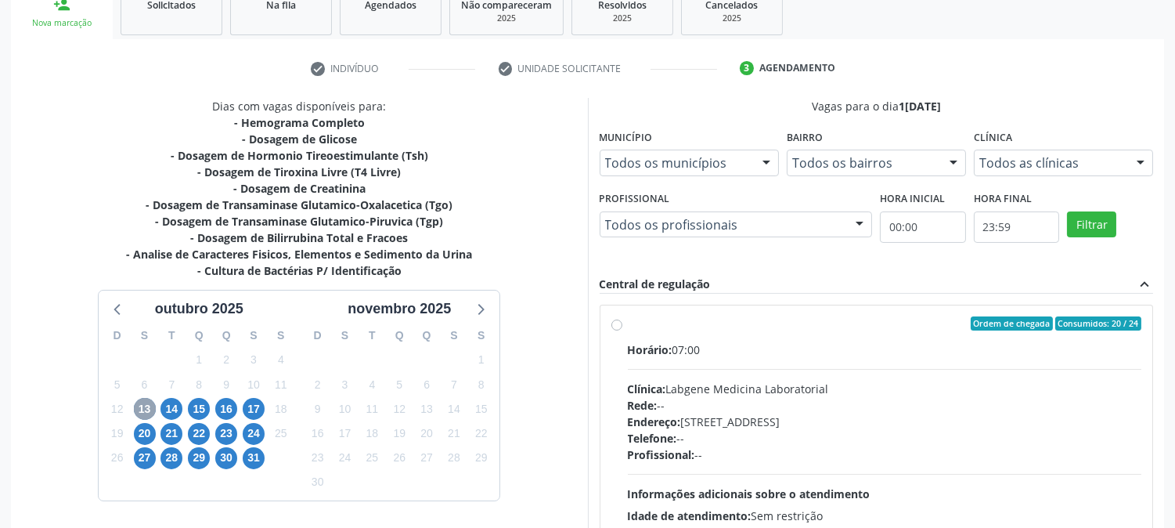
scroll to position [301, 0]
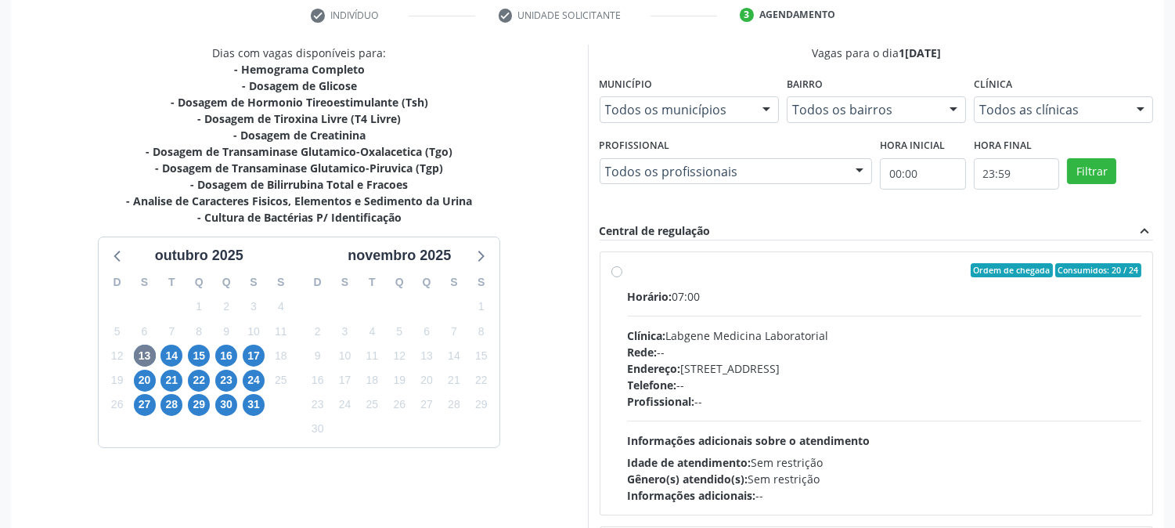
click at [706, 354] on div "Rede: --" at bounding box center [885, 352] width 514 height 16
click at [623, 277] on input "Ordem de chegada Consumidos: 20 / 24 Horário: 07:00 Clínica: Labgene Medicina L…" at bounding box center [617, 270] width 11 height 14
radio input "true"
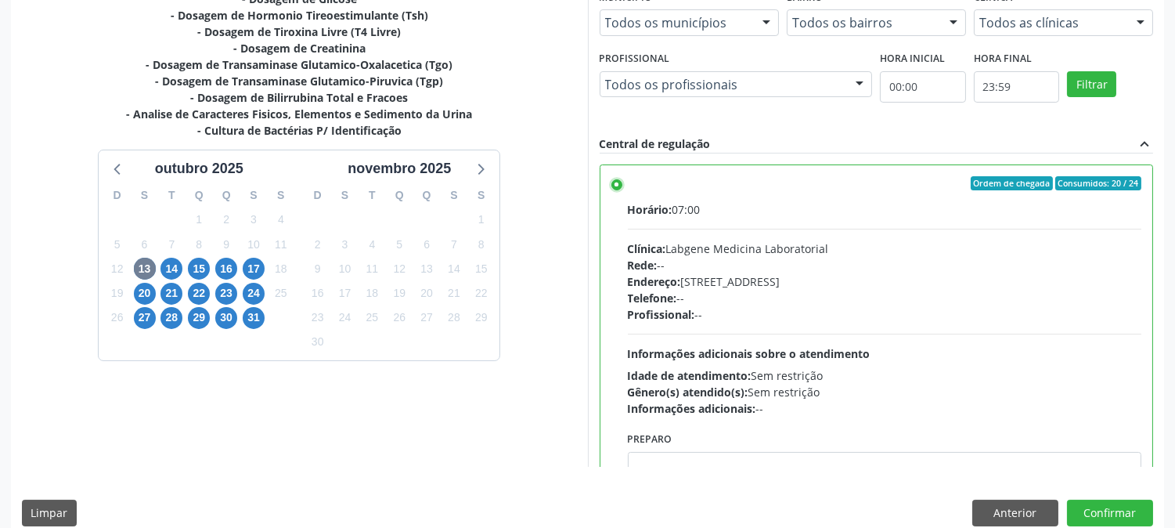
scroll to position [407, 0]
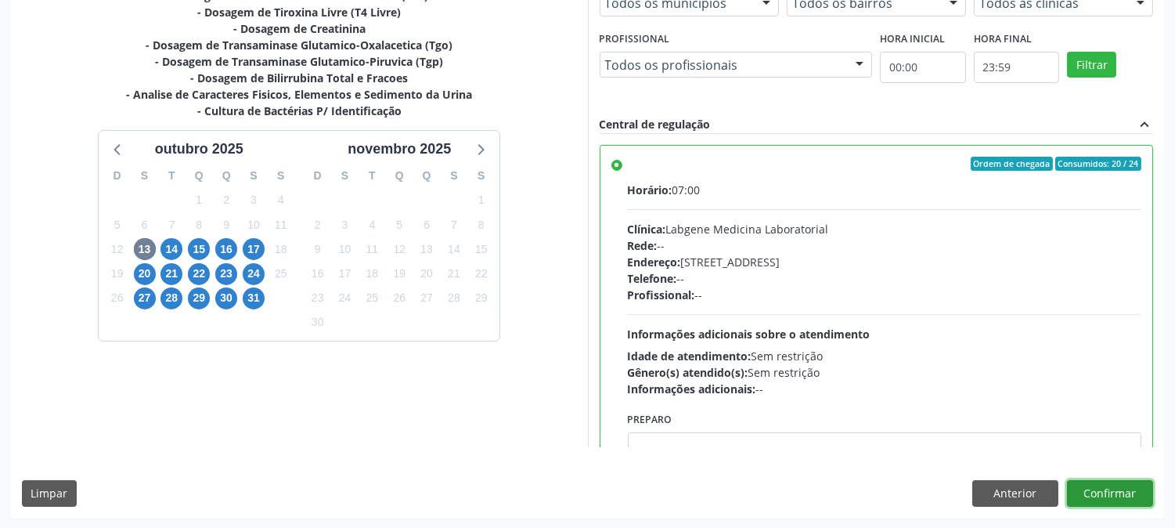
click at [1108, 502] on button "Confirmar" at bounding box center [1110, 493] width 86 height 27
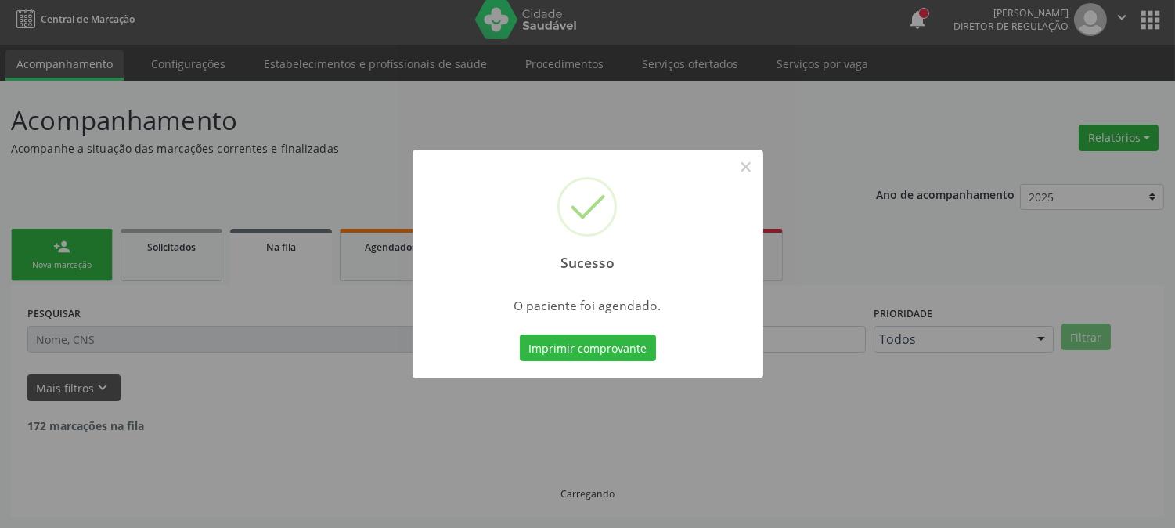
scroll to position [0, 0]
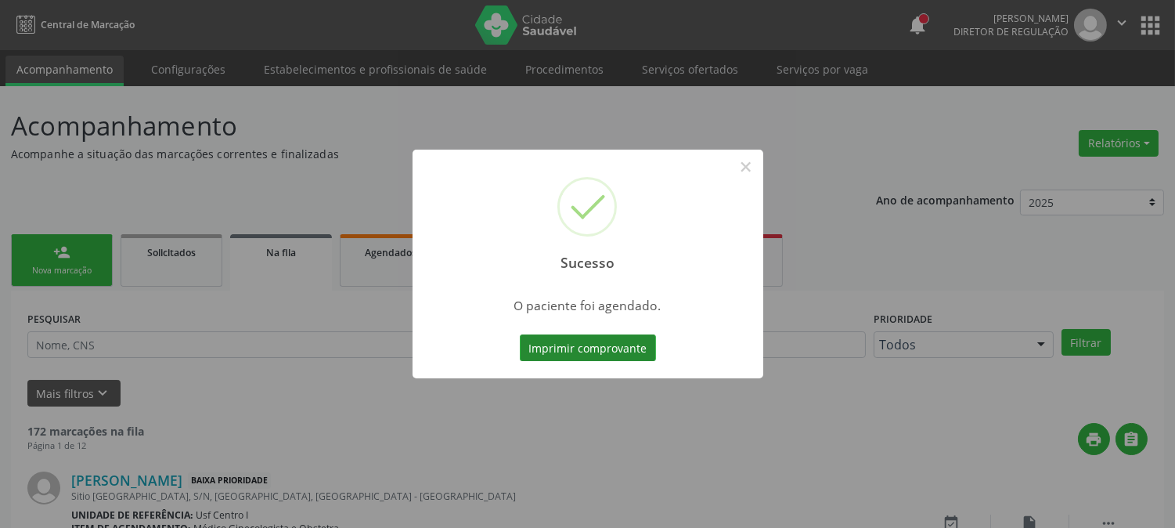
click at [556, 334] on button "Imprimir comprovante" at bounding box center [588, 347] width 136 height 27
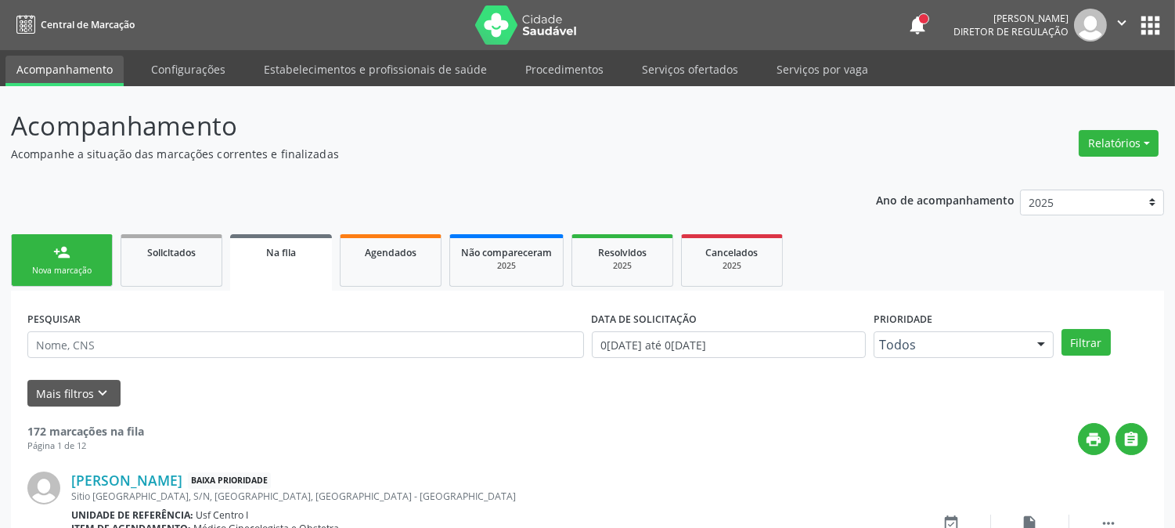
click at [78, 260] on link "person_add Nova marcação" at bounding box center [62, 260] width 102 height 52
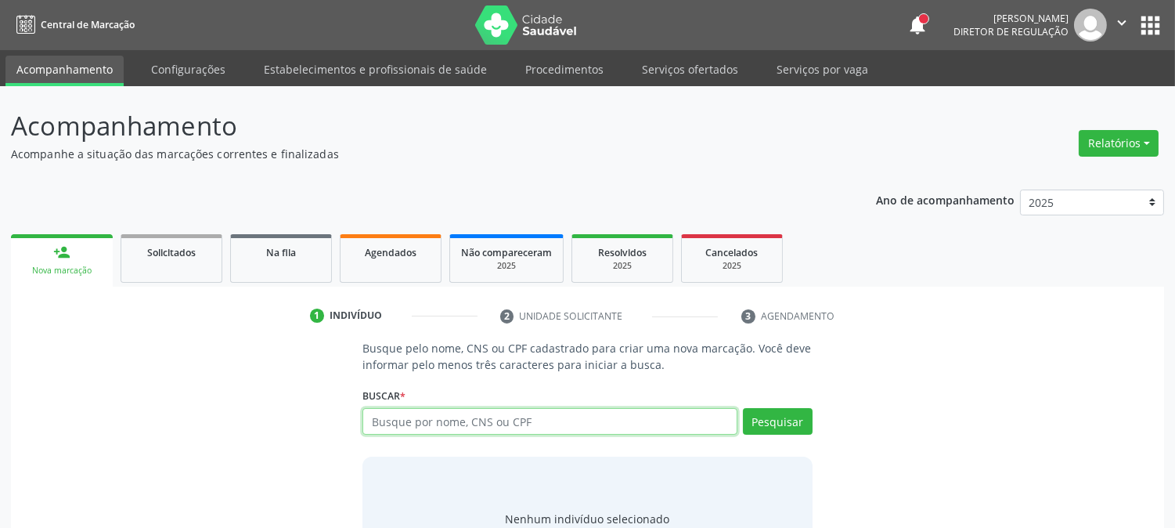
click at [424, 426] on input "text" at bounding box center [550, 421] width 374 height 27
type input "[PERSON_NAME]"
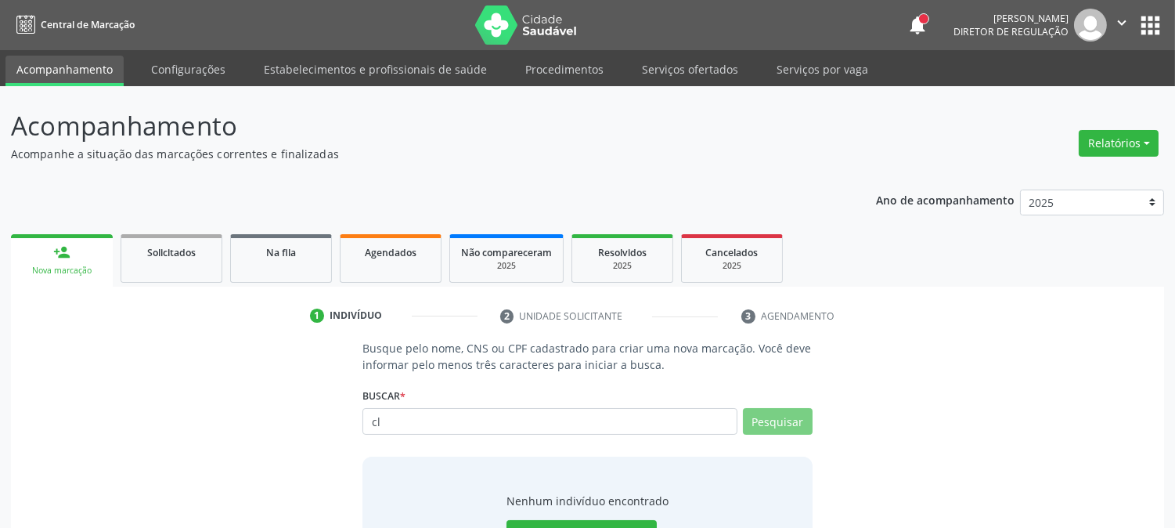
type input "cle"
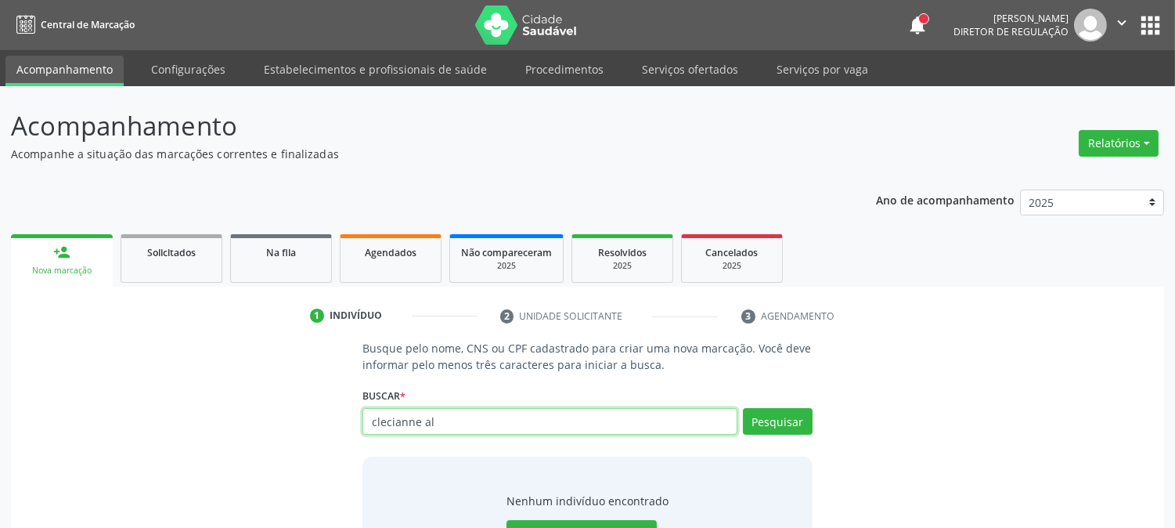
type input "clecianne al"
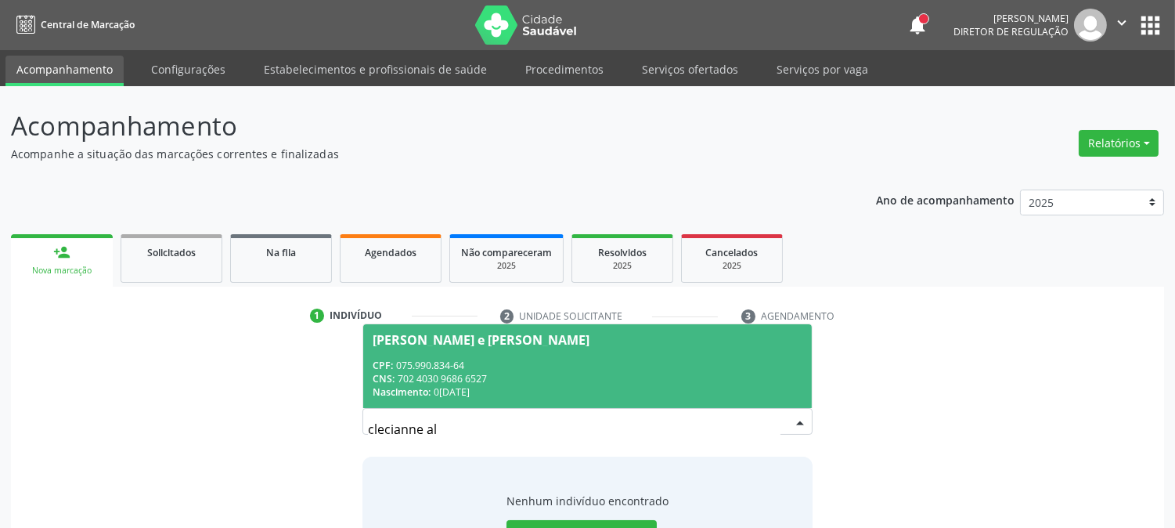
click at [443, 363] on div "CPF: 075.990.834-64" at bounding box center [587, 365] width 429 height 13
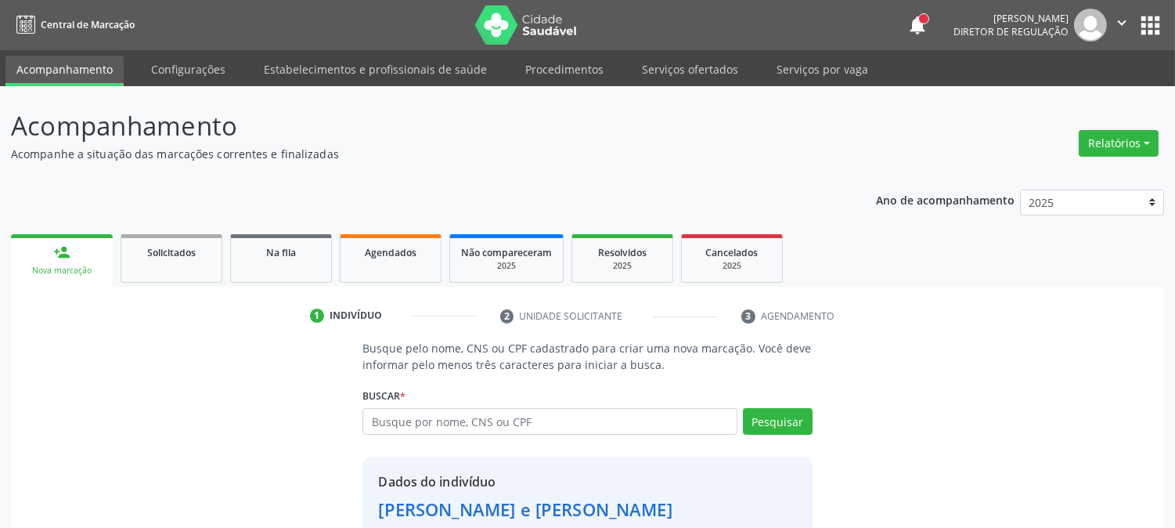
scroll to position [99, 0]
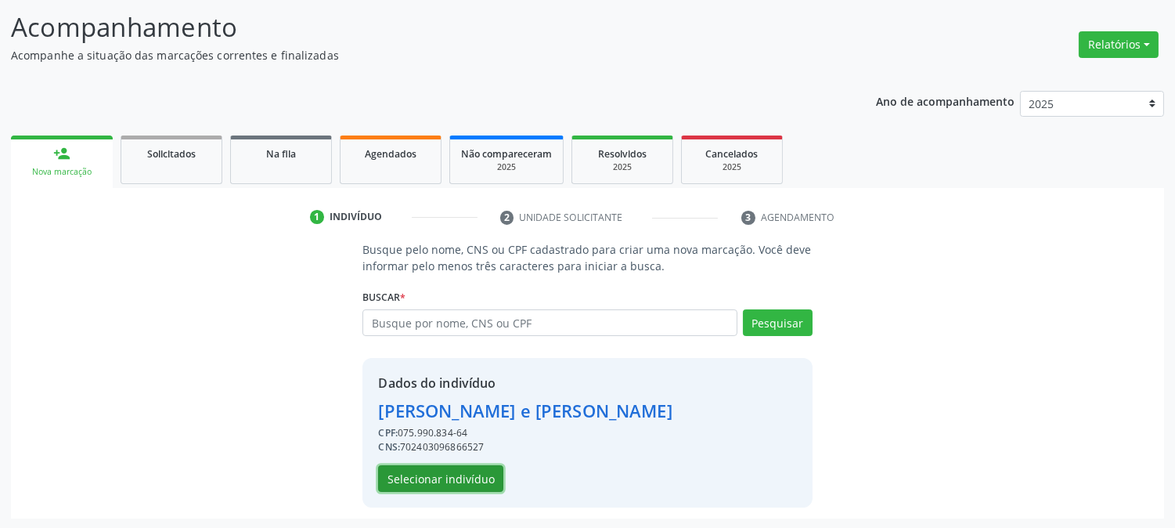
click at [444, 474] on button "Selecionar indivíduo" at bounding box center [440, 478] width 125 height 27
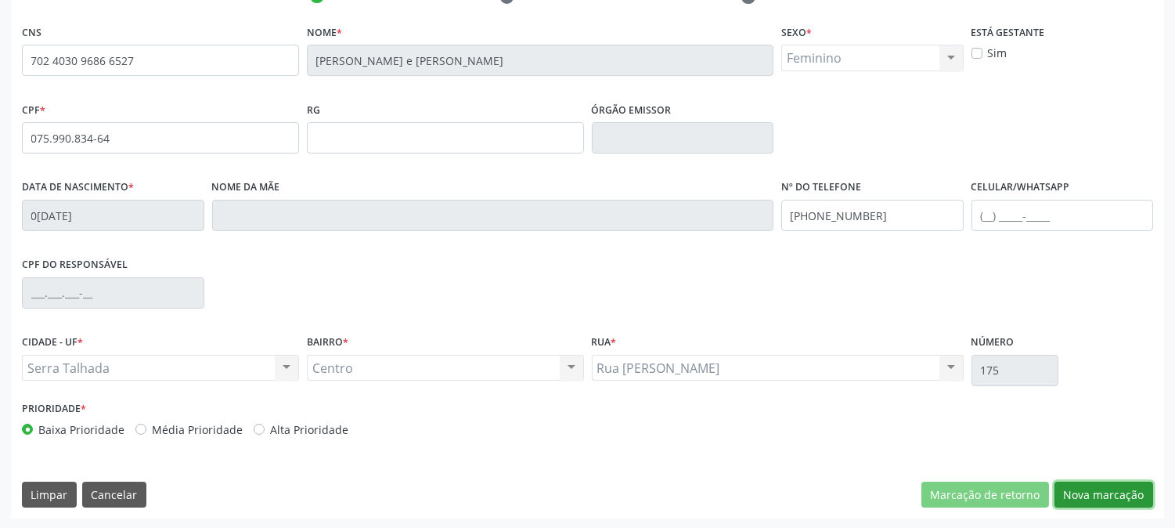
click at [1089, 486] on button "Nova marcação" at bounding box center [1104, 495] width 99 height 27
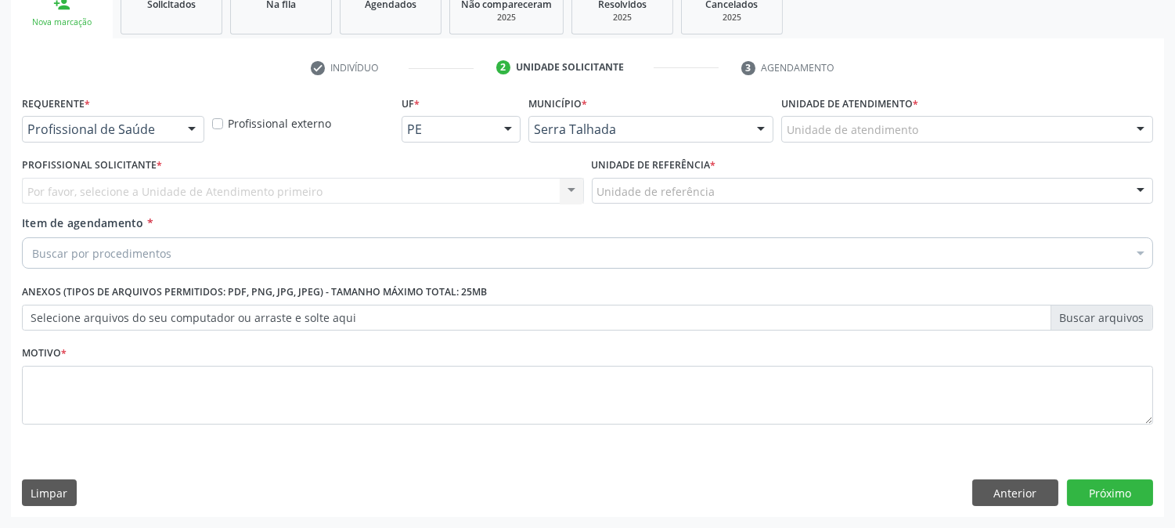
scroll to position [247, 0]
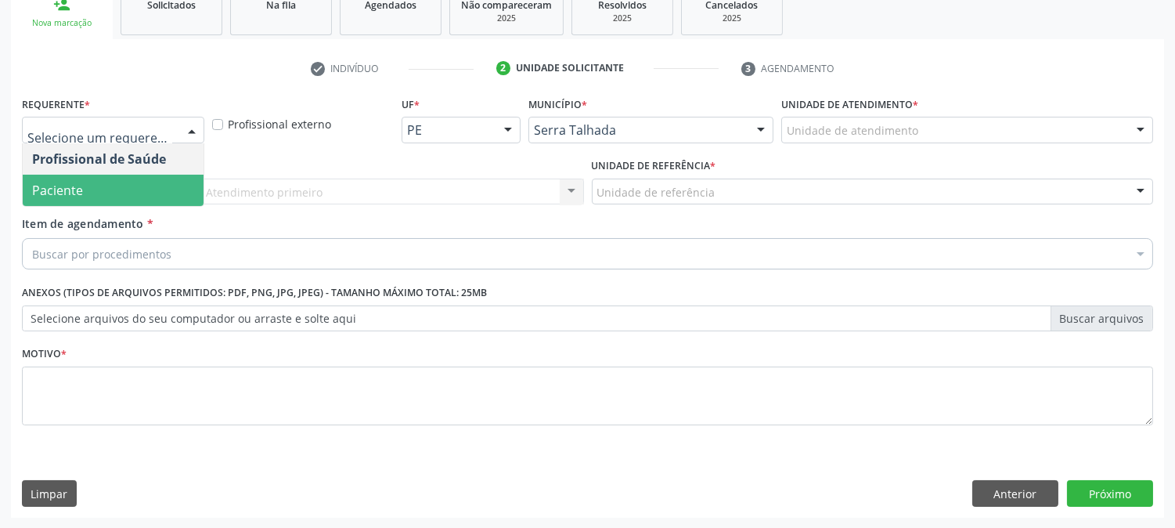
click at [126, 181] on span "Paciente" at bounding box center [113, 190] width 181 height 31
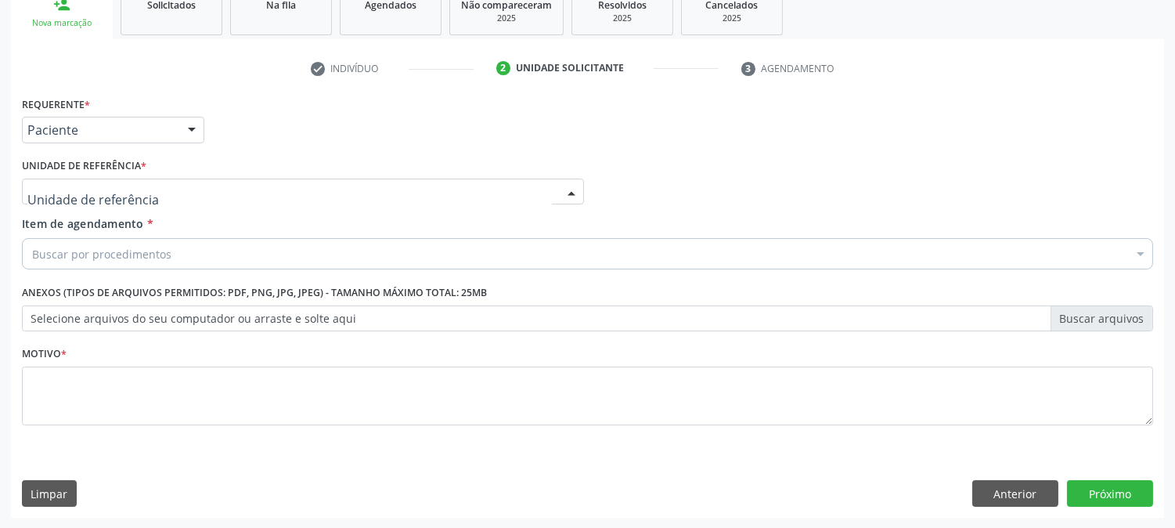
click at [125, 182] on div at bounding box center [303, 192] width 562 height 27
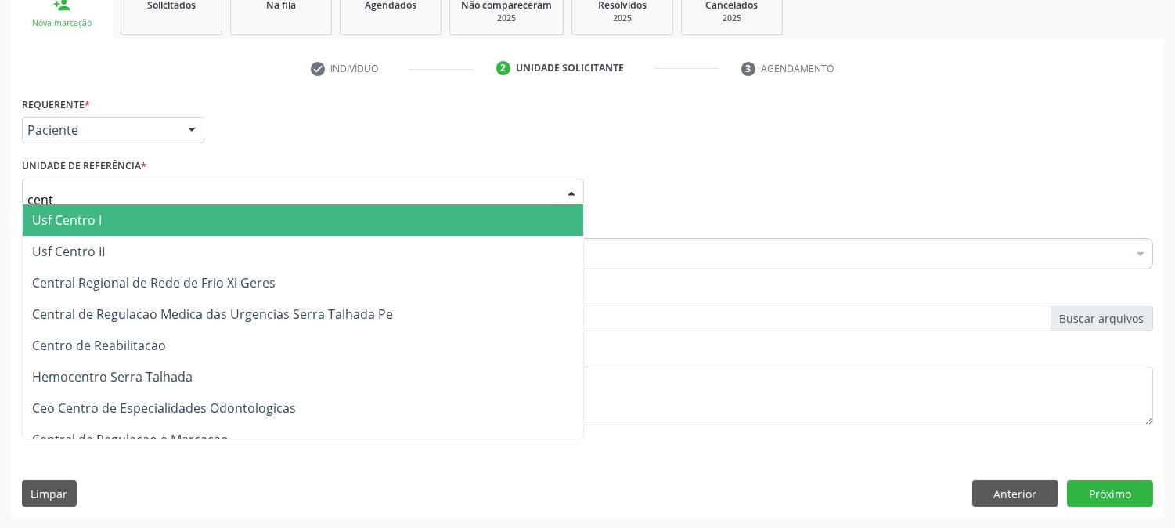
type input "centr"
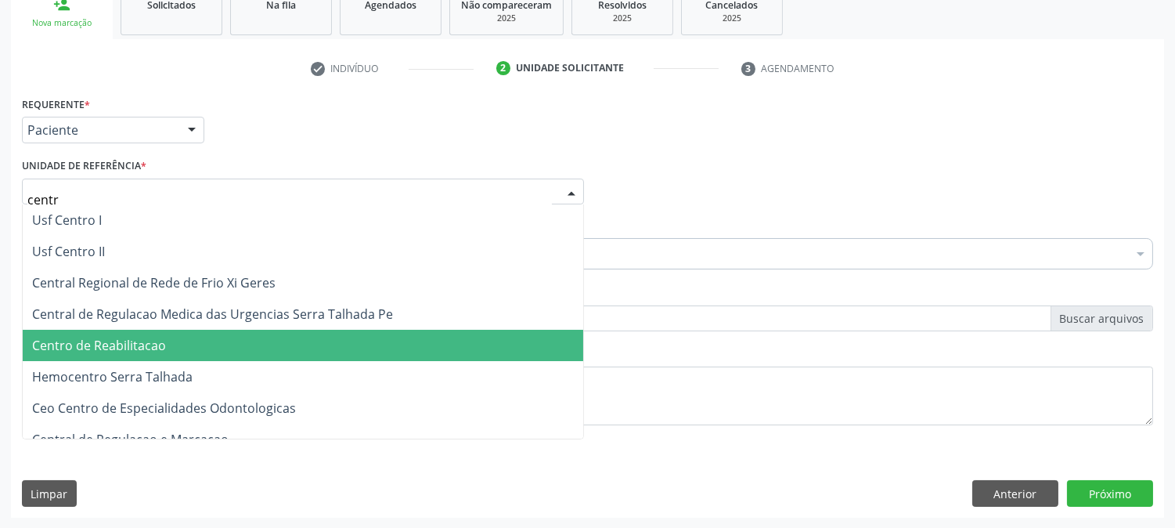
click at [137, 330] on span "Centro de Reabilitacao" at bounding box center [303, 345] width 561 height 31
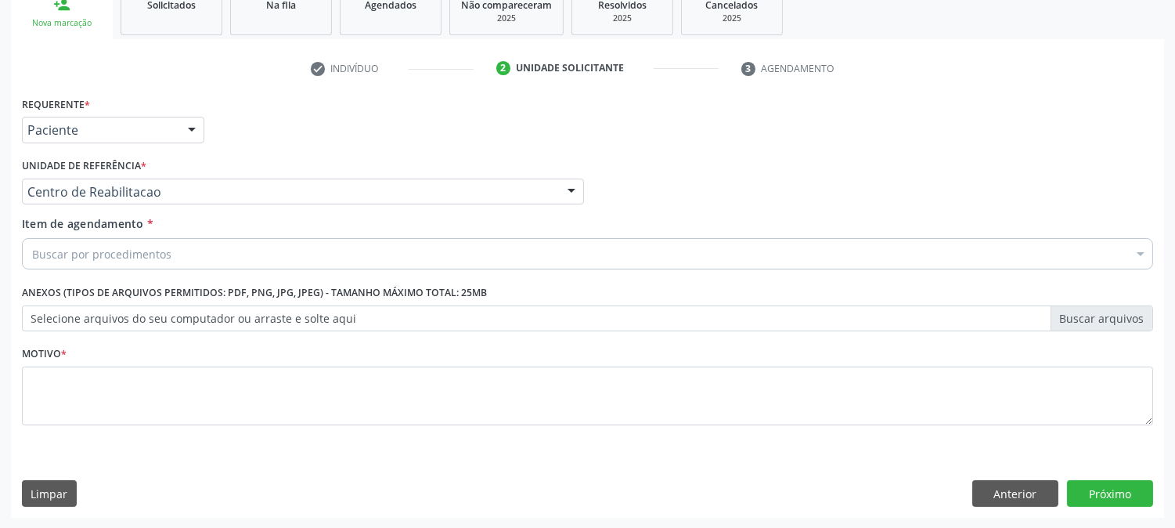
click at [142, 243] on div "Buscar por procedimentos" at bounding box center [588, 253] width 1132 height 31
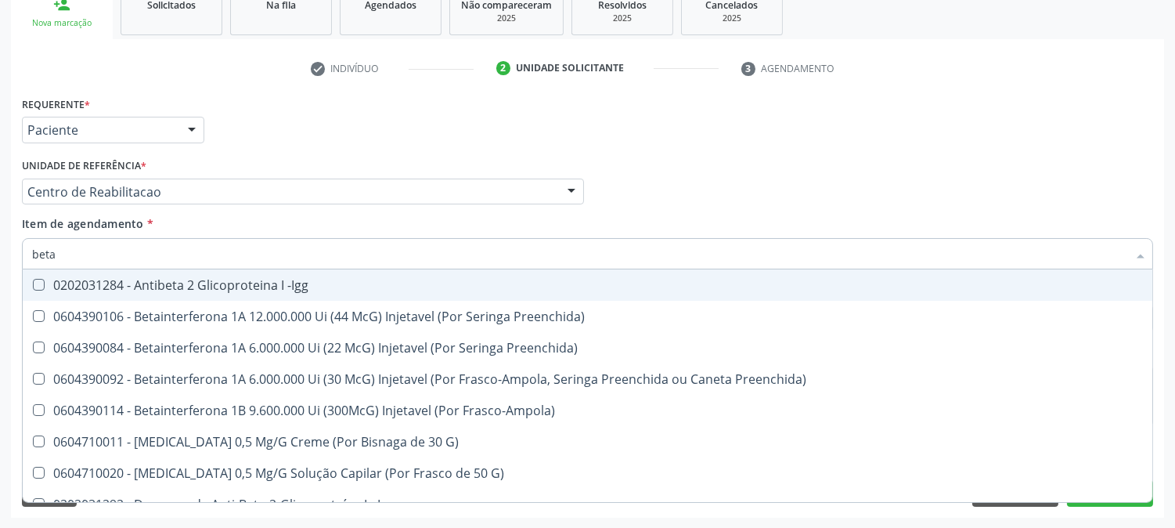
type input "beta h"
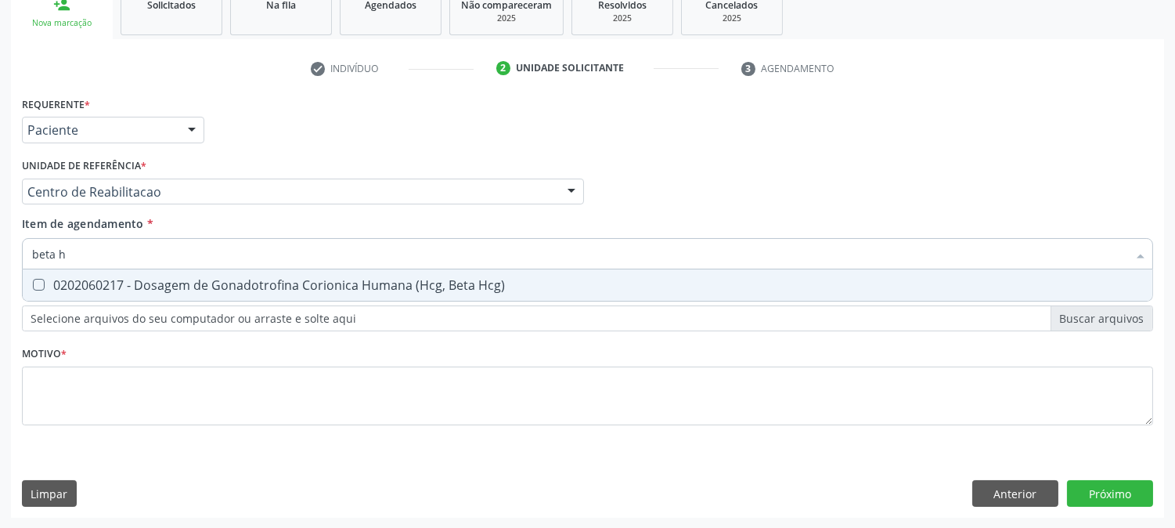
click at [136, 279] on div "0202060217 - Dosagem de Gonadotrofina Corionica Humana (Hcg, Beta Hcg)" at bounding box center [587, 285] width 1111 height 13
checkbox Hcg\) "true"
drag, startPoint x: 92, startPoint y: 246, endPoint x: 0, endPoint y: 267, distance: 94.8
click at [0, 267] on div "Acompanhamento Acompanhe a situação das marcações correntes e finalizadas Relat…" at bounding box center [587, 184] width 1175 height 690
type input "c"
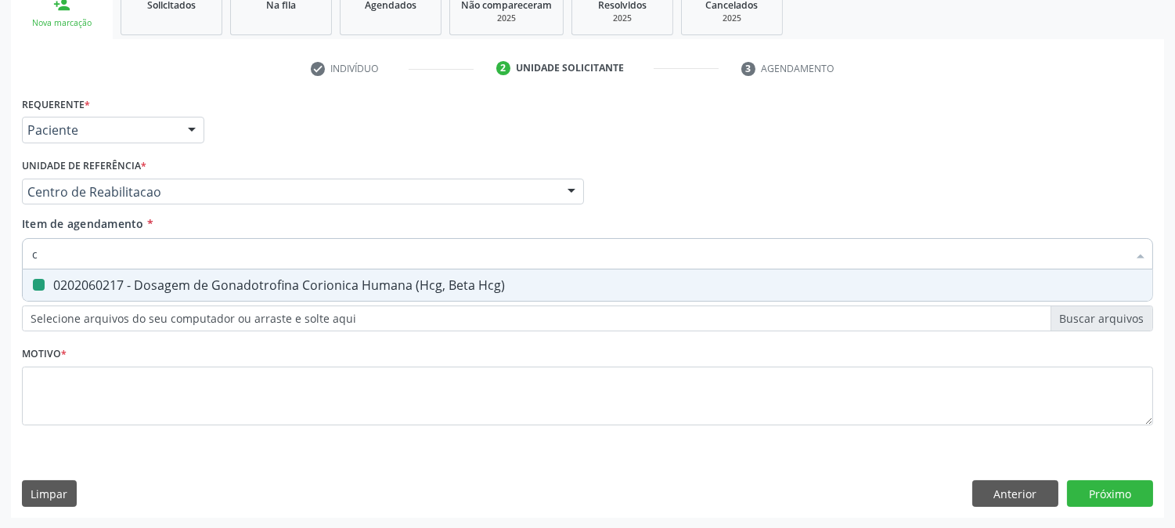
checkbox Hcg\) "false"
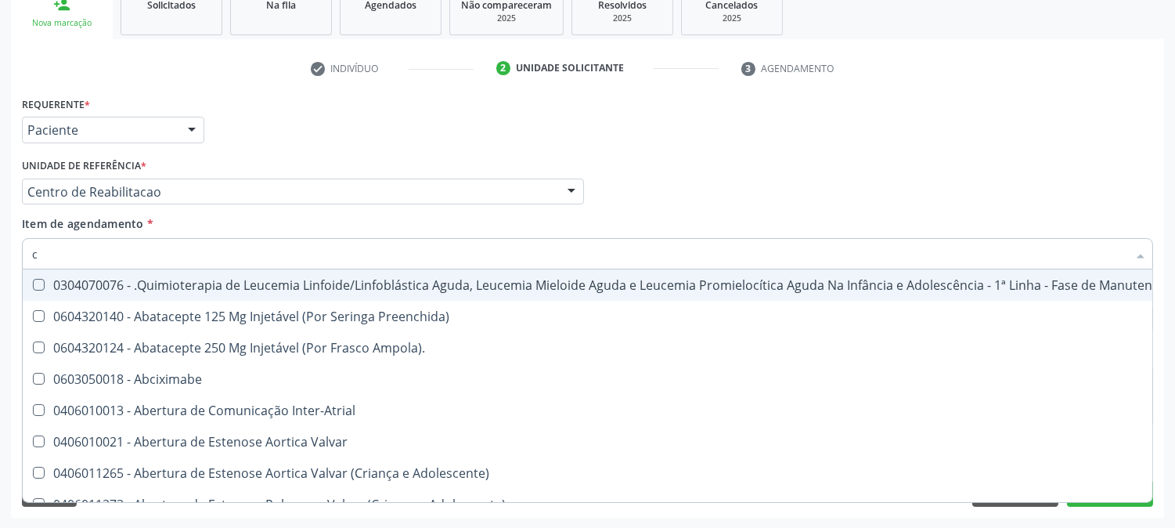
type input "co"
checkbox Direta "true"
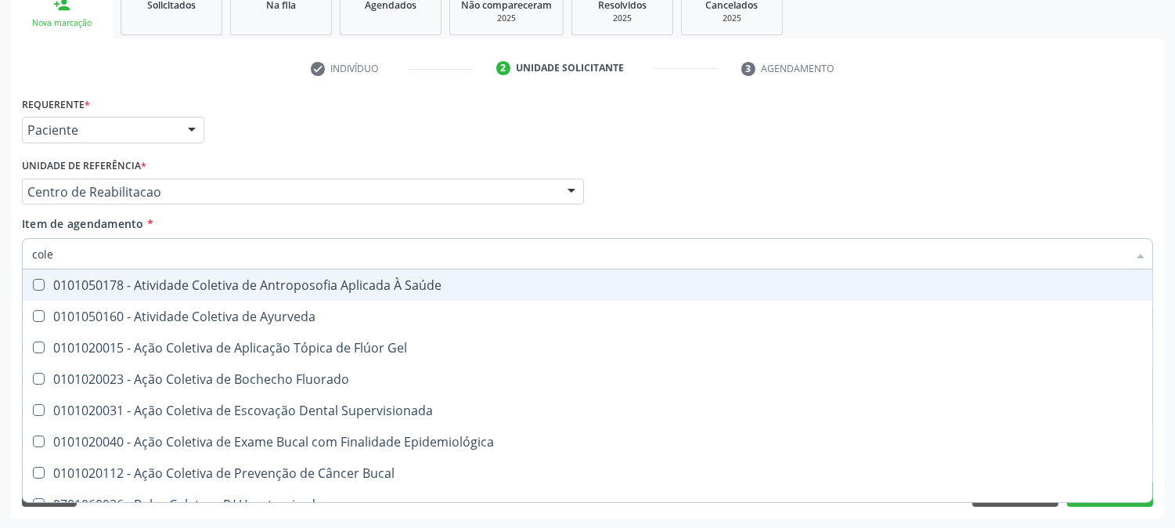
type input "coles"
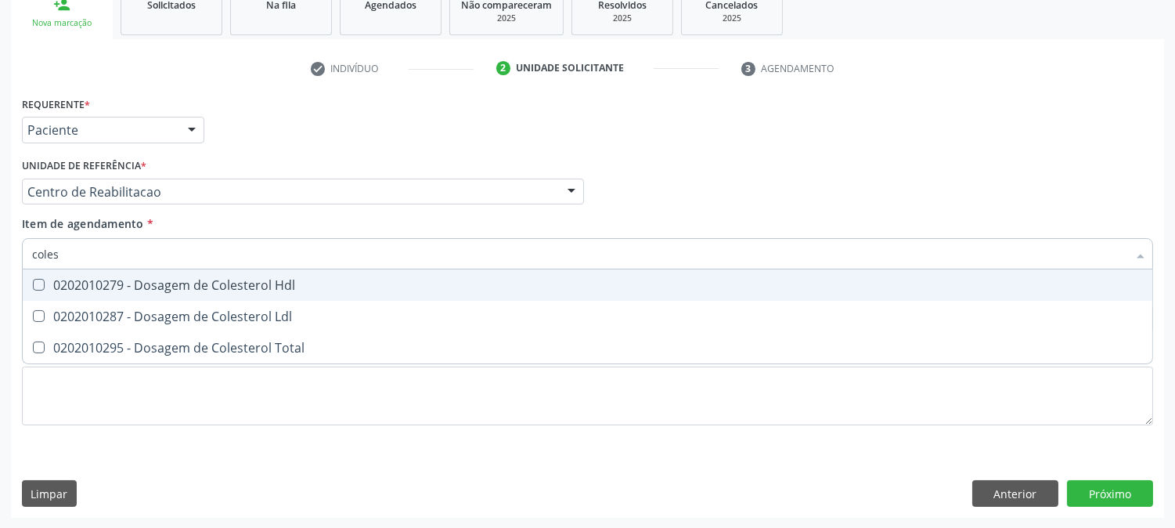
click at [43, 280] on Hdl at bounding box center [39, 285] width 12 height 12
click at [33, 280] on Hdl "checkbox" at bounding box center [28, 285] width 10 height 10
checkbox Hdl "true"
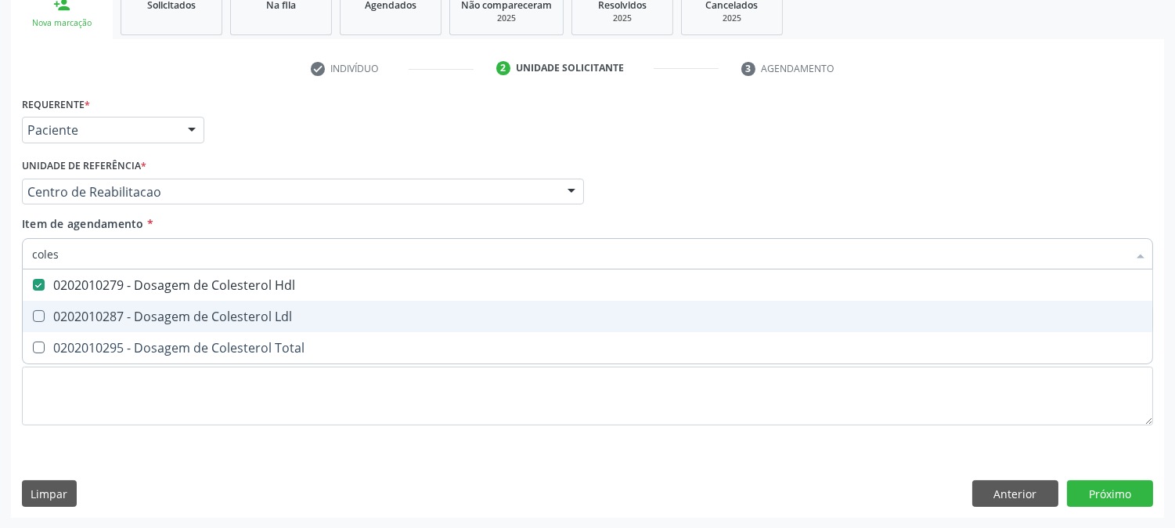
click at [43, 310] on Ldl at bounding box center [39, 316] width 12 height 12
click at [33, 311] on Ldl "checkbox" at bounding box center [28, 316] width 10 height 10
checkbox Ldl "true"
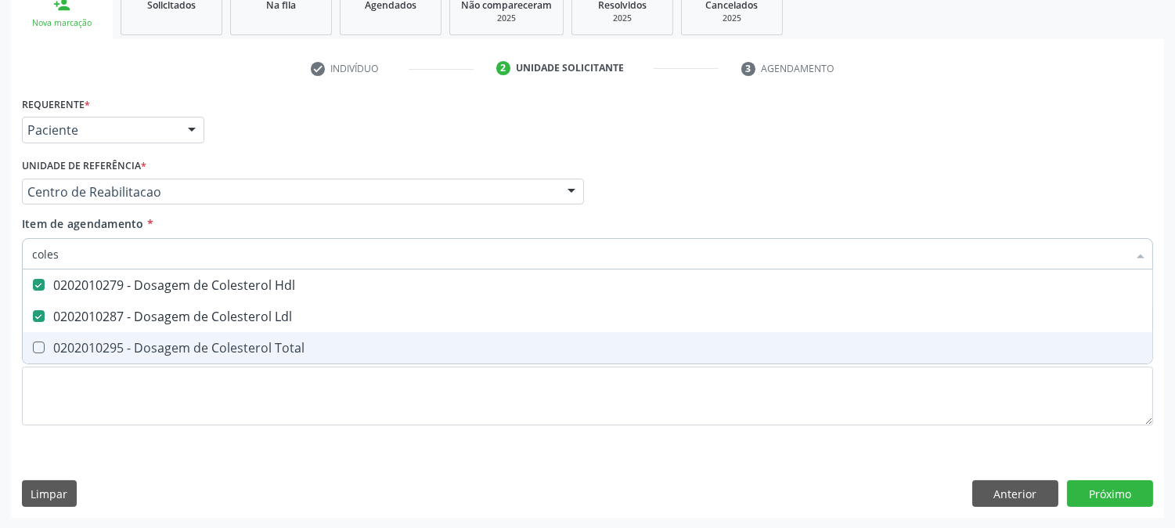
click at [43, 338] on span "0202010295 - Dosagem de Colesterol Total" at bounding box center [588, 347] width 1130 height 31
checkbox Total "true"
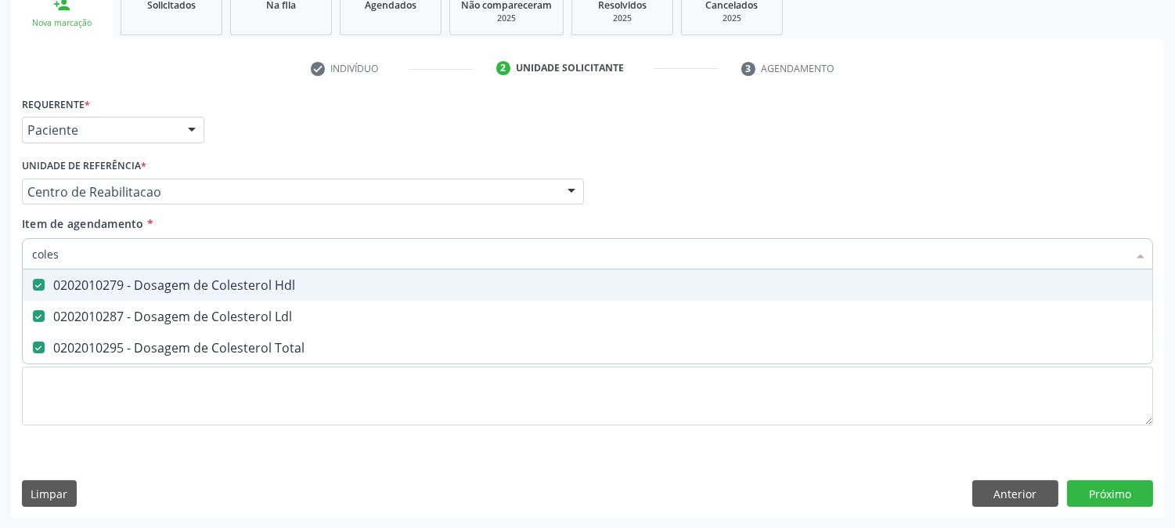
drag, startPoint x: 67, startPoint y: 251, endPoint x: 10, endPoint y: 251, distance: 56.4
click at [11, 251] on div "Requerente * Paciente Profissional de Saúde Paciente Nenhum resultado encontrad…" at bounding box center [587, 304] width 1153 height 425
type input "t"
checkbox Hdl "false"
checkbox Ldl "false"
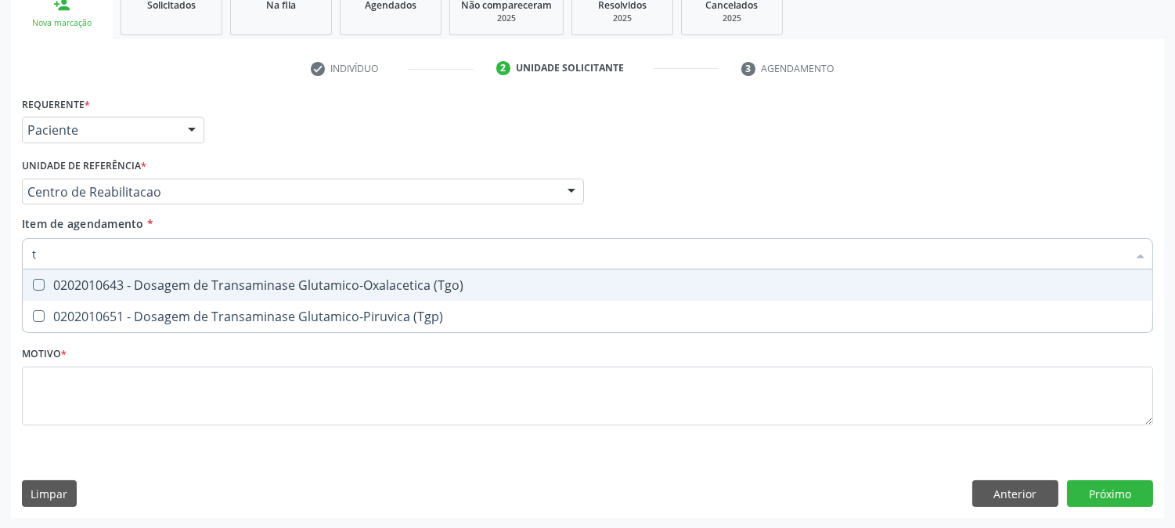
type input "tg"
click at [42, 274] on span "0202010643 - Dosagem de Transaminase Glutamico-Oxalacetica (Tgo)" at bounding box center [588, 284] width 1130 height 31
checkbox \(Tgo\) "true"
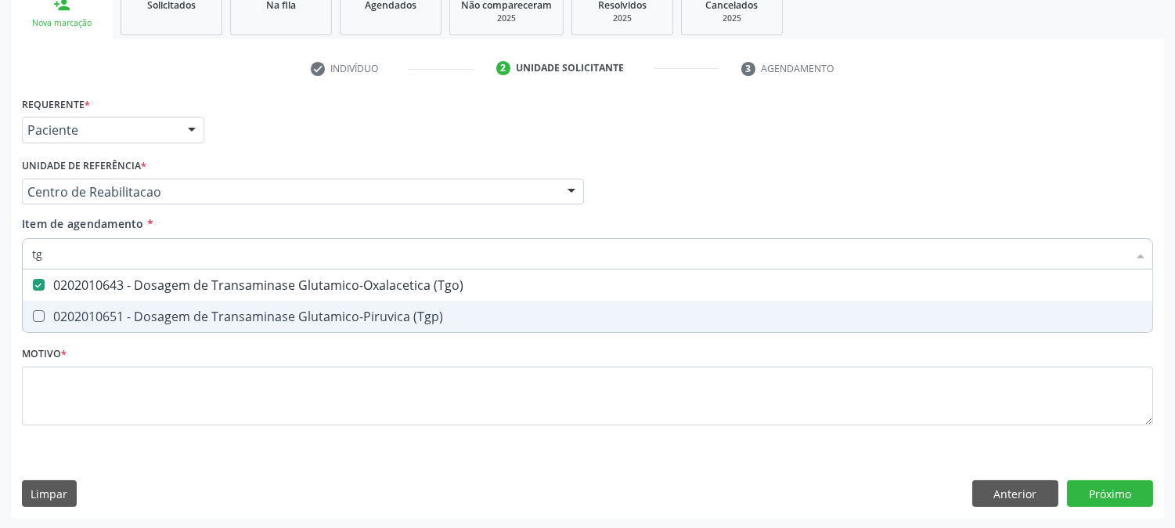
click at [42, 316] on \(Tgp\) at bounding box center [39, 316] width 12 height 12
click at [33, 316] on \(Tgp\) "checkbox" at bounding box center [28, 316] width 10 height 10
checkbox \(Tgp\) "true"
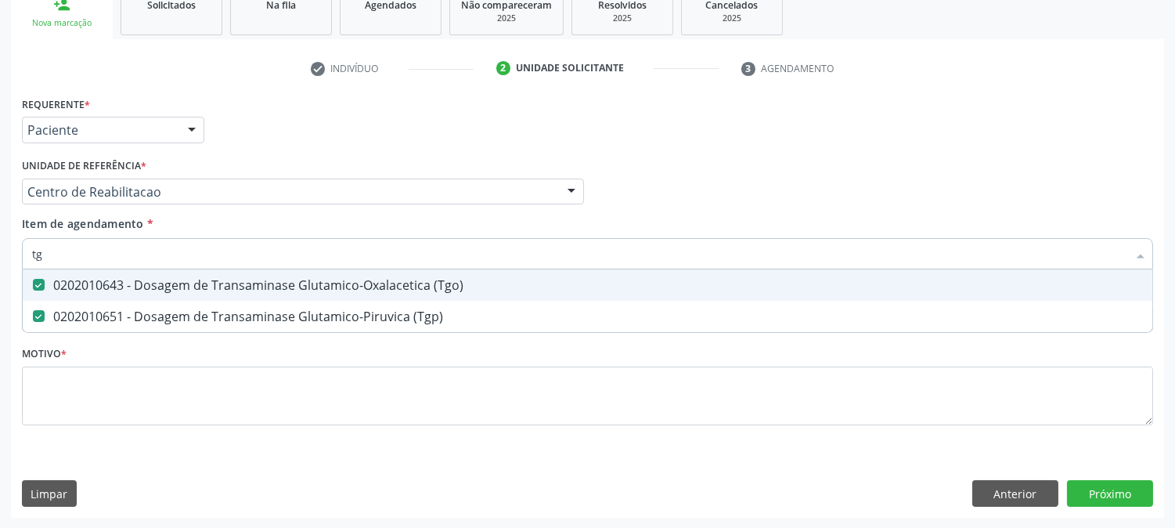
drag, startPoint x: 49, startPoint y: 259, endPoint x: 0, endPoint y: 258, distance: 49.3
click at [0, 258] on div "Acompanhamento Acompanhe a situação das marcações correntes e finalizadas Relat…" at bounding box center [587, 184] width 1175 height 690
type input "tr"
checkbox \(Tgo\) "false"
checkbox \(Tgp\) "false"
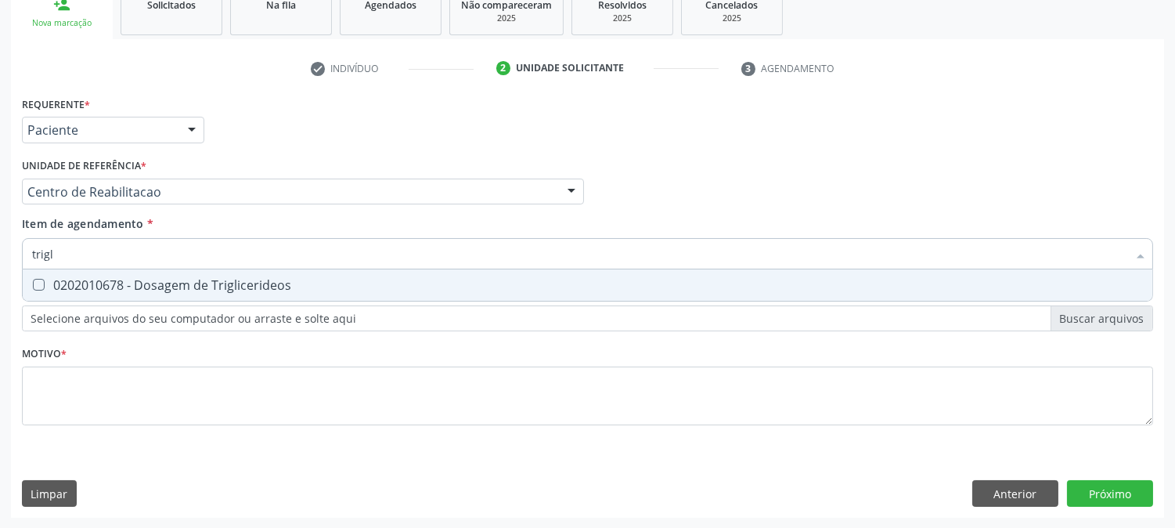
type input "trigli"
click at [154, 287] on div "0202010678 - Dosagem de Triglicerideos" at bounding box center [587, 285] width 1111 height 13
checkbox Triglicerideos "true"
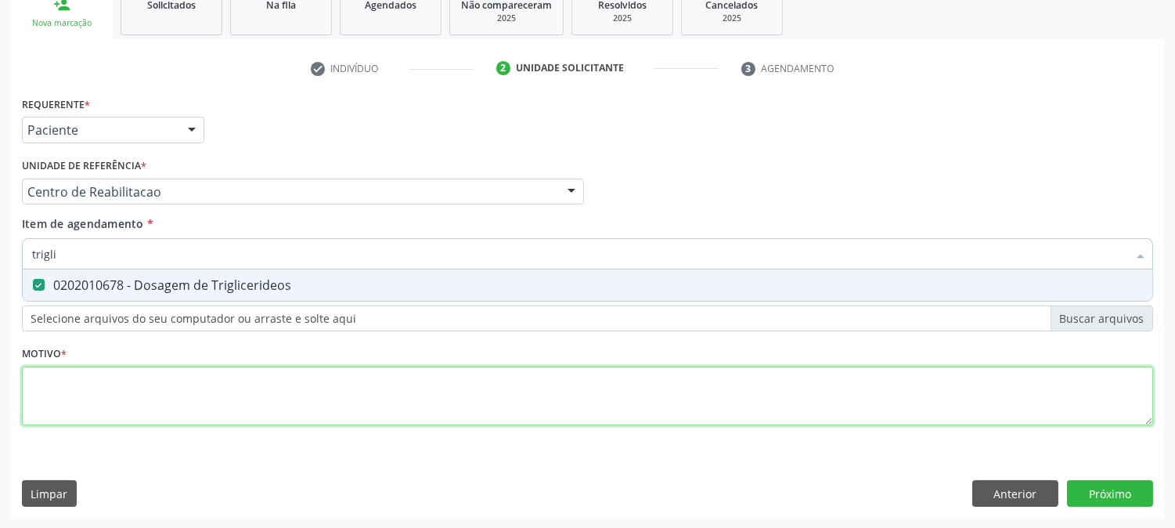
click at [188, 398] on div "Requerente * Paciente Profissional de Saúde Paciente Nenhum resultado encontrad…" at bounding box center [588, 269] width 1132 height 355
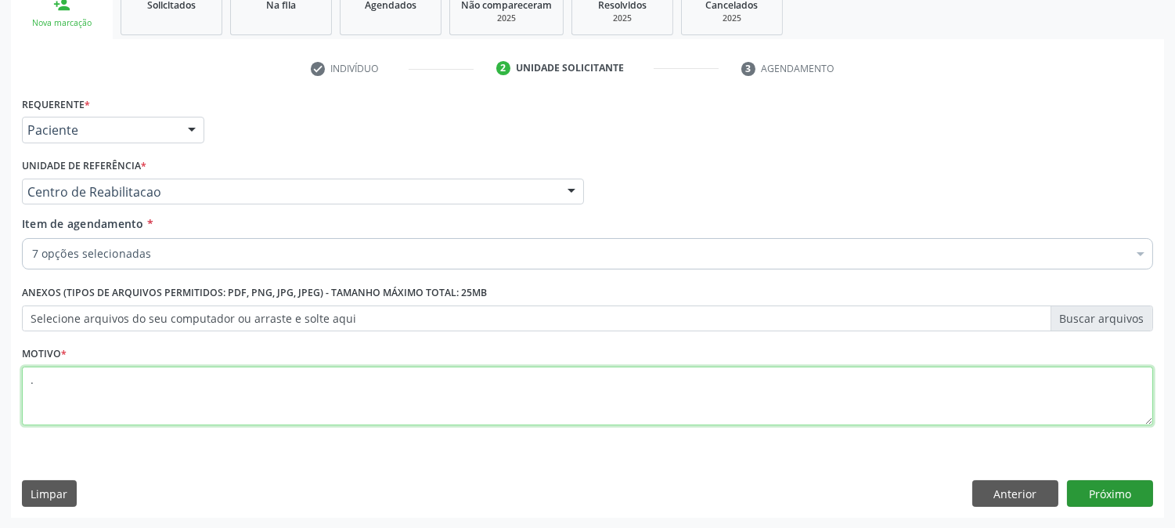
type textarea "."
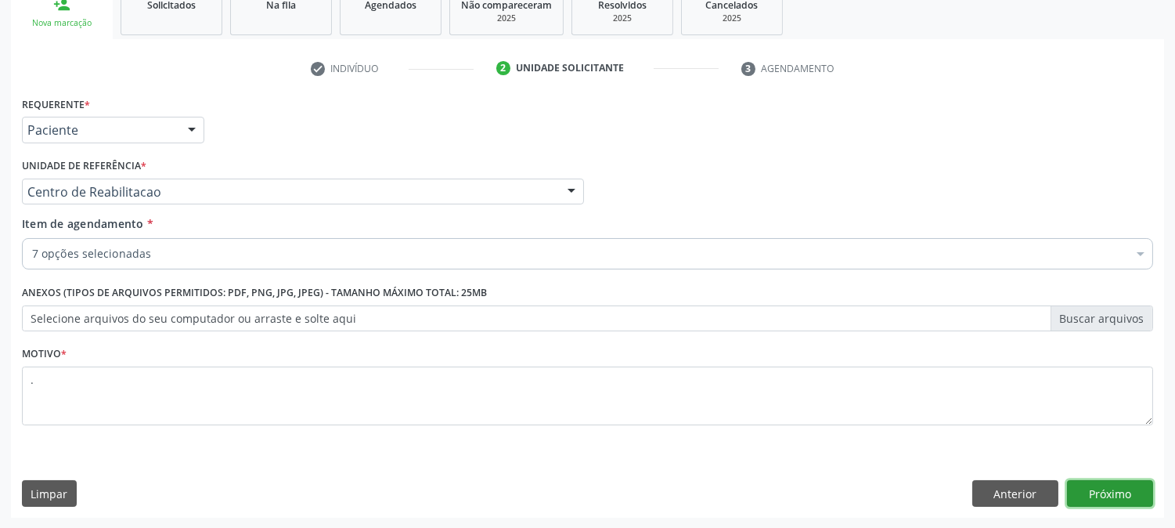
click at [1121, 496] on button "Próximo" at bounding box center [1110, 493] width 86 height 27
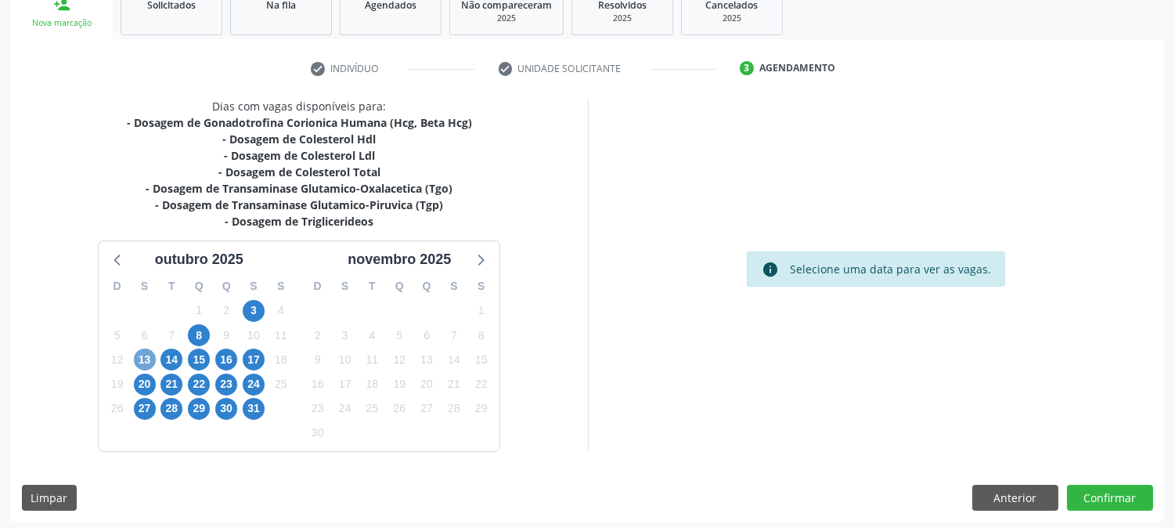
click at [144, 357] on span "13" at bounding box center [145, 359] width 22 height 22
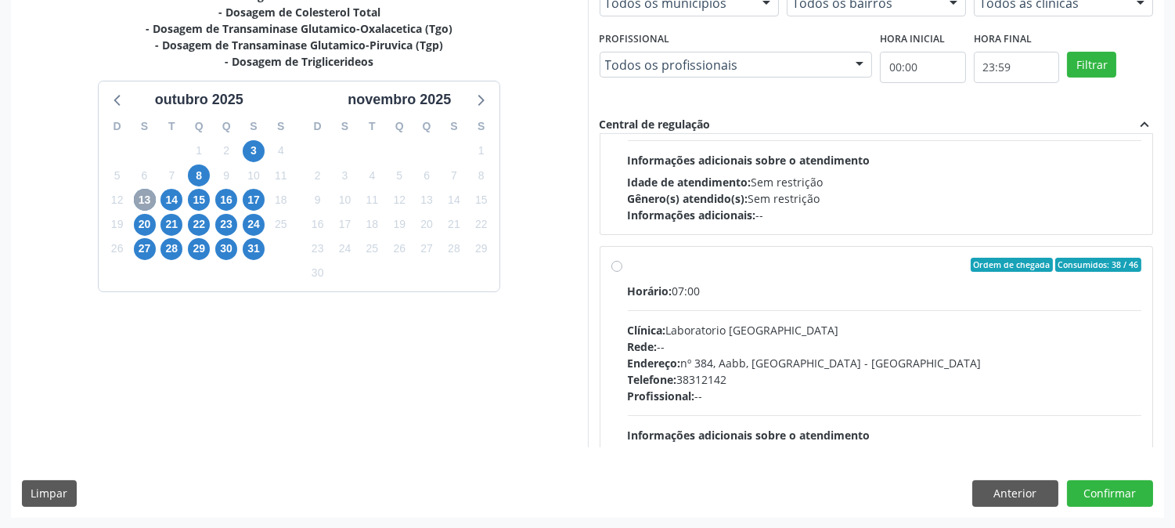
scroll to position [910, 0]
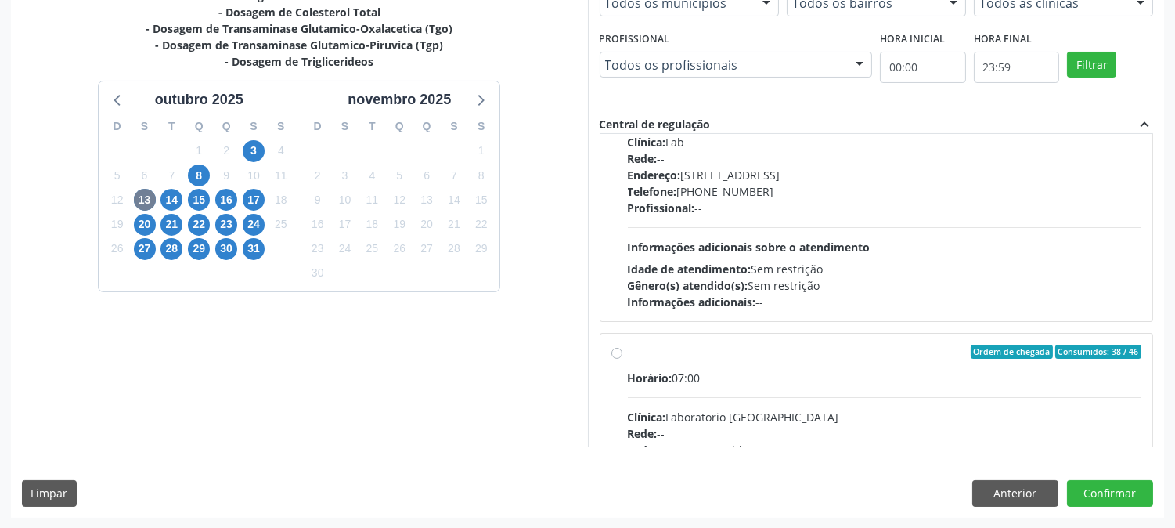
click at [832, 345] on div "Ordem de chegada Consumidos: 38 / 46" at bounding box center [885, 352] width 514 height 14
click at [623, 345] on input "Ordem de chegada Consumidos: 38 / 46 Horário: 07:00 Clínica: Laboratorio Sao Fr…" at bounding box center [617, 352] width 11 height 14
radio input "true"
click at [1117, 494] on button "Confirmar" at bounding box center [1110, 493] width 86 height 27
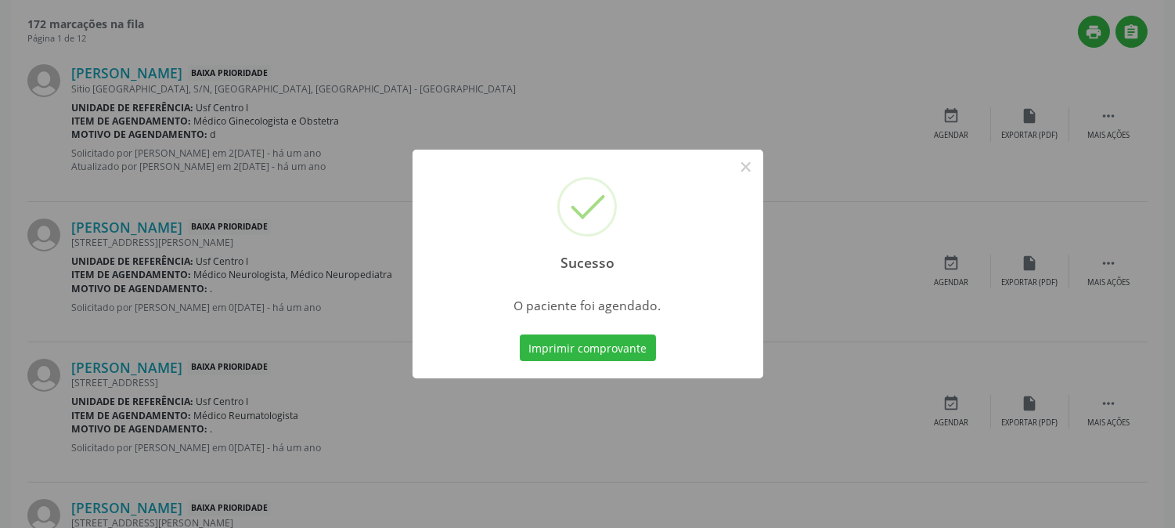
scroll to position [0, 0]
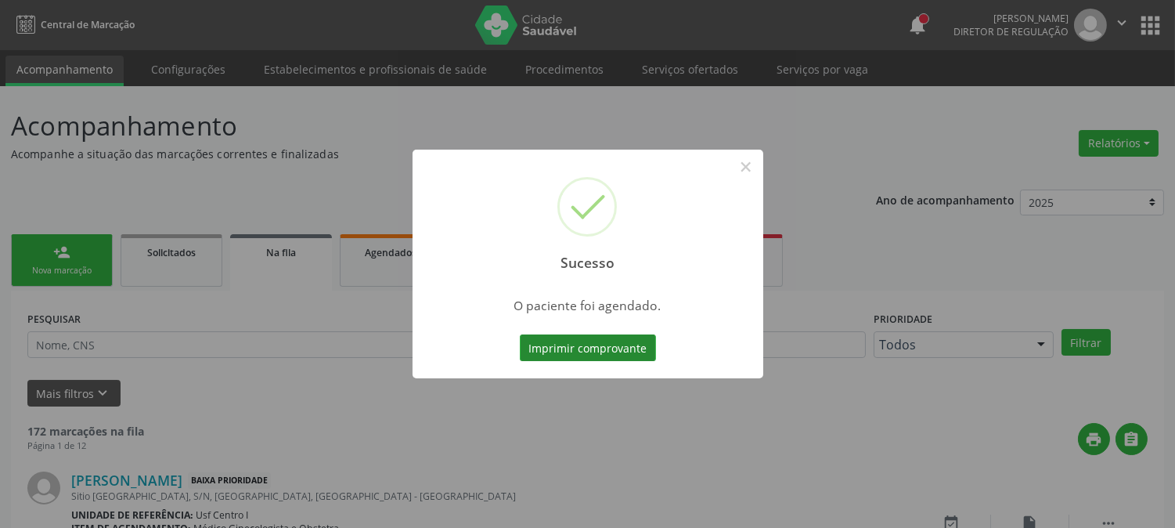
click at [599, 349] on button "Imprimir comprovante" at bounding box center [588, 347] width 136 height 27
